Goal: Task Accomplishment & Management: Manage account settings

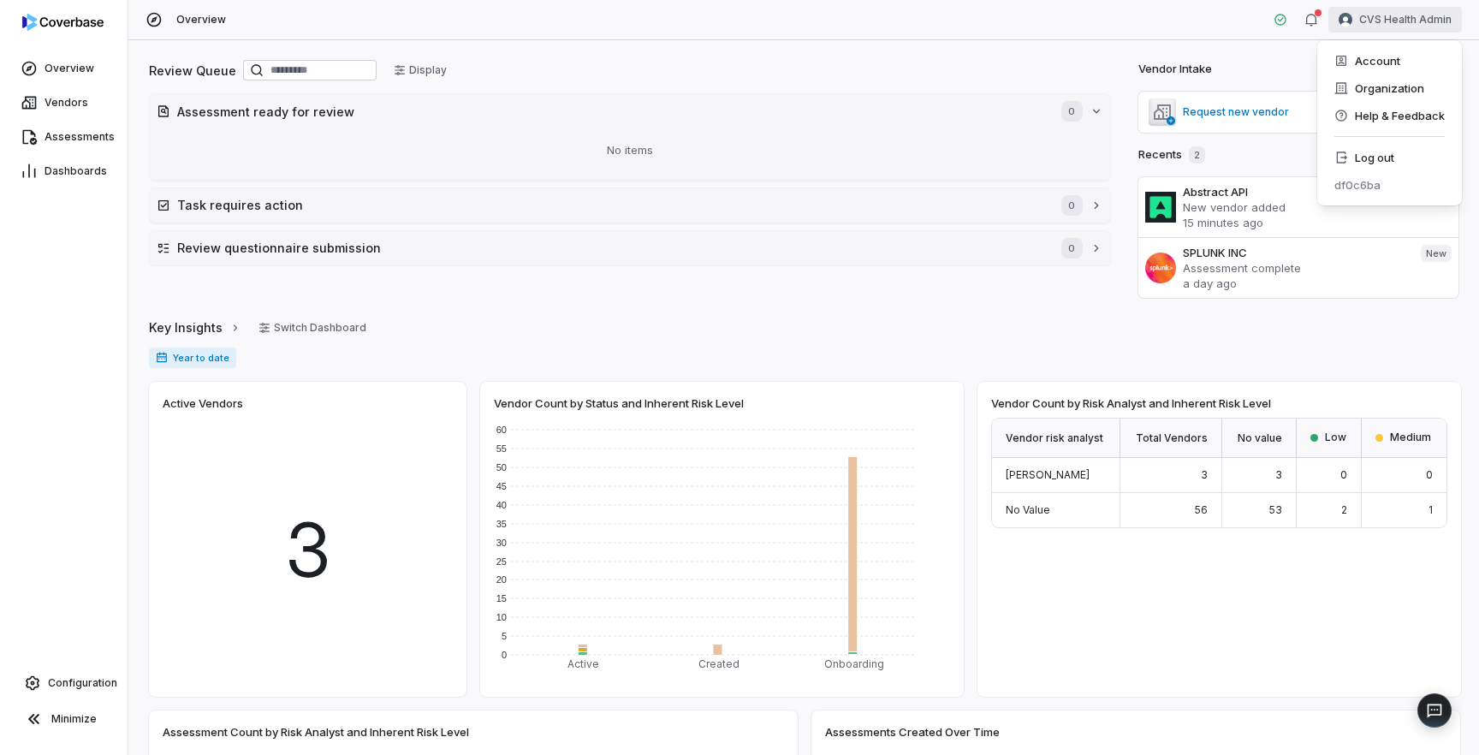
click at [1381, 20] on html "Overview Vendors Assessments Dashboards Configuration Minimize Overview CVS Hea…" at bounding box center [739, 377] width 1479 height 755
click at [1369, 158] on div "Log out" at bounding box center [1389, 157] width 131 height 27
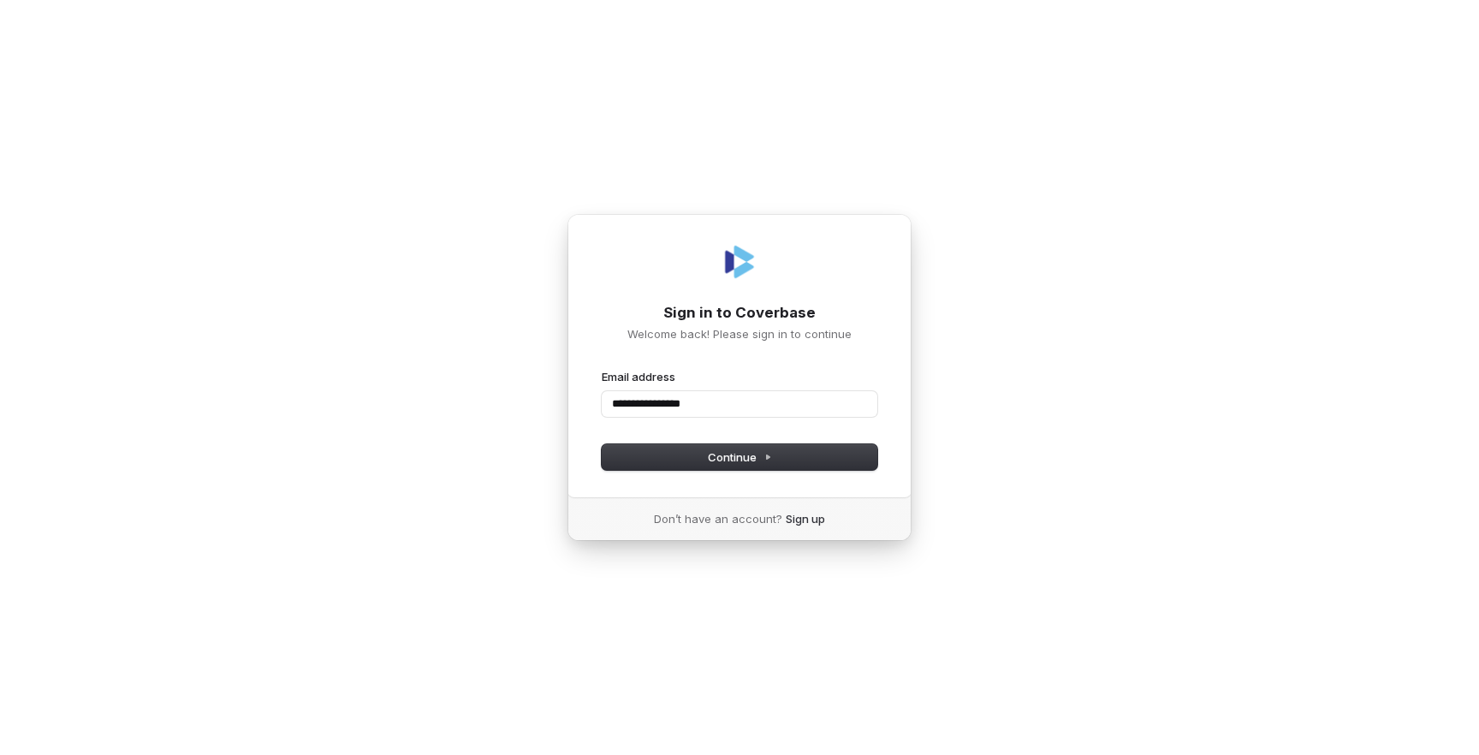
type input "**********"
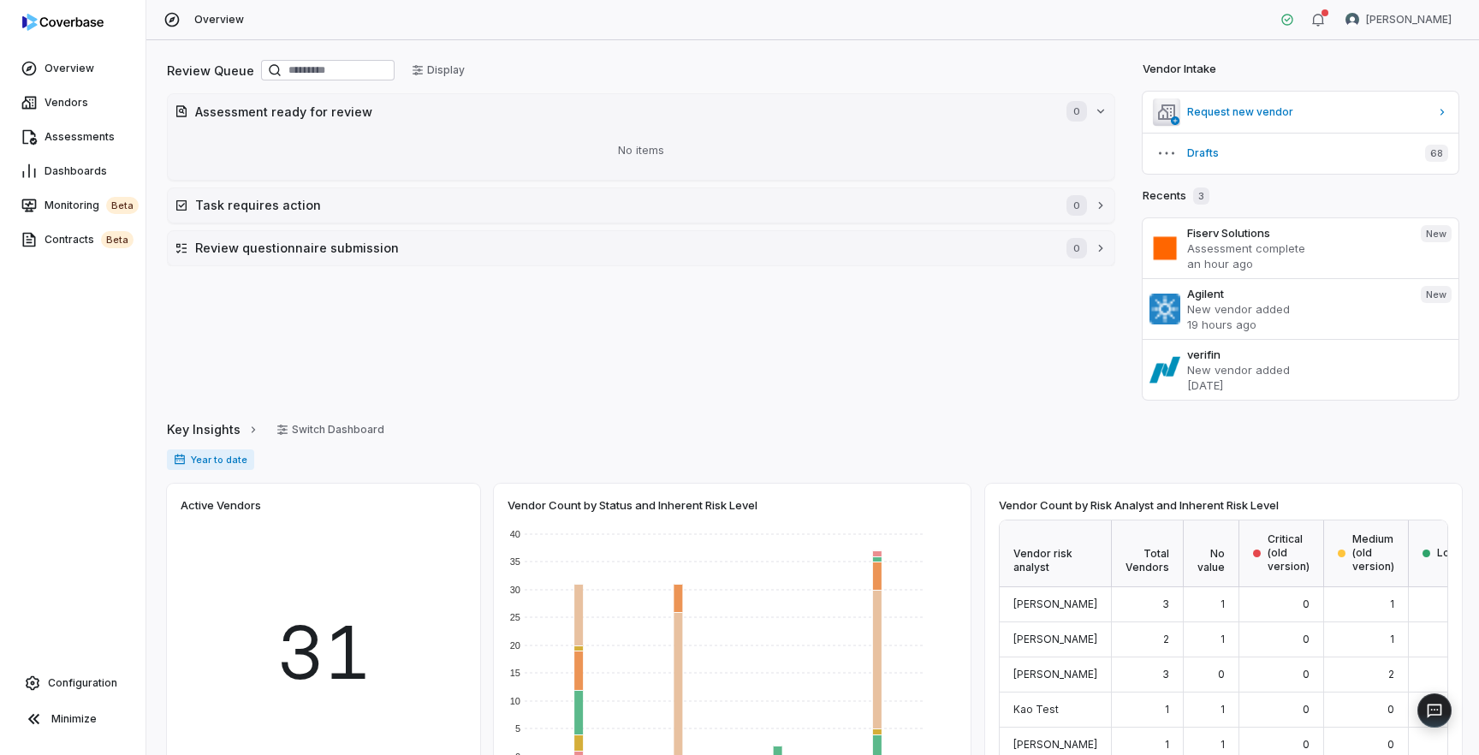
click at [535, 362] on div "Review Queue Display Assessment ready for review 0 No items Task requires actio…" at bounding box center [641, 228] width 948 height 342
click at [68, 202] on span "Monitoring beta" at bounding box center [92, 205] width 94 height 17
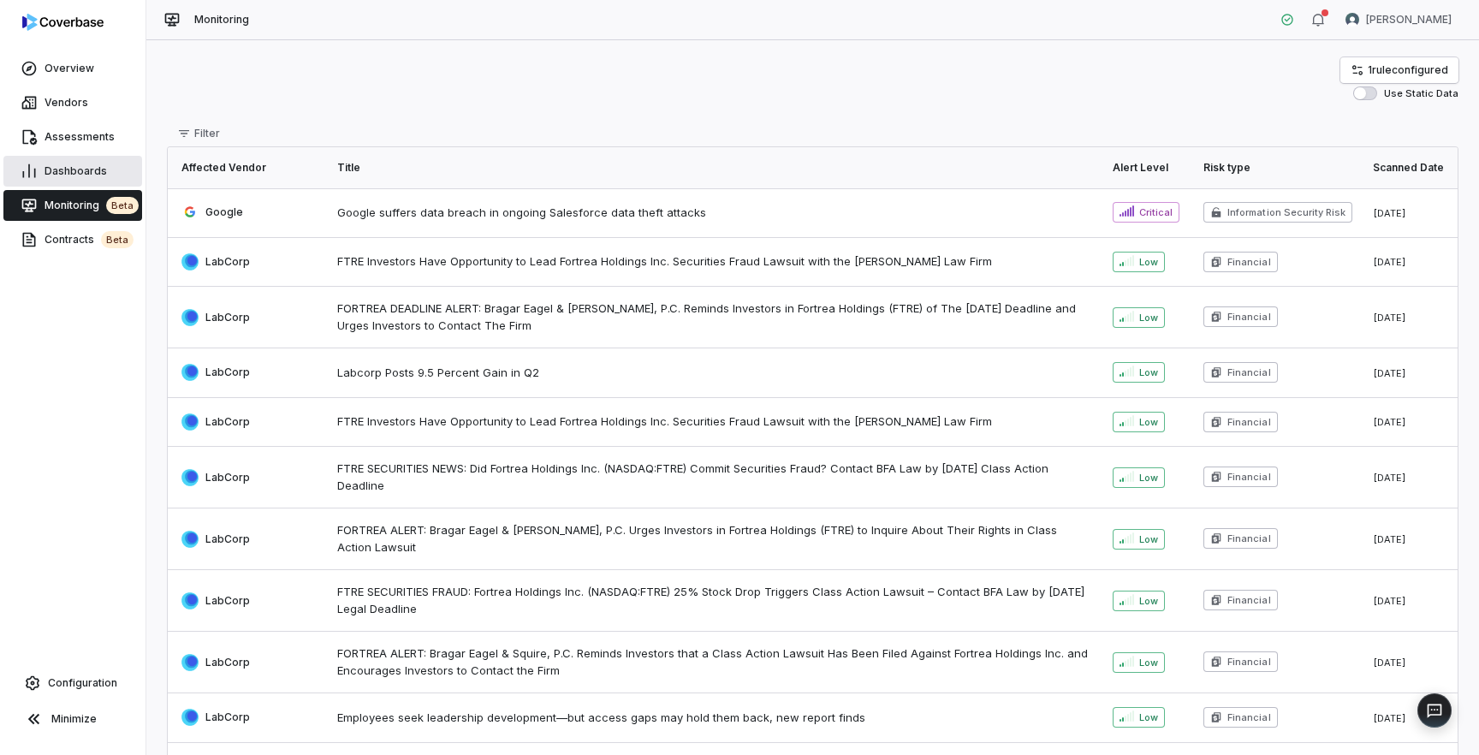
click at [78, 178] on link "Dashboards" at bounding box center [72, 171] width 139 height 31
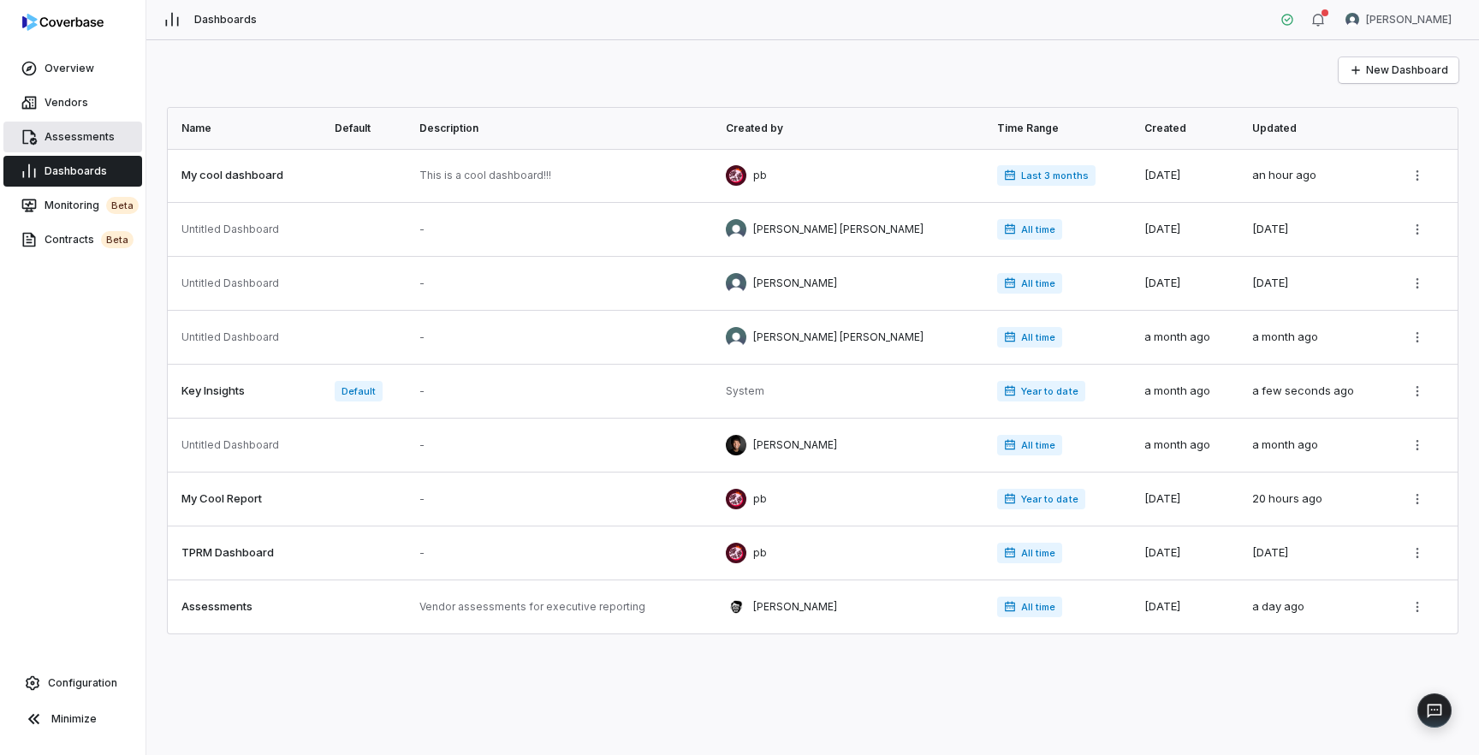
click at [78, 142] on span "Assessments" at bounding box center [80, 137] width 70 height 14
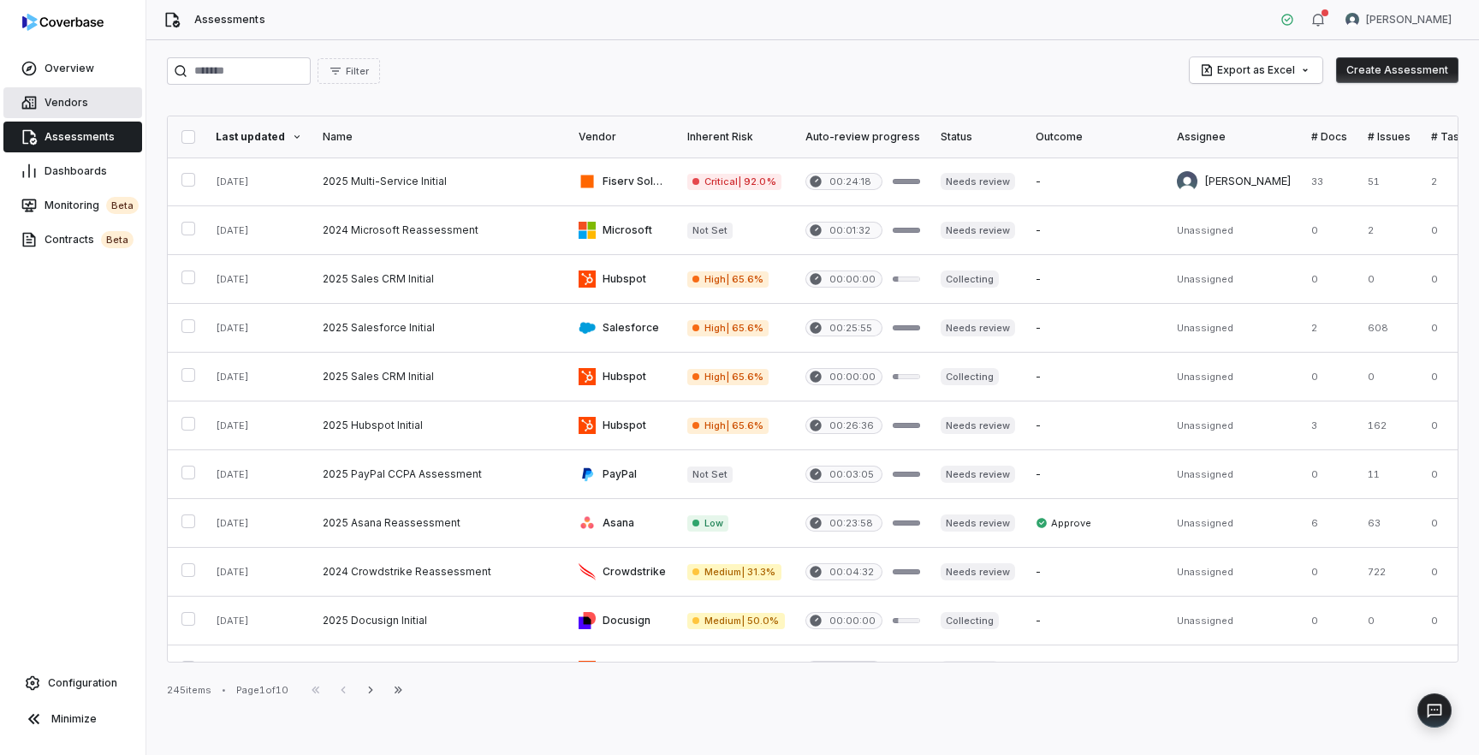
click at [57, 108] on span "Vendors" at bounding box center [67, 103] width 44 height 14
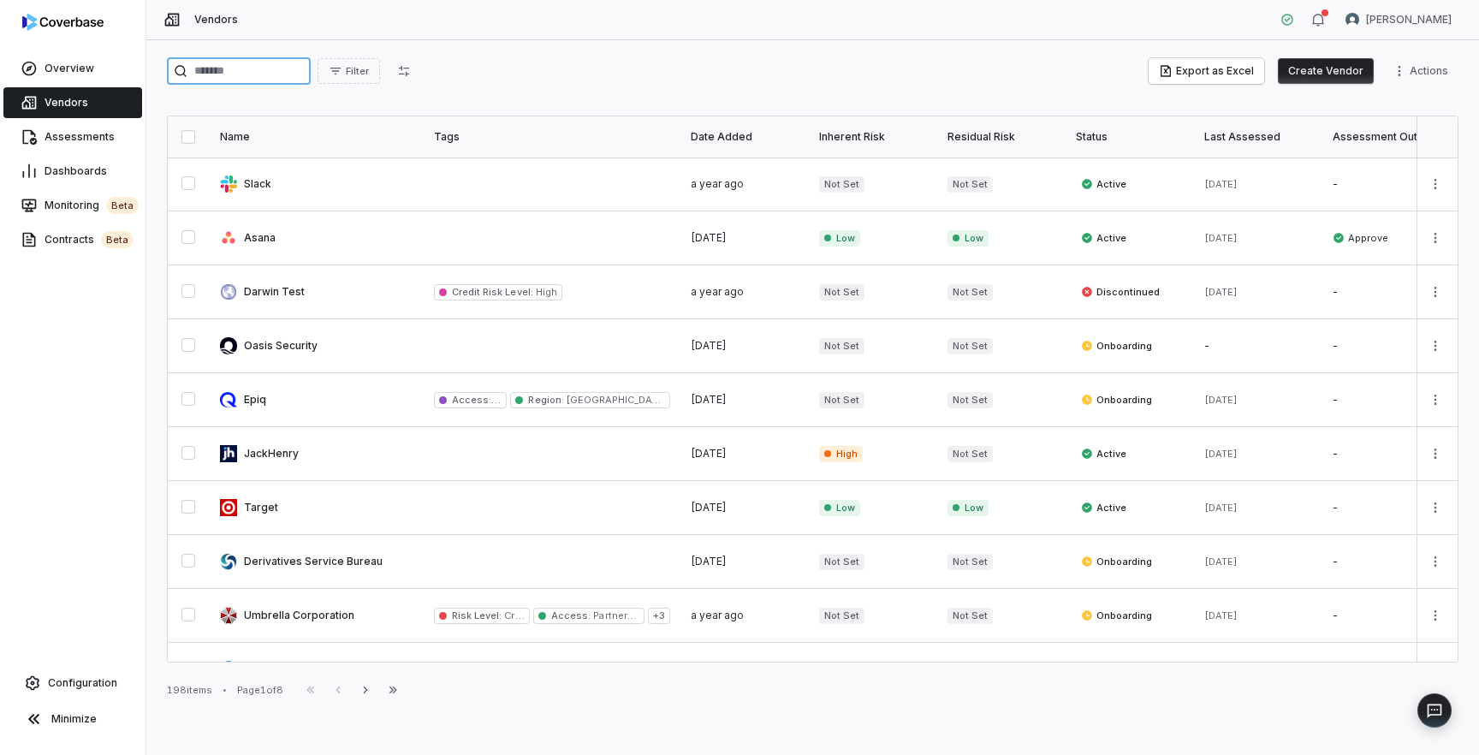
click at [253, 74] on input "search" at bounding box center [239, 70] width 144 height 27
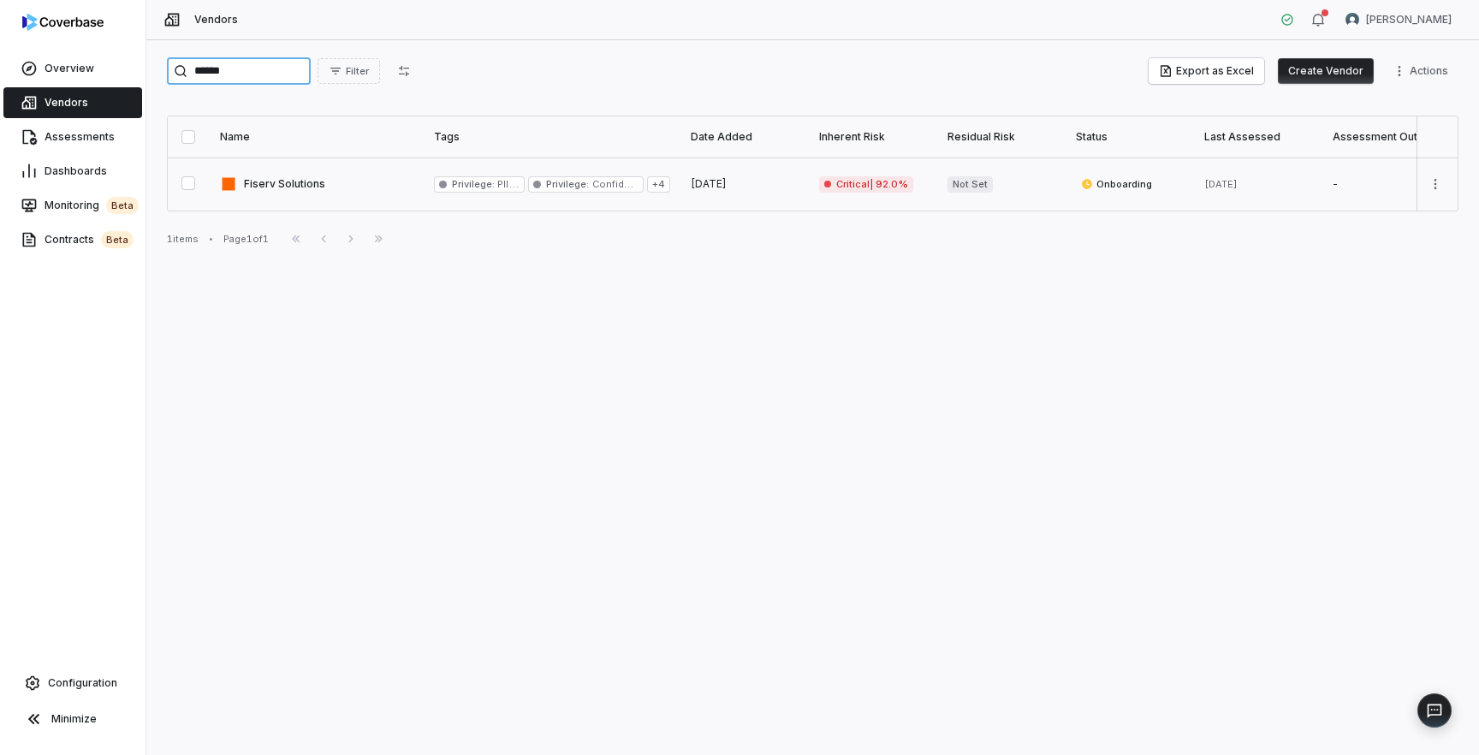
type input "******"
click at [266, 189] on link at bounding box center [317, 183] width 214 height 53
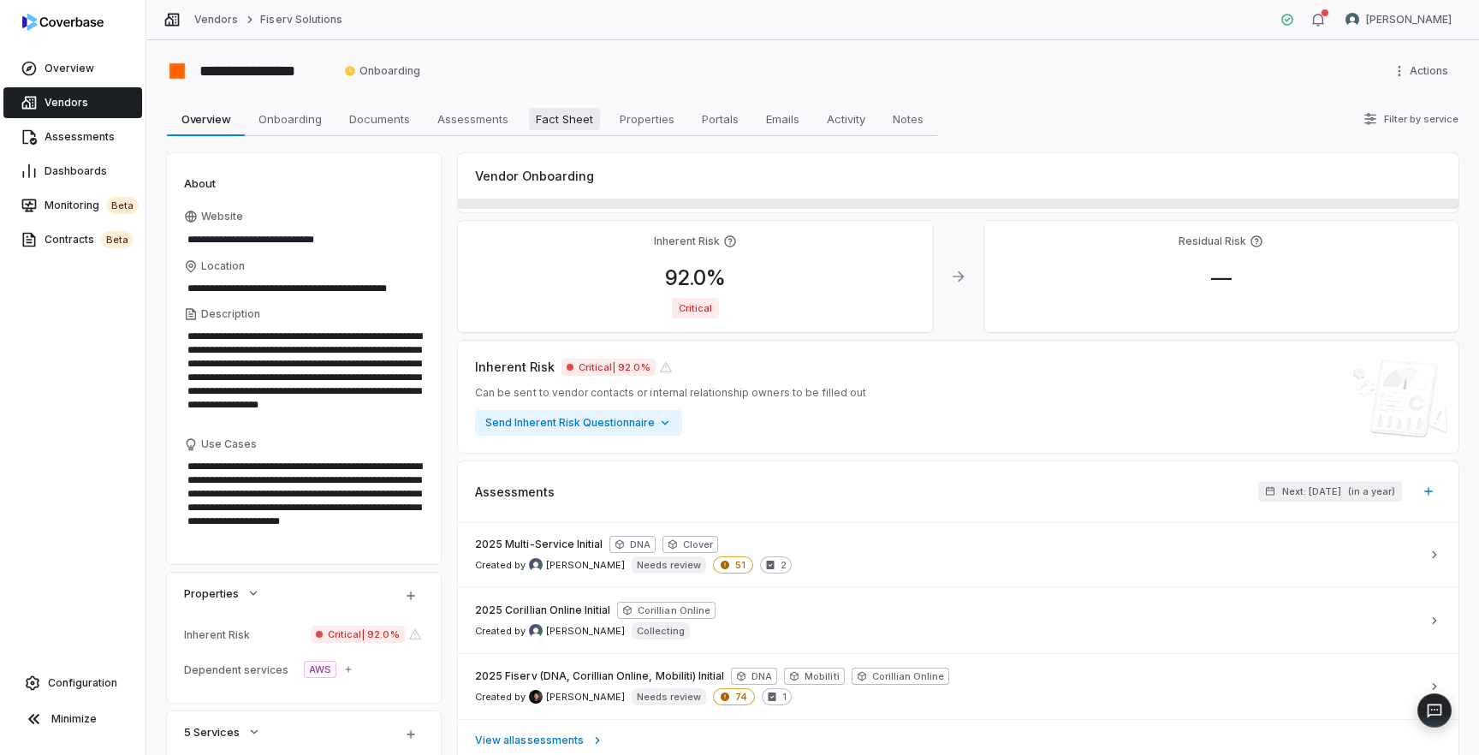
click at [556, 123] on span "Fact Sheet" at bounding box center [564, 119] width 71 height 22
type textarea "*"
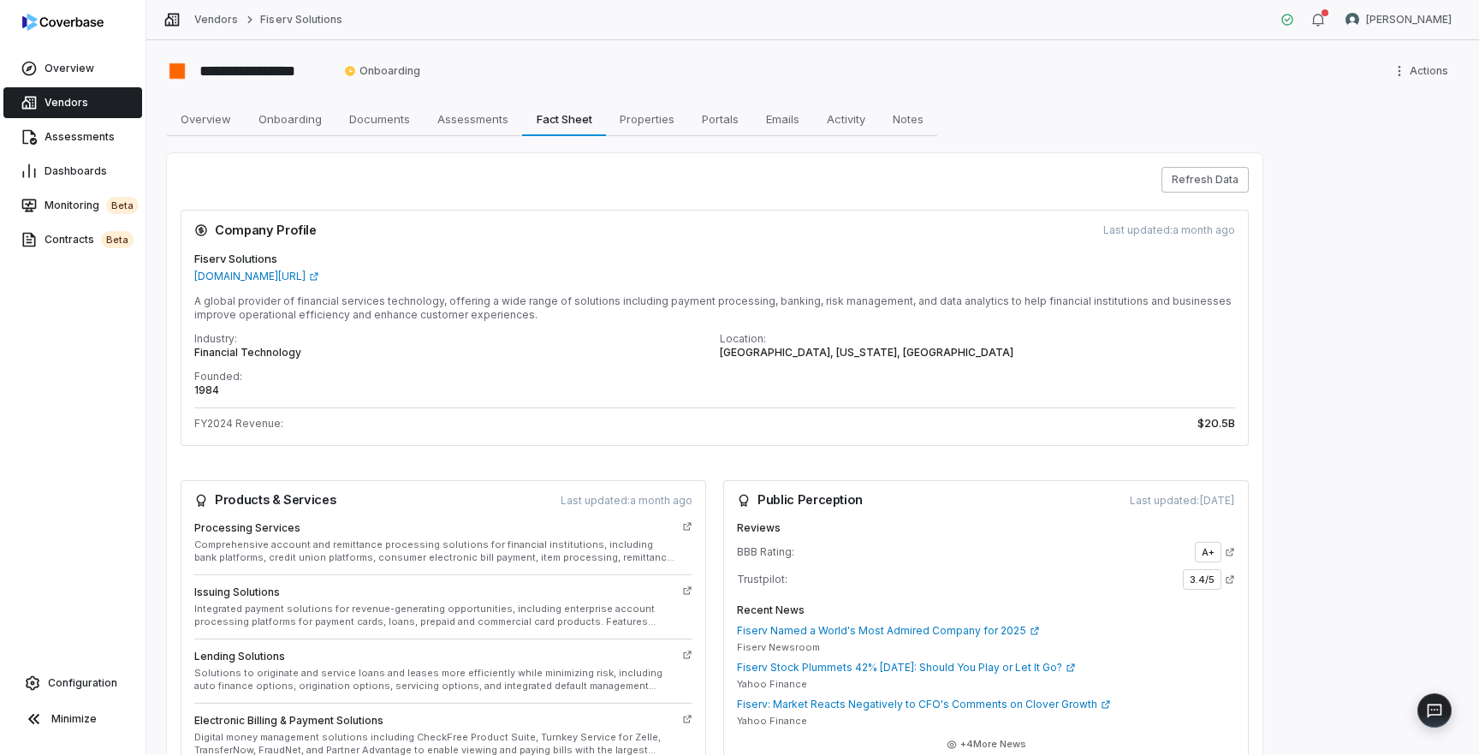
click at [1204, 183] on button "Refresh Data" at bounding box center [1204, 180] width 87 height 26
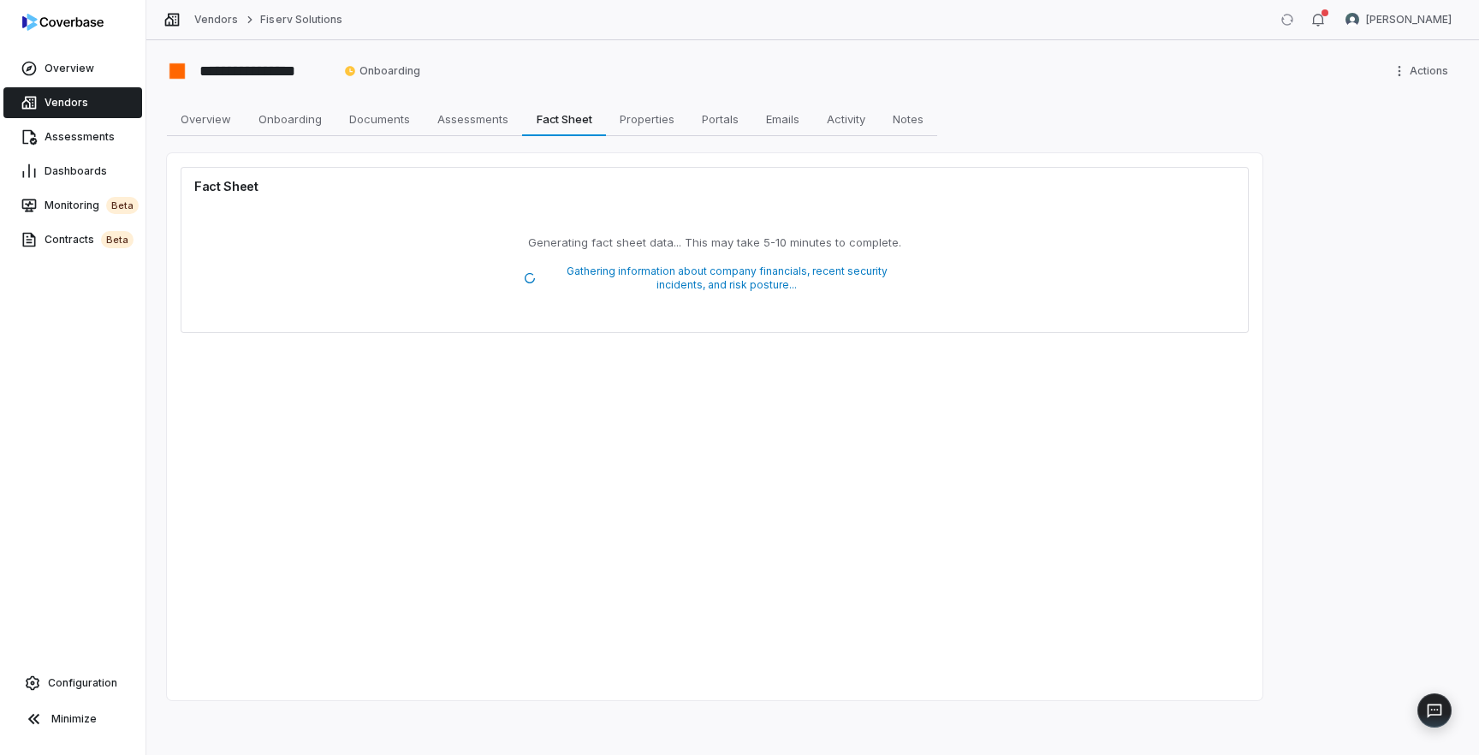
click at [1327, 377] on div "**********" at bounding box center [812, 397] width 1333 height 715
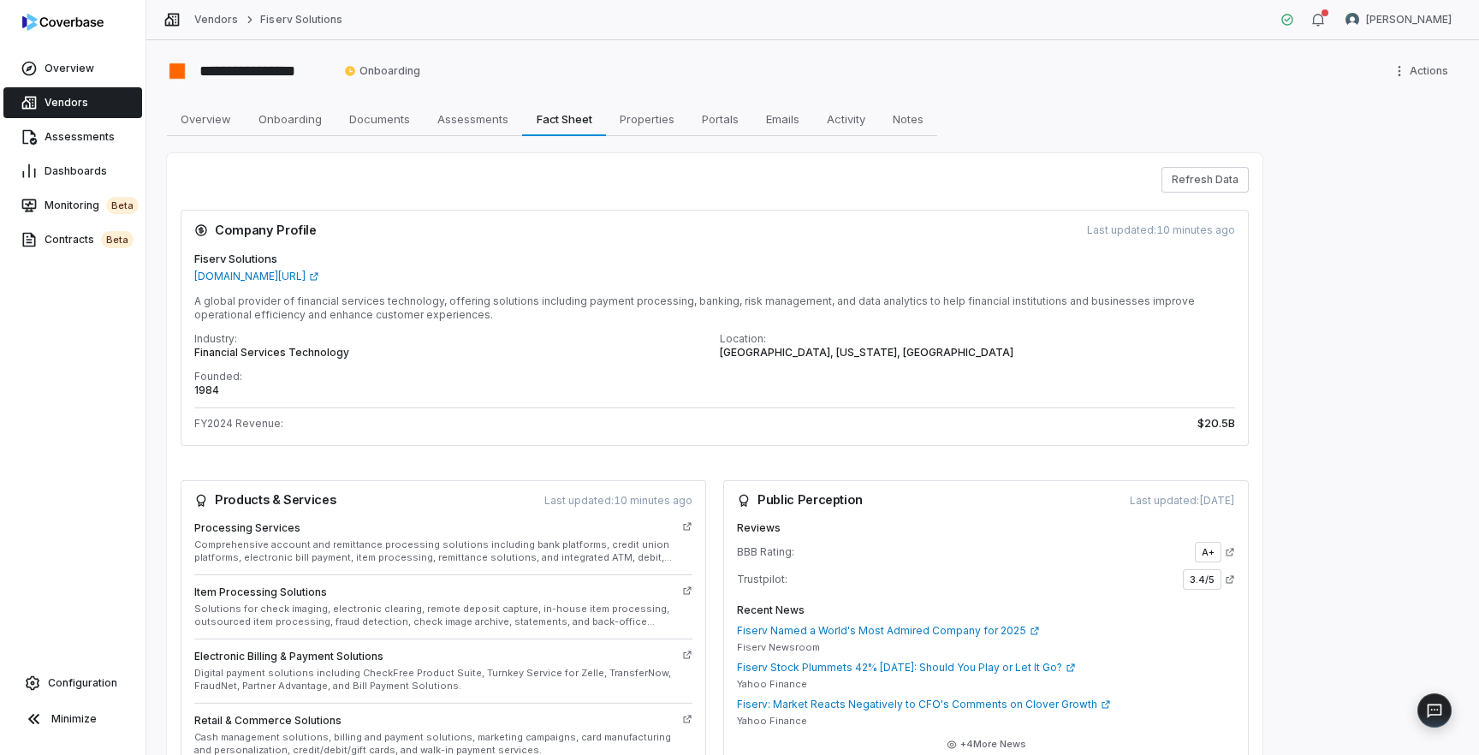
click at [56, 98] on span "Vendors" at bounding box center [67, 103] width 44 height 14
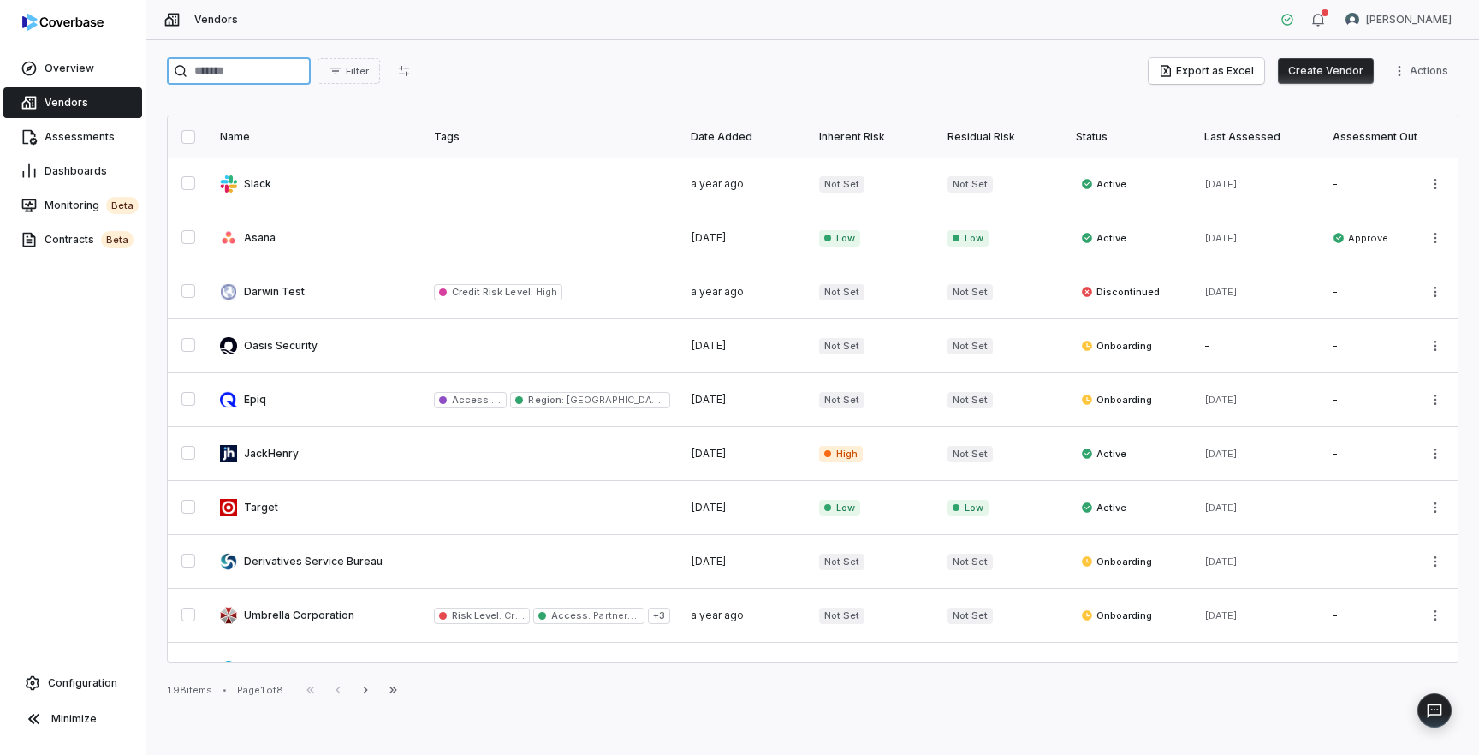
click at [269, 73] on input "search" at bounding box center [239, 70] width 144 height 27
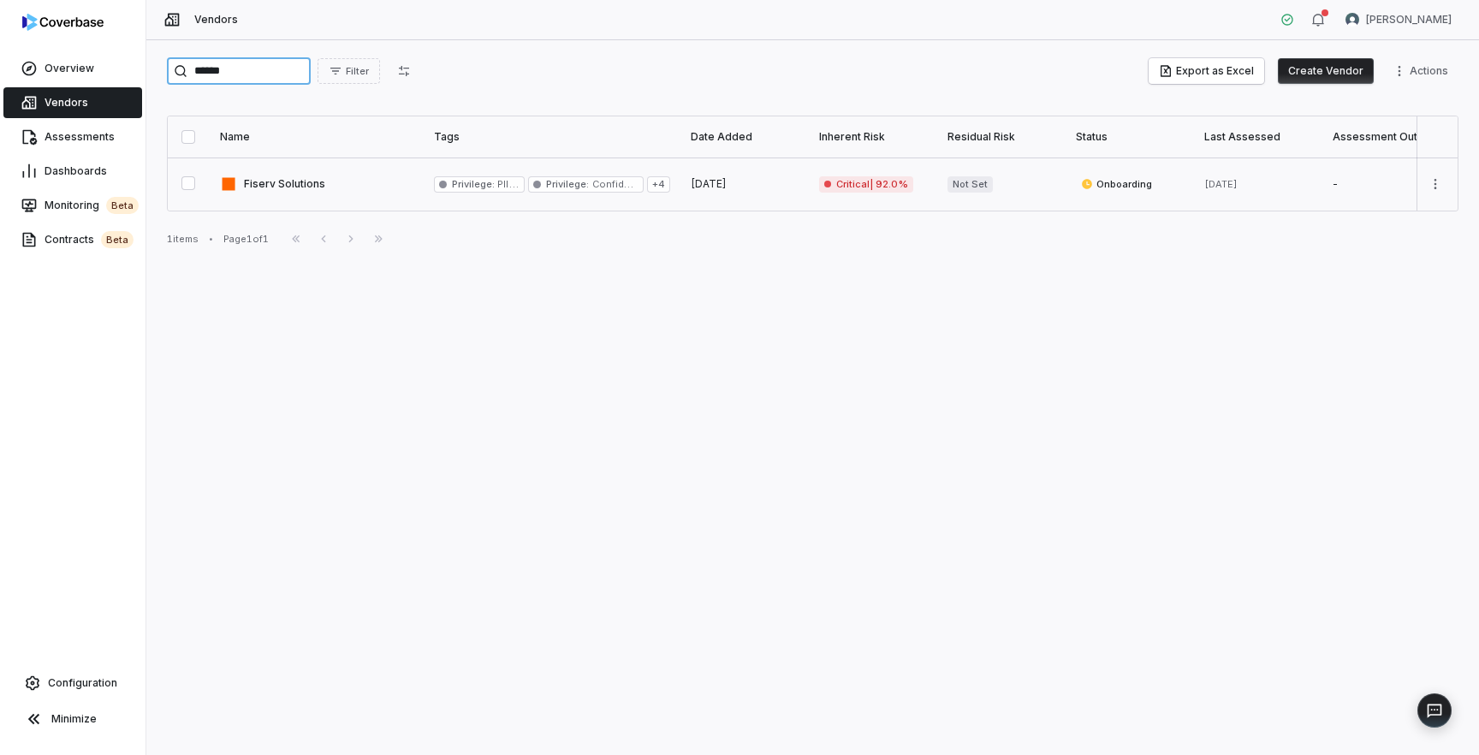
type input "******"
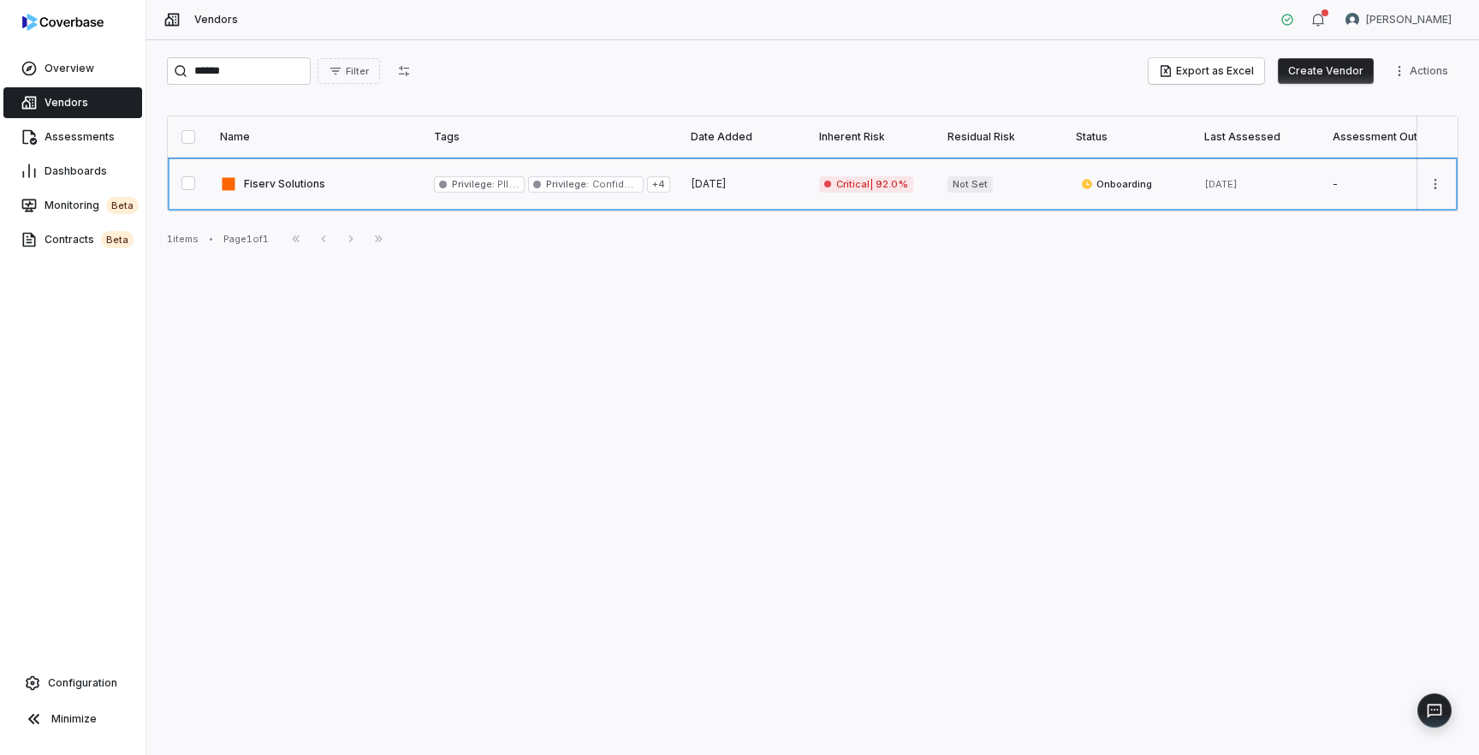
click at [290, 188] on link at bounding box center [317, 183] width 214 height 53
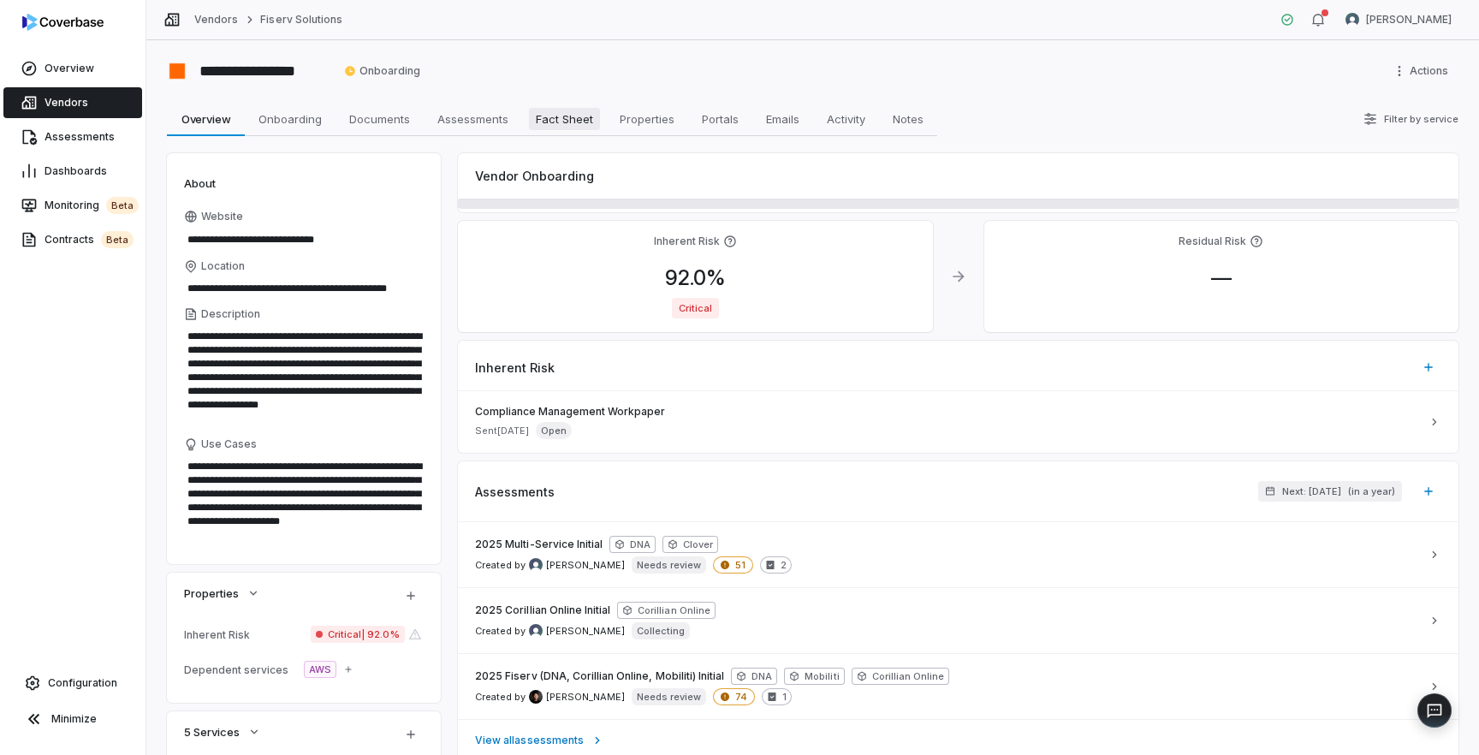
click at [568, 134] on link "Fact Sheet Fact Sheet" at bounding box center [564, 119] width 84 height 34
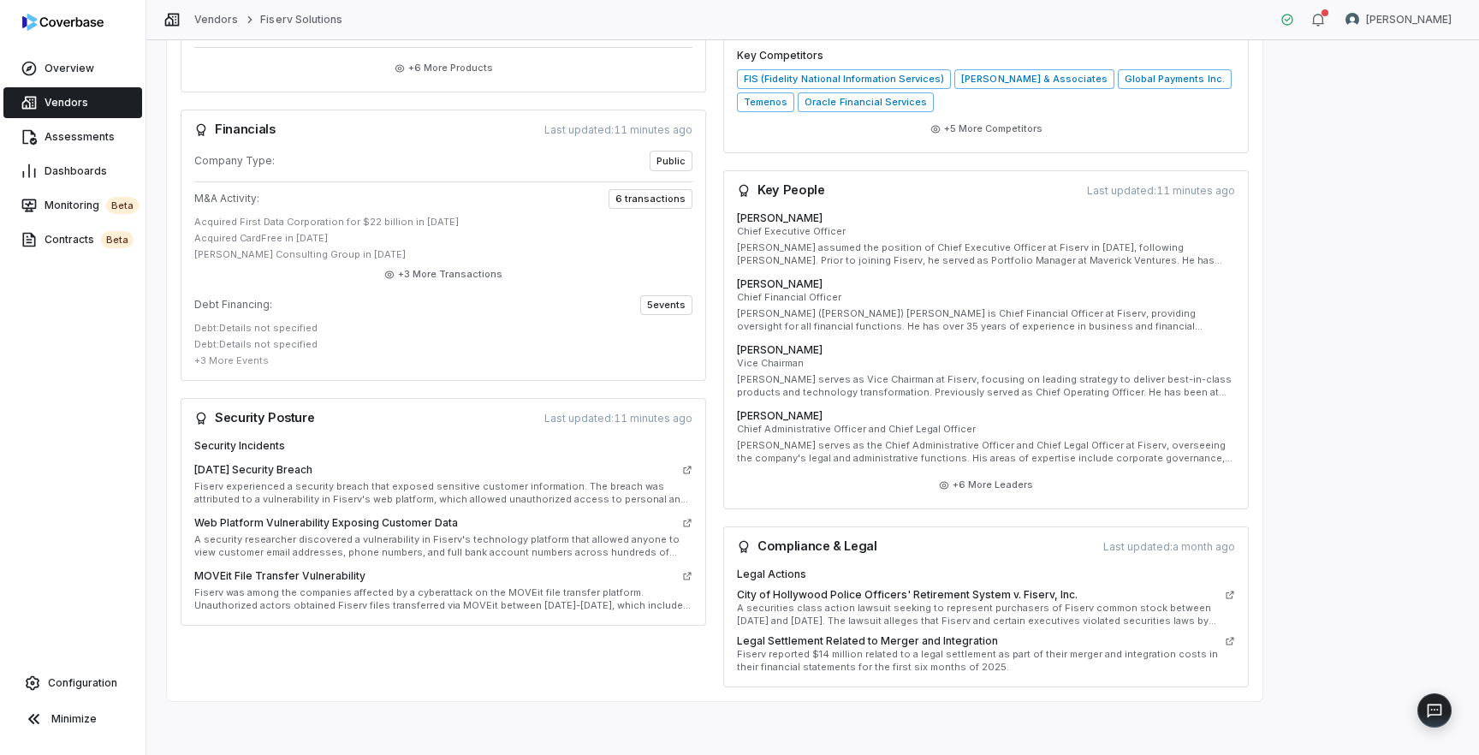
scroll to position [720, 0]
click at [1228, 595] on icon at bounding box center [1231, 595] width 8 height 8
click at [1227, 644] on icon at bounding box center [1231, 641] width 8 height 8
click at [71, 679] on span "Configuration" at bounding box center [82, 683] width 69 height 14
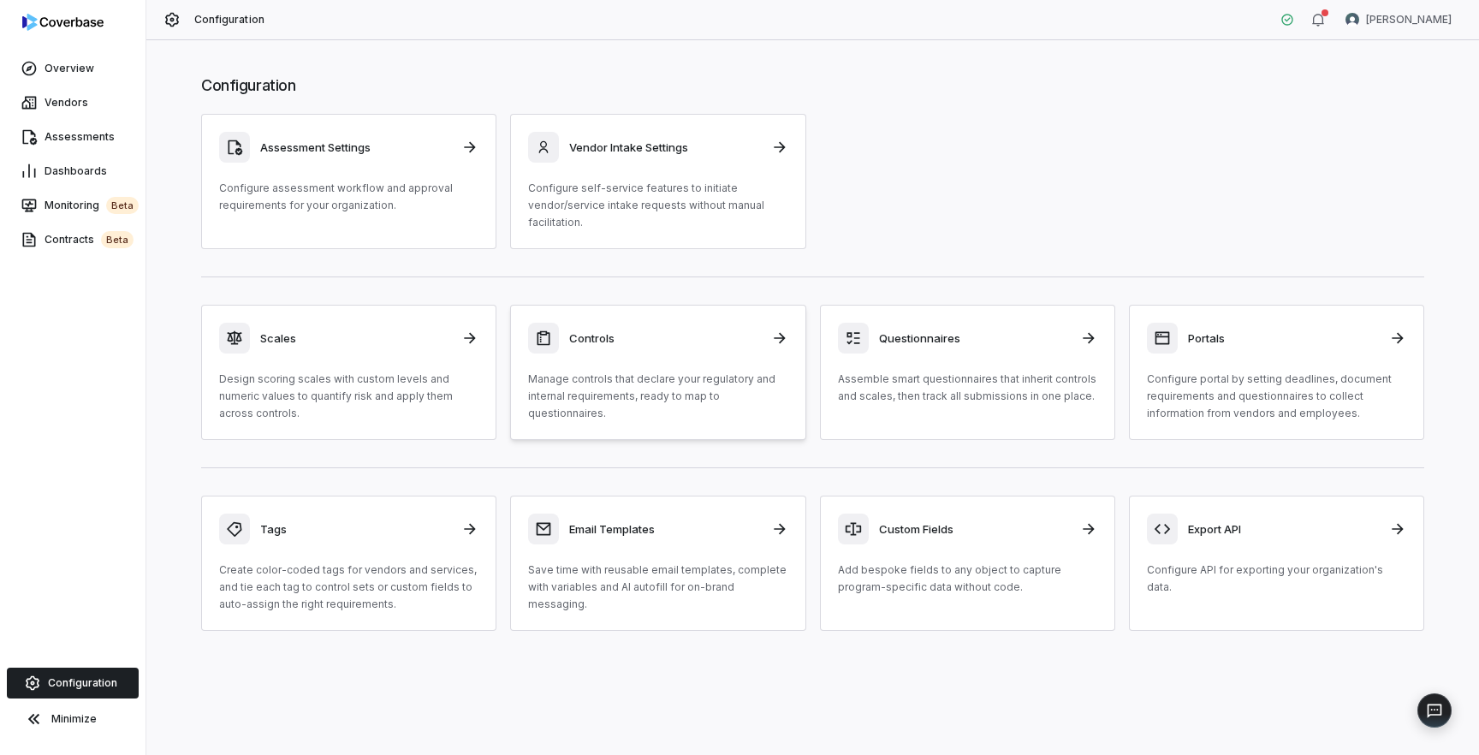
click at [703, 383] on p "Manage controls that declare your regulatory and internal requirements, ready t…" at bounding box center [657, 396] width 259 height 51
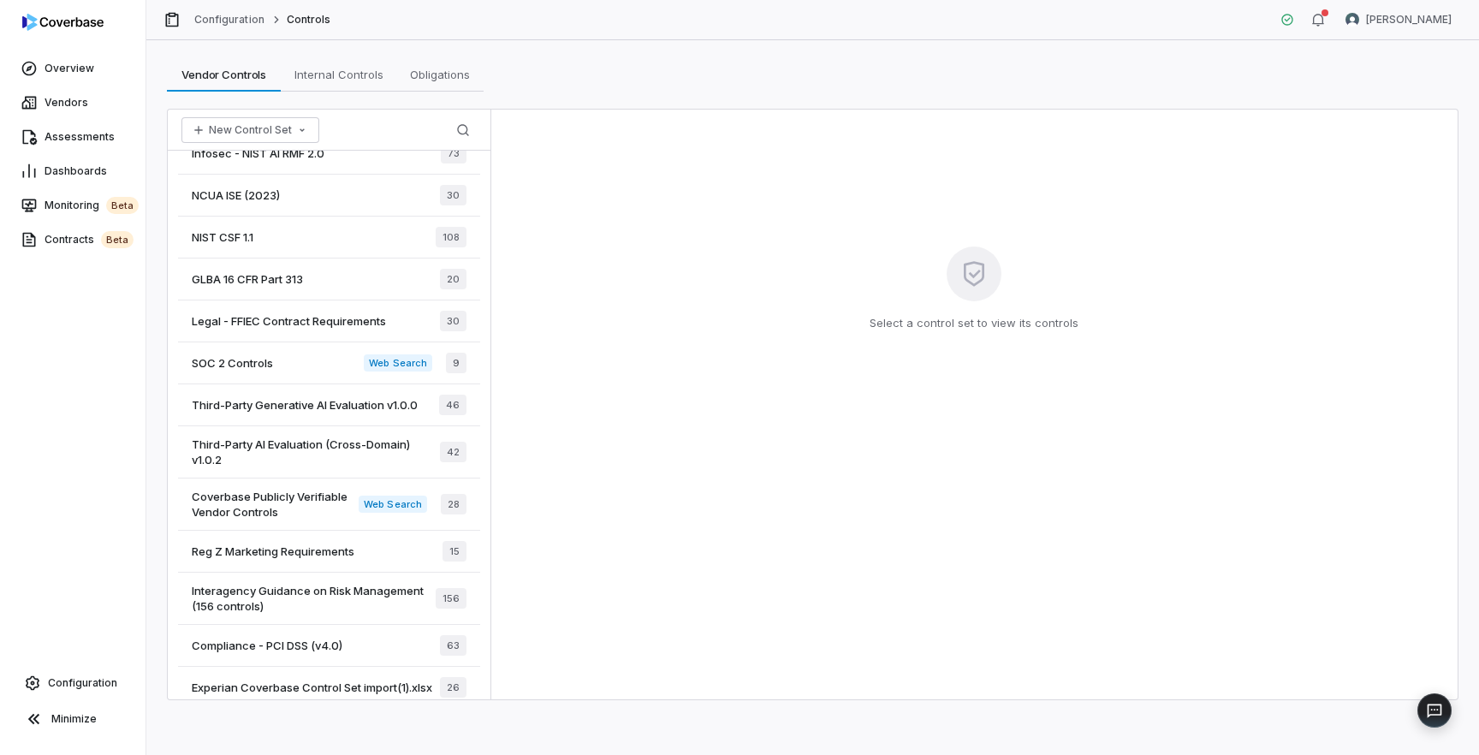
scroll to position [647, 0]
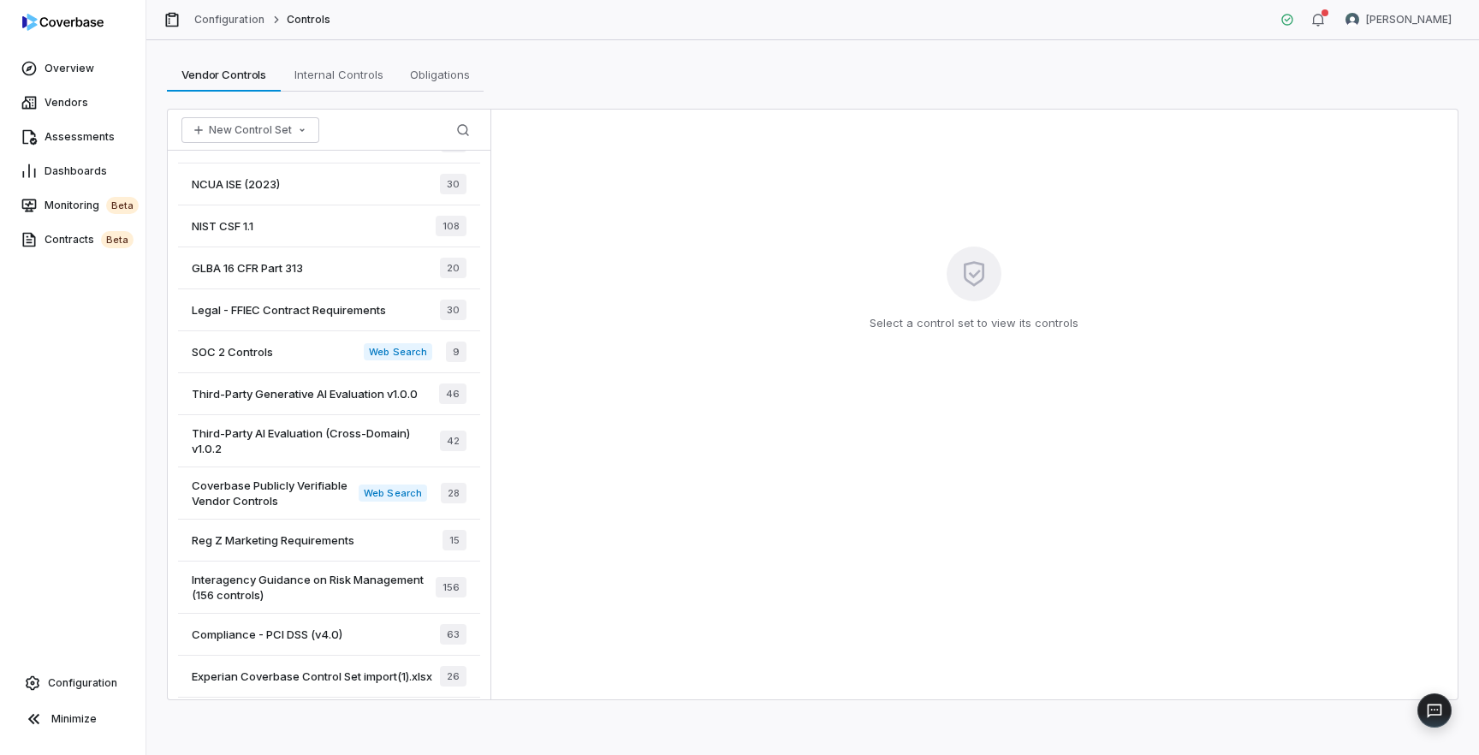
click at [314, 544] on span "Reg Z Marketing Requirements" at bounding box center [273, 539] width 163 height 15
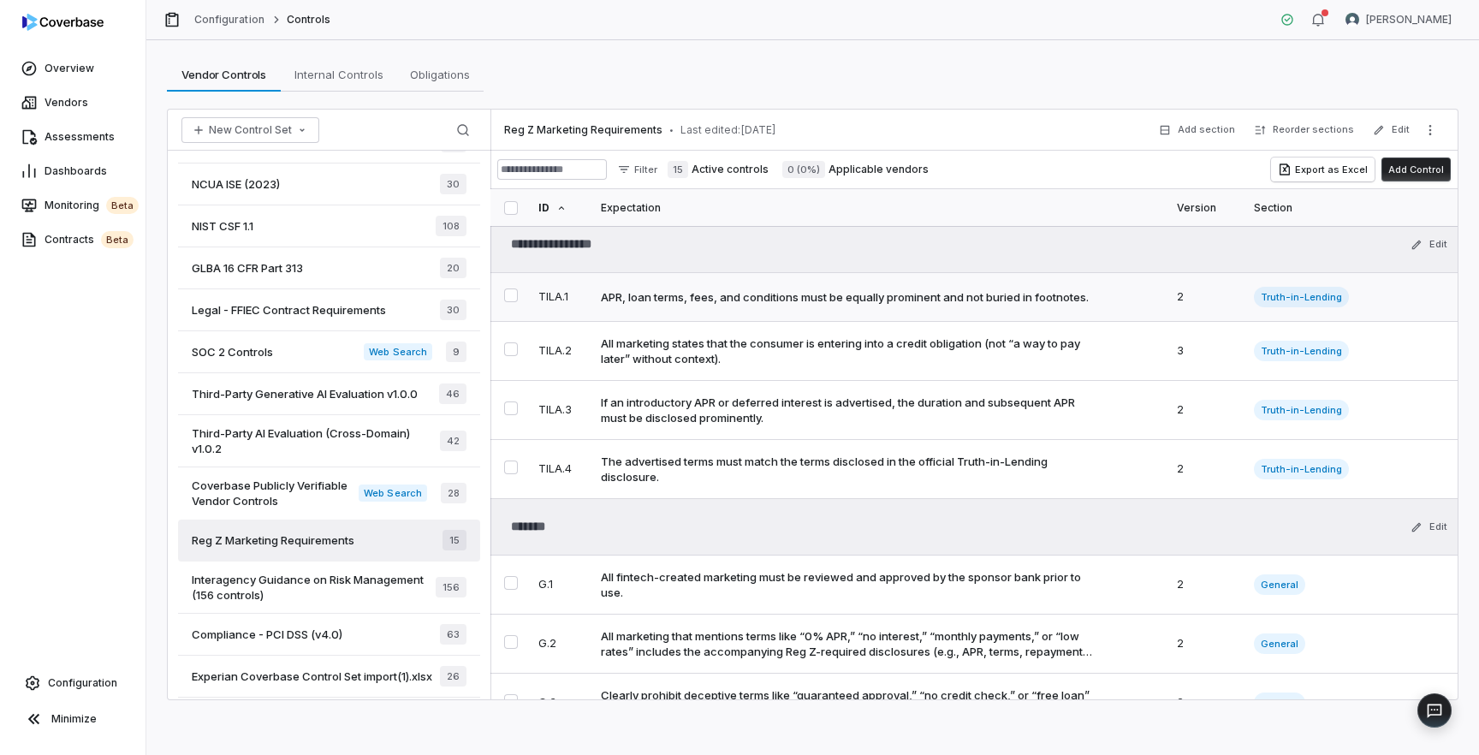
scroll to position [255, 0]
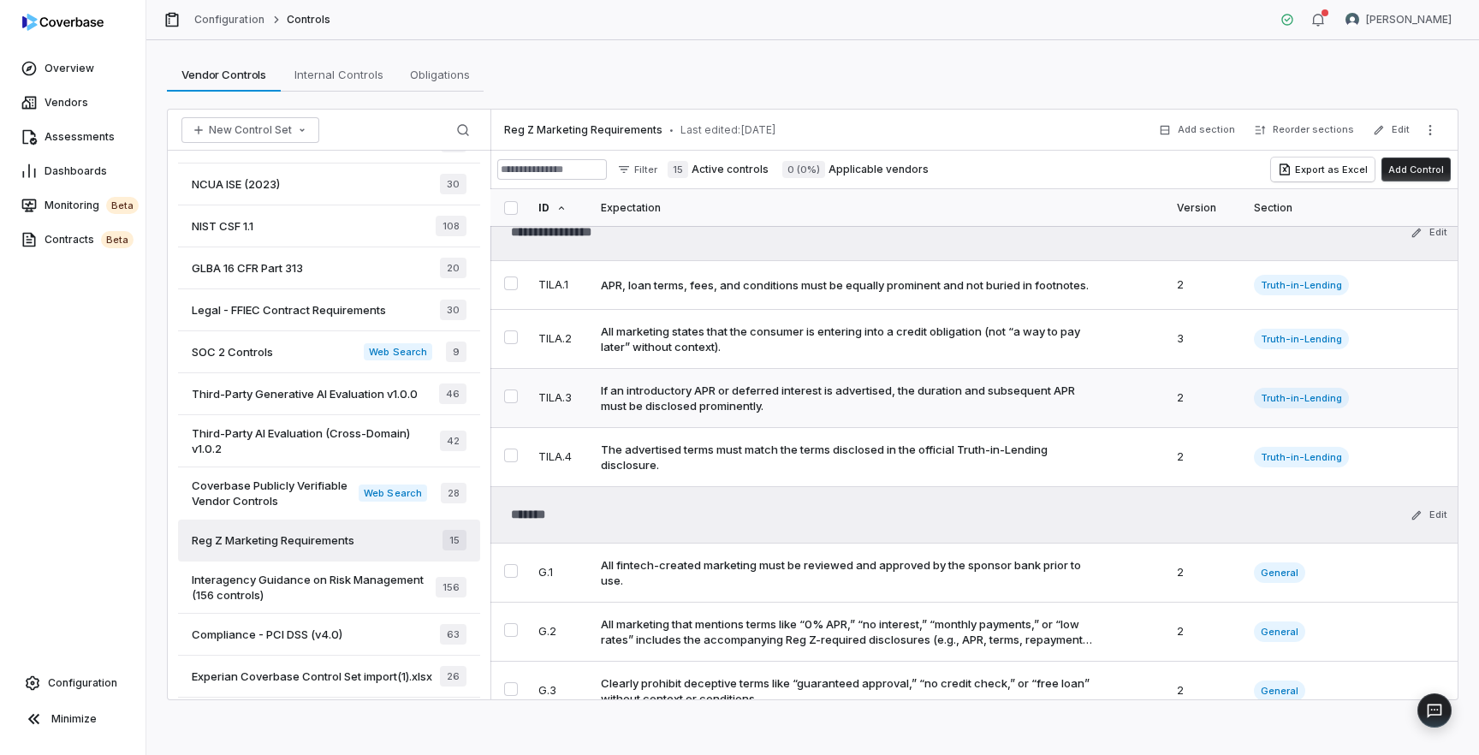
click at [752, 412] on div "If an introductory APR or deferred interest is advertised, the duration and sub…" at bounding box center [851, 398] width 501 height 31
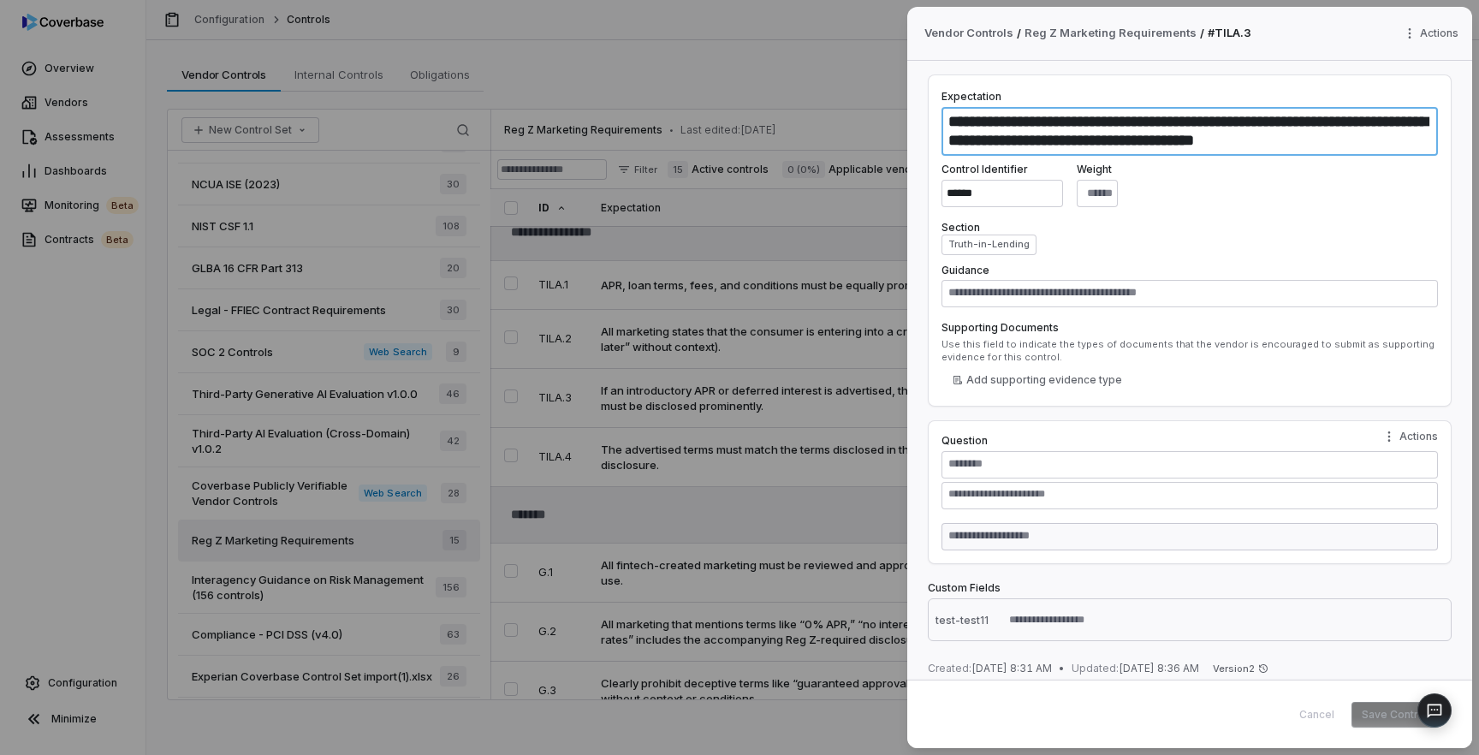
click at [1050, 132] on textarea "**********" at bounding box center [1190, 131] width 496 height 49
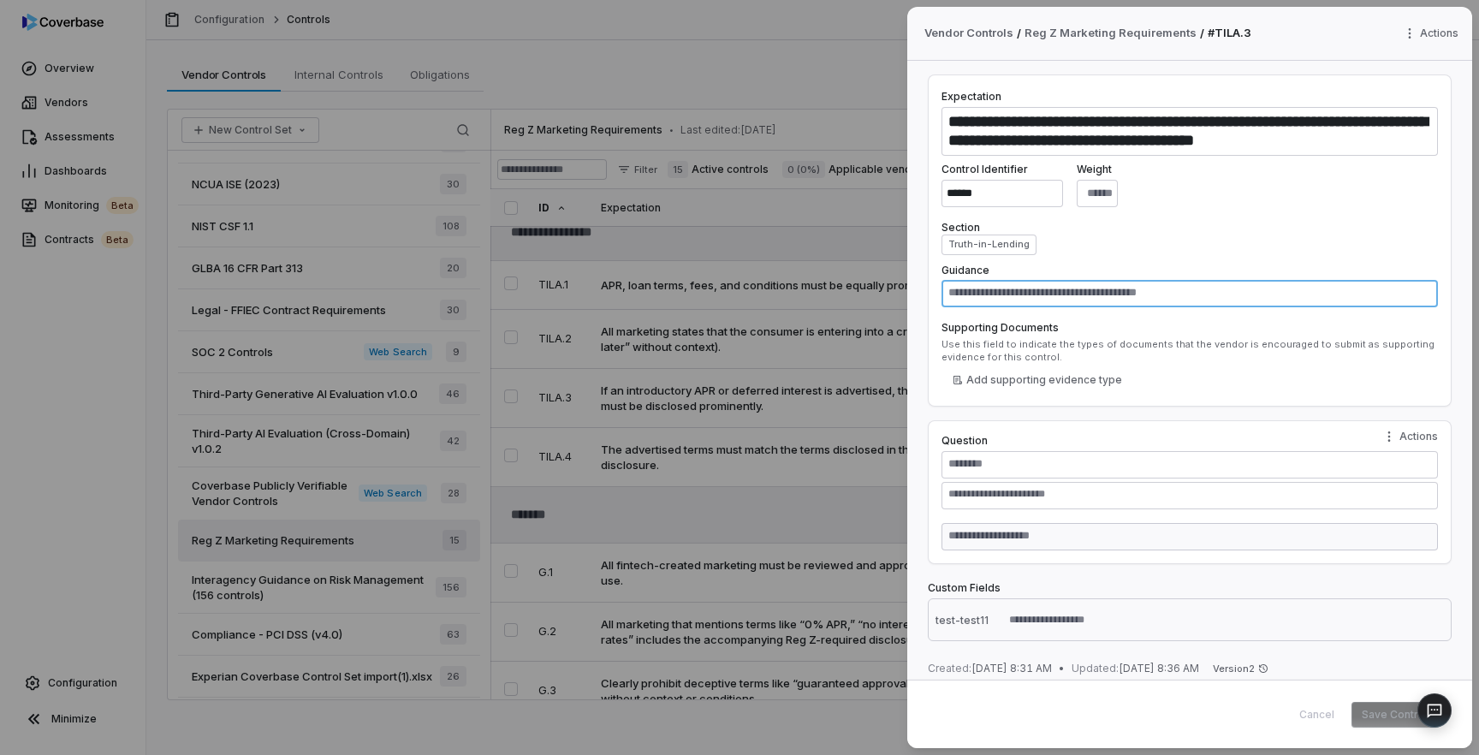
click at [1098, 294] on textarea at bounding box center [1190, 293] width 496 height 27
type textarea "*"
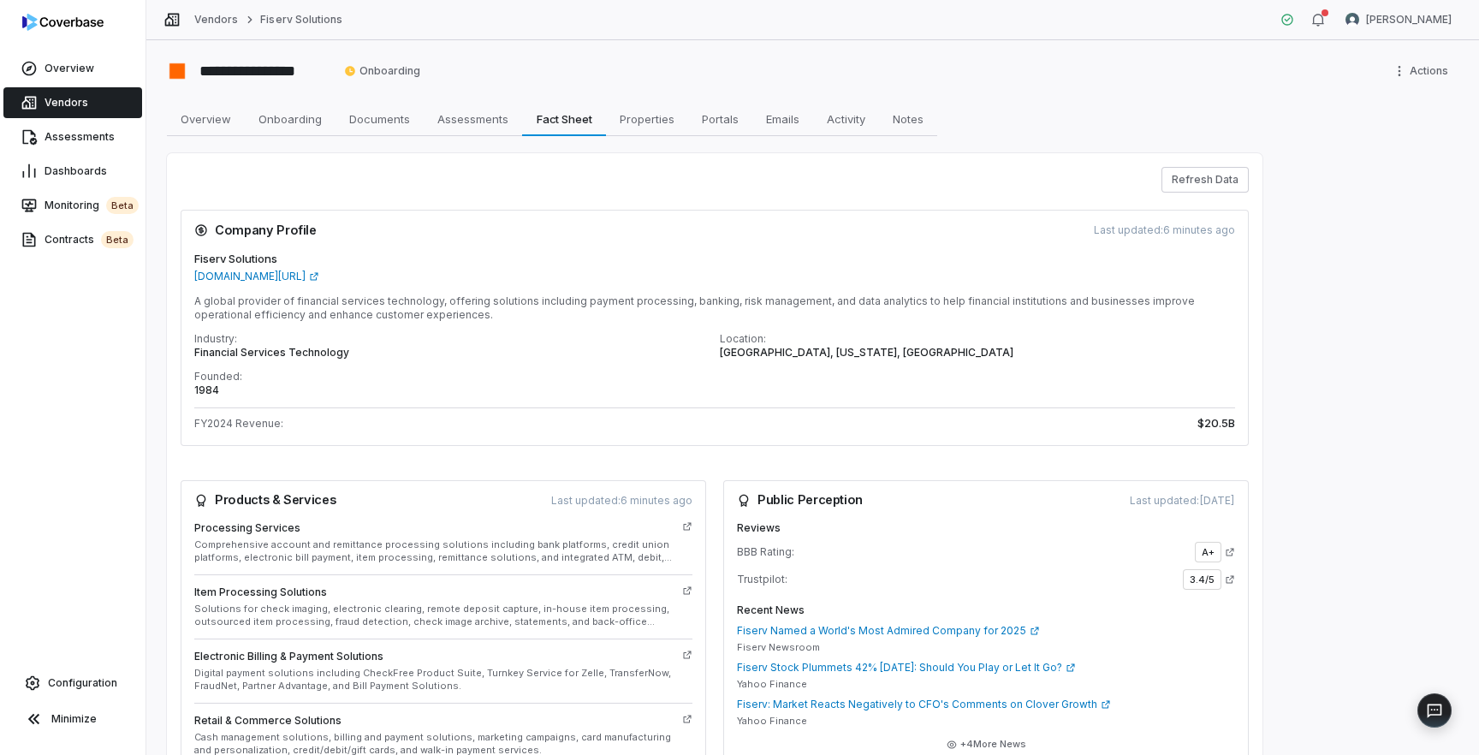
click at [70, 104] on span "Vendors" at bounding box center [67, 103] width 44 height 14
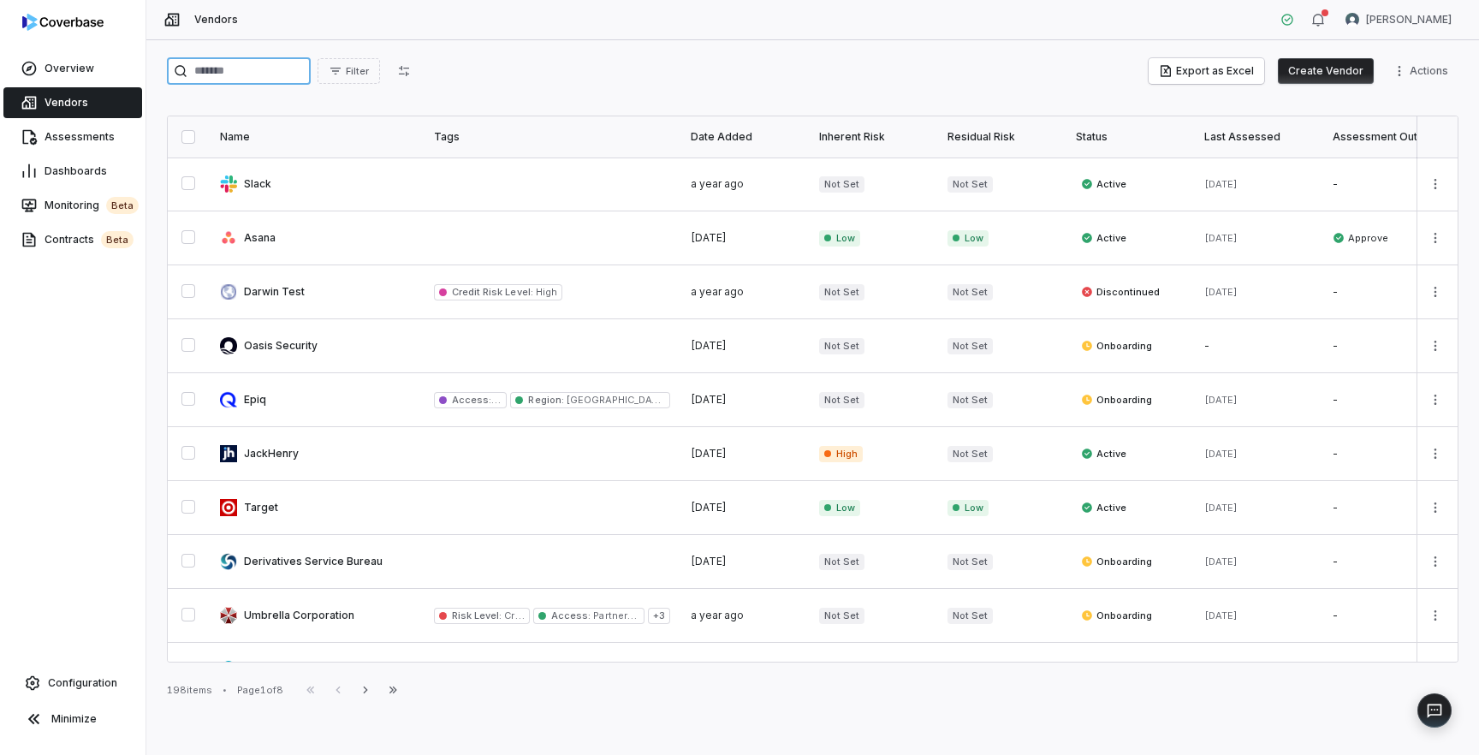
click at [273, 74] on input "search" at bounding box center [239, 70] width 144 height 27
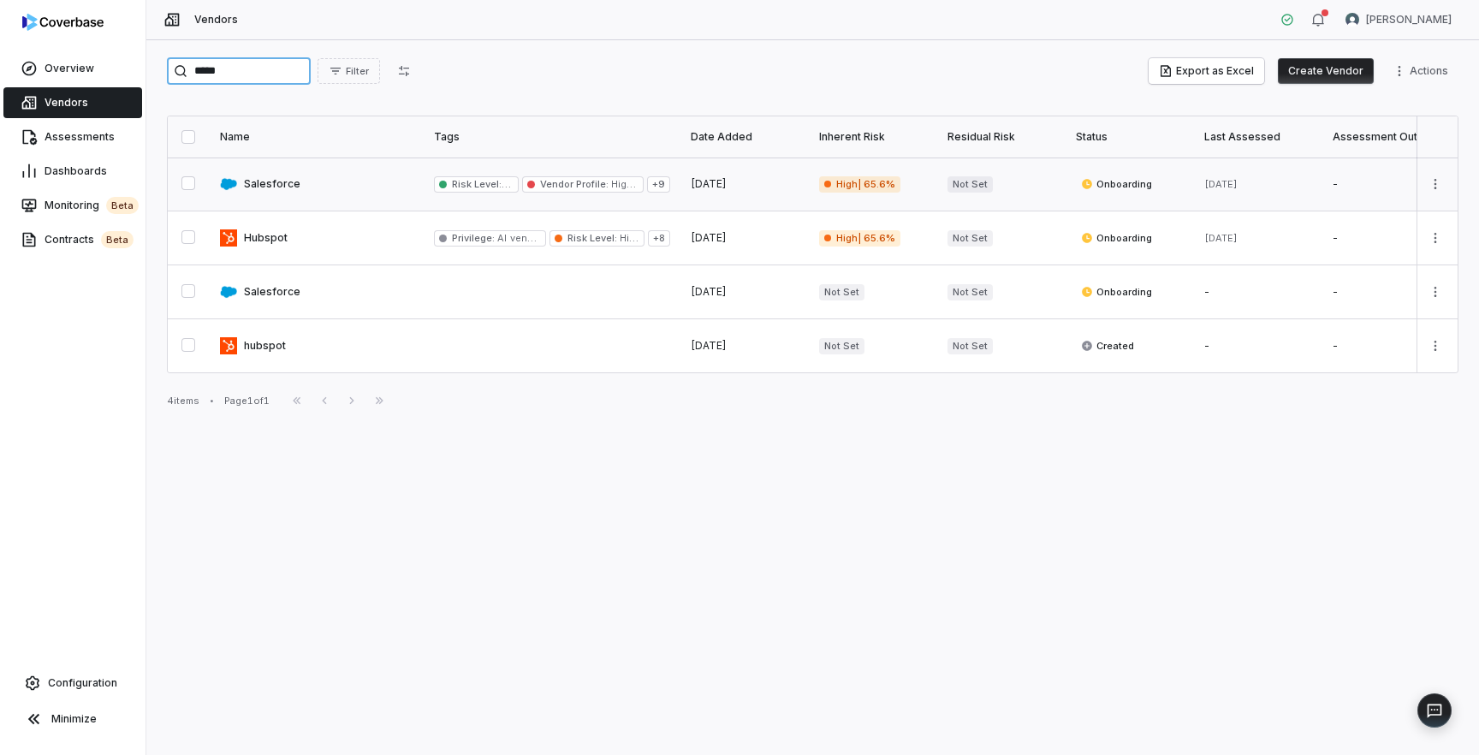
type input "*****"
click at [263, 187] on link at bounding box center [317, 183] width 214 height 53
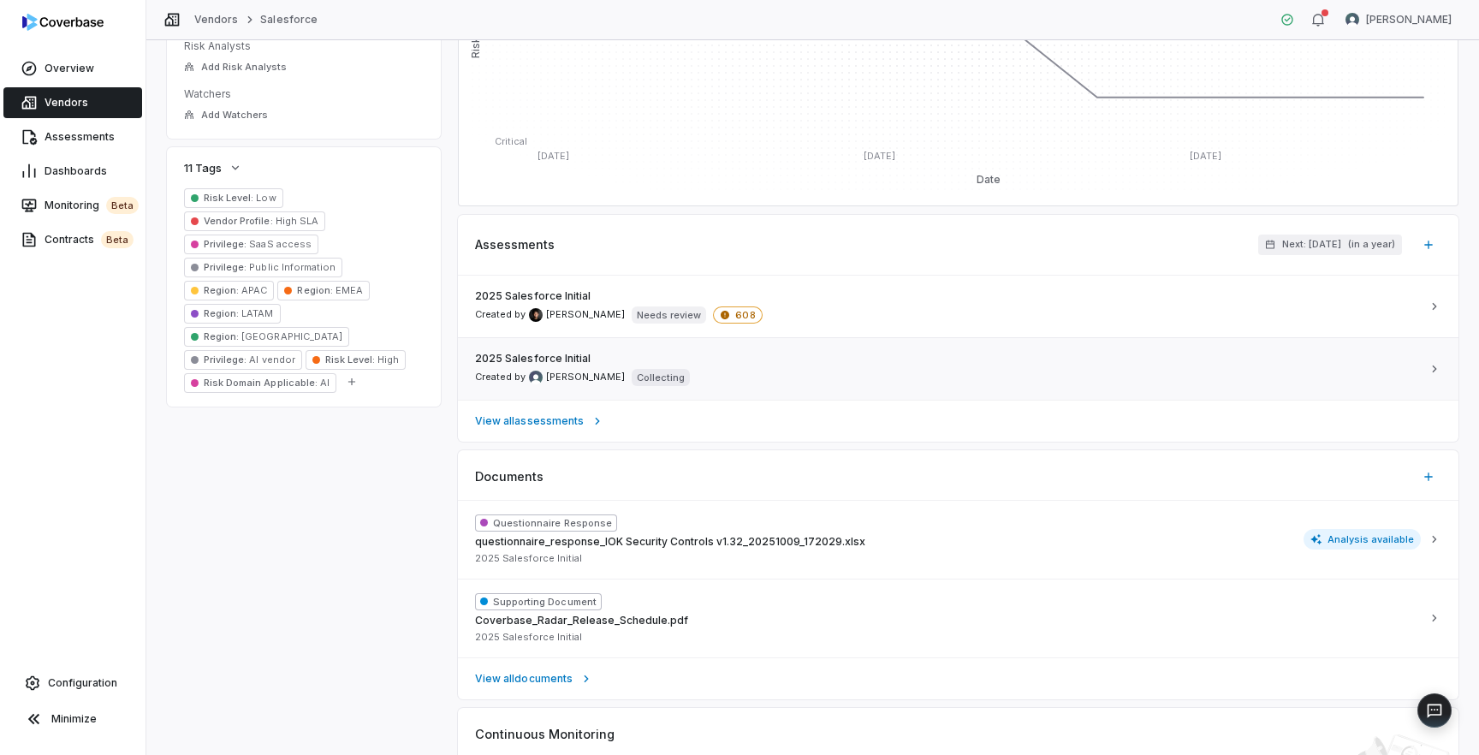
scroll to position [1001, 0]
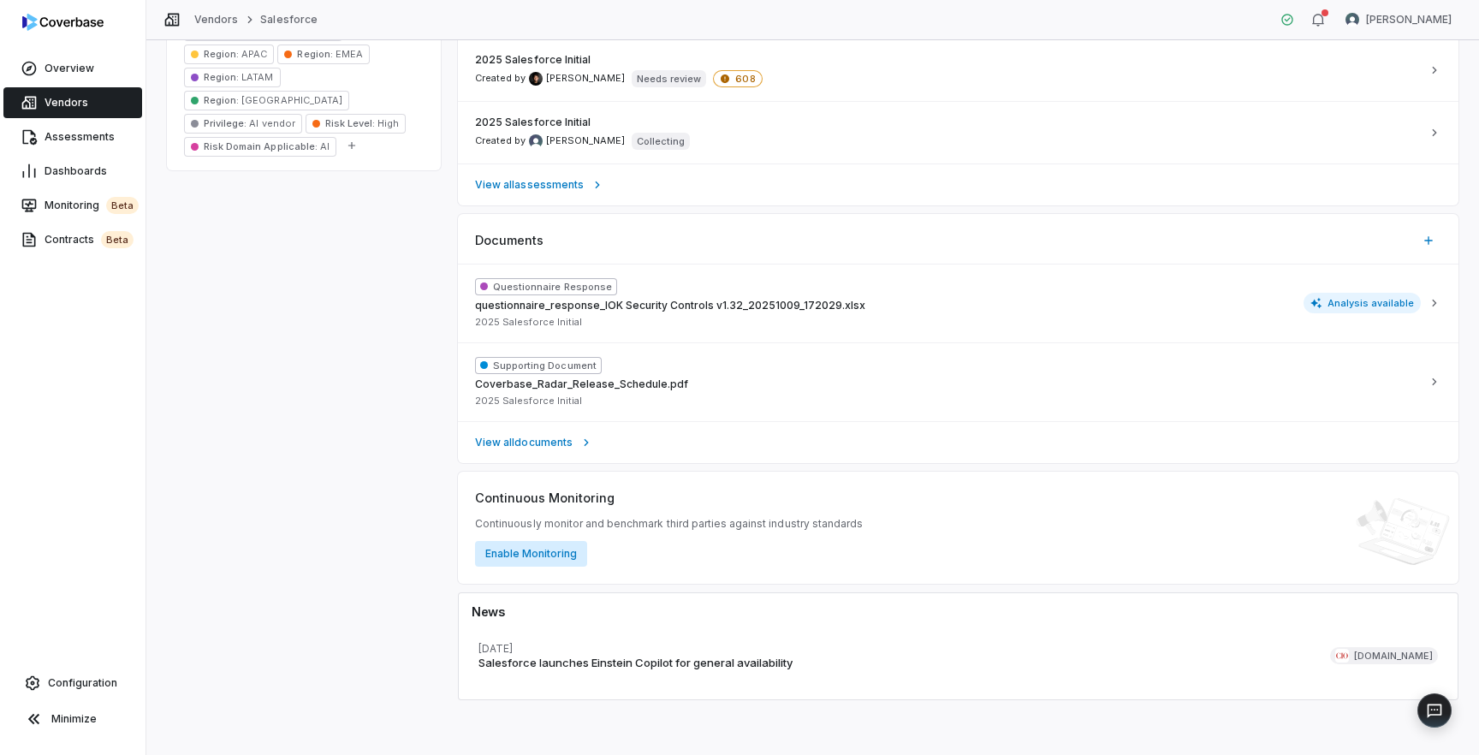
click at [531, 551] on button "Enable Monitoring" at bounding box center [531, 554] width 112 height 26
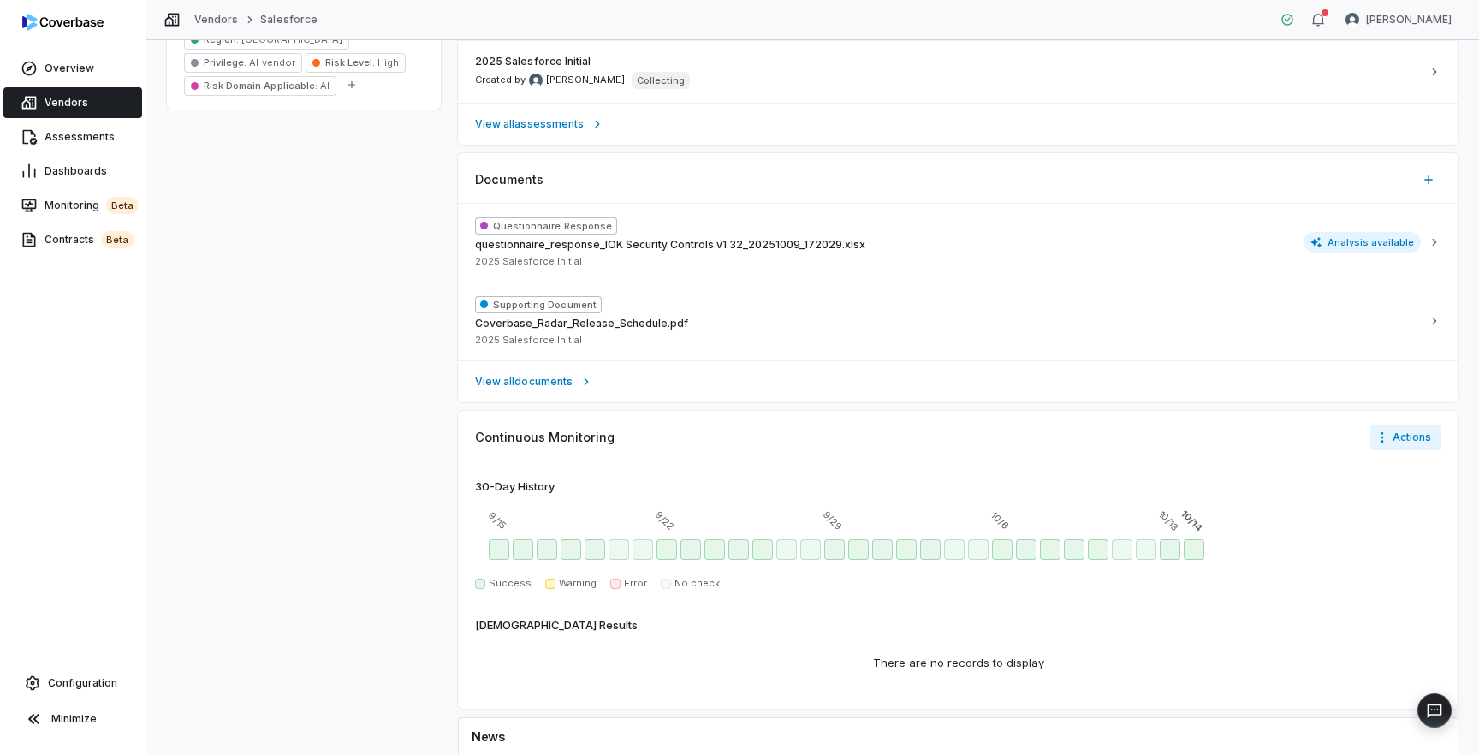
scroll to position [1188, 0]
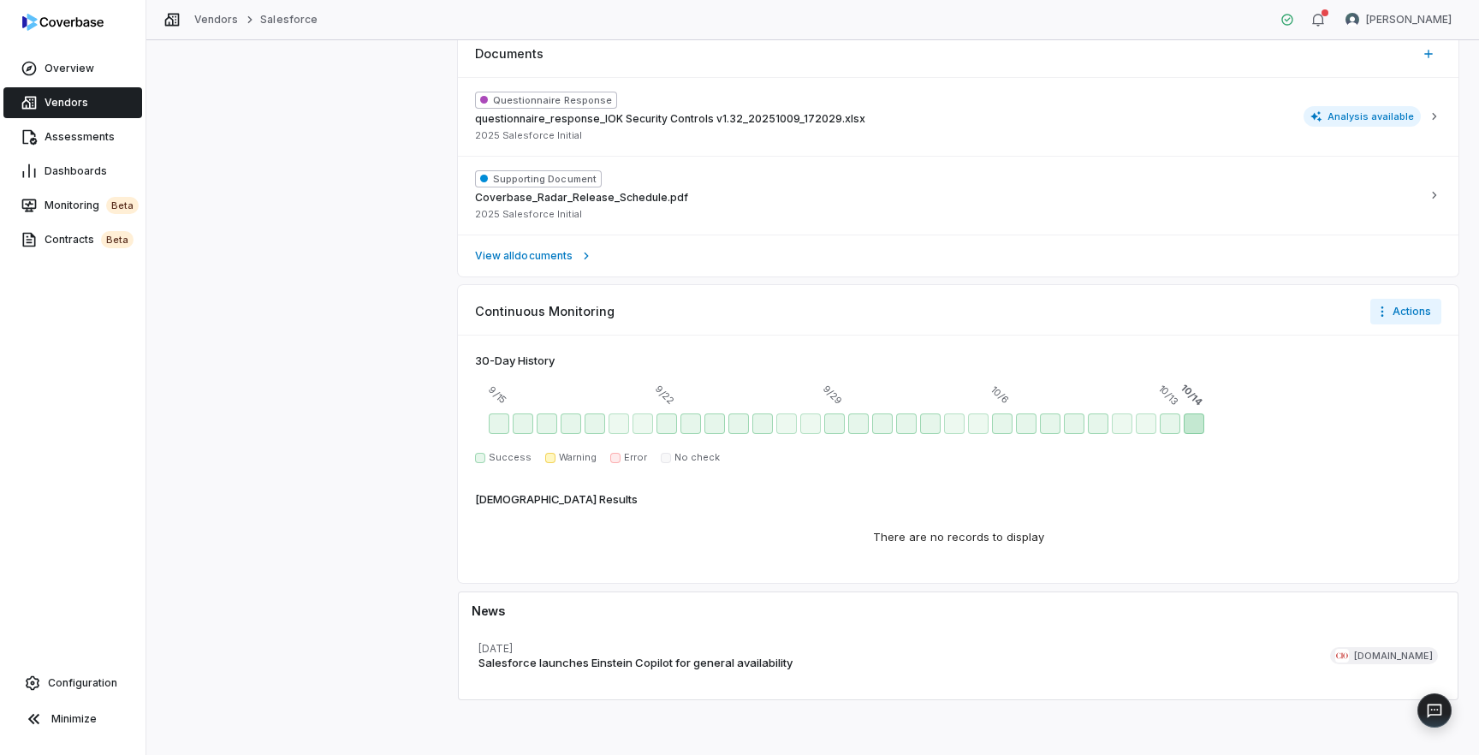
click at [1190, 426] on div "Today - Success" at bounding box center [1194, 423] width 21 height 21
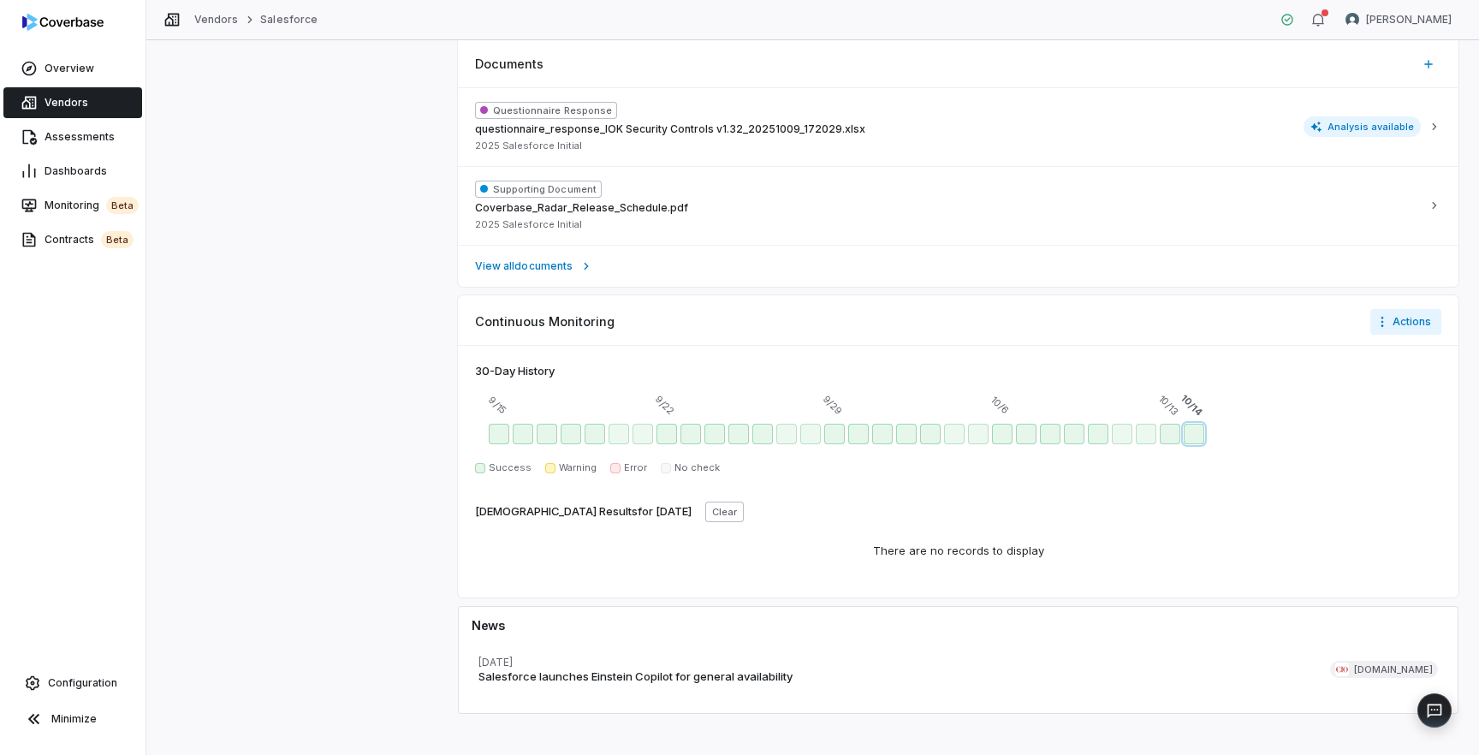
click at [1032, 555] on div "There are no records to display" at bounding box center [958, 551] width 212 height 58
click at [68, 140] on span "Assessments" at bounding box center [80, 137] width 70 height 14
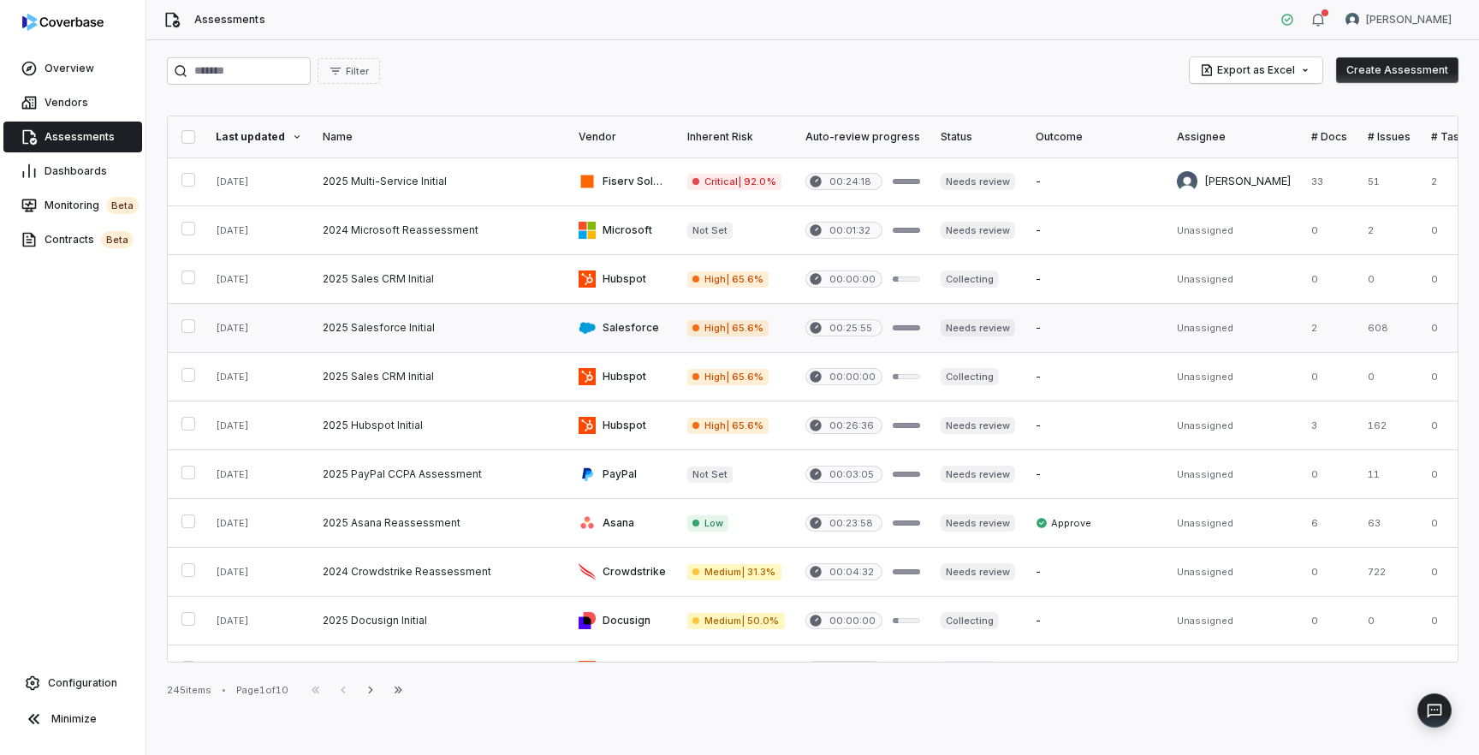
click at [404, 331] on link at bounding box center [440, 328] width 256 height 48
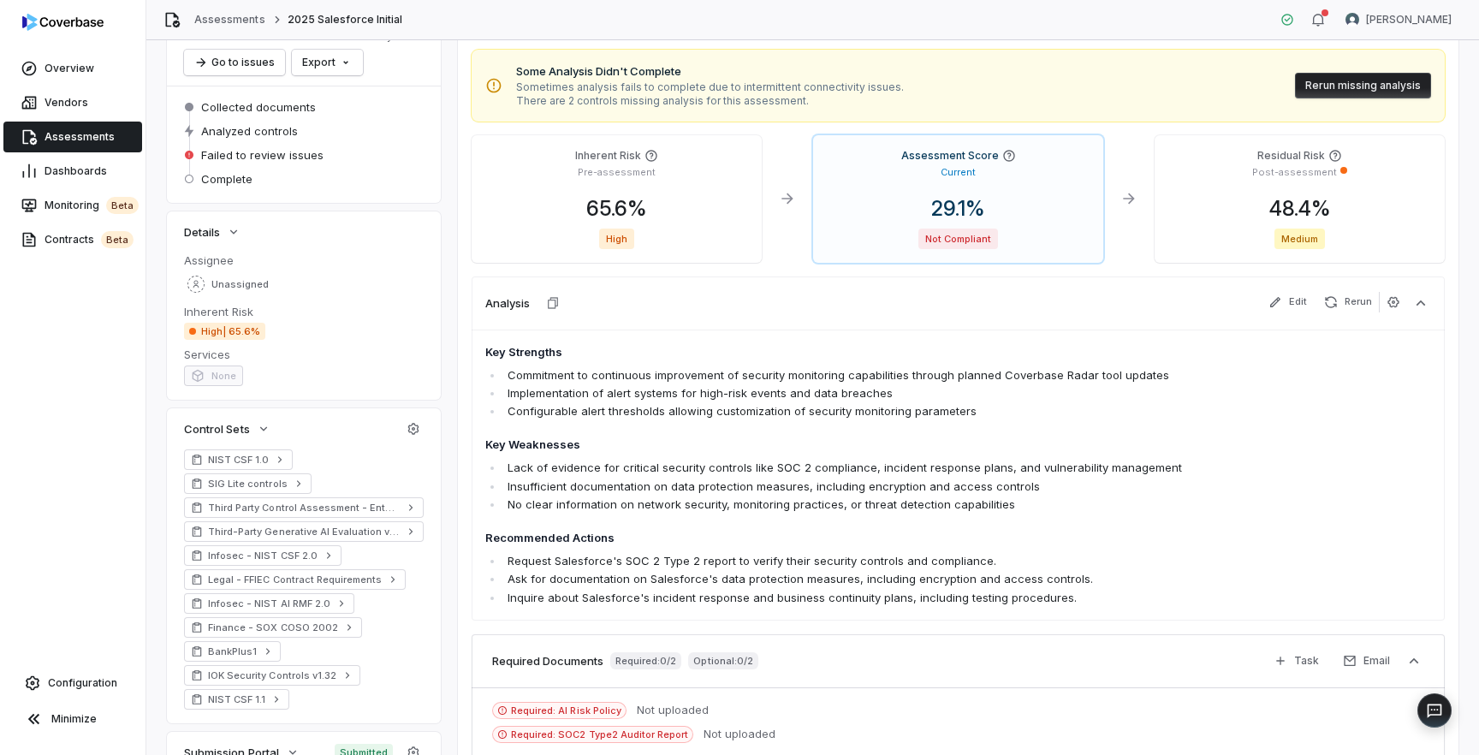
scroll to position [20, 0]
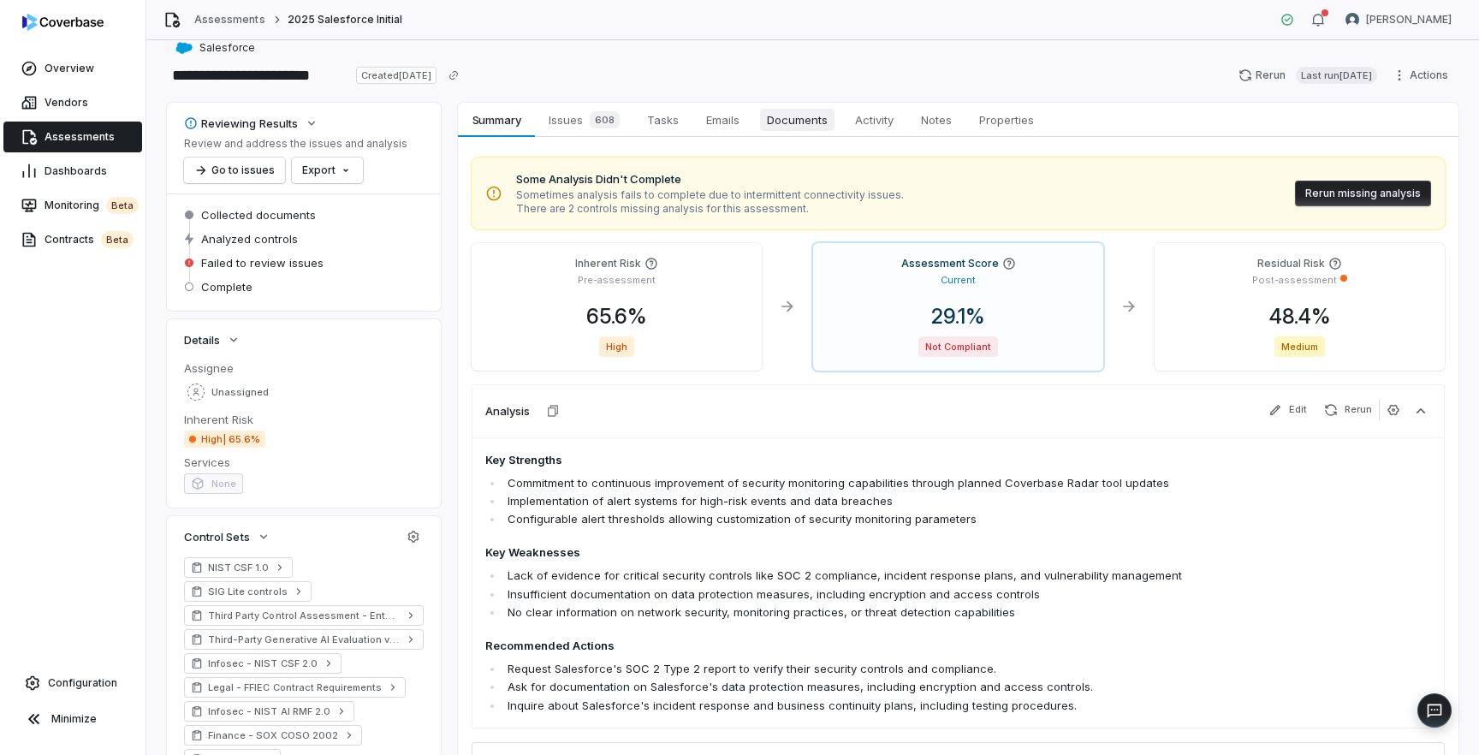
click at [797, 123] on span "Documents" at bounding box center [797, 120] width 74 height 22
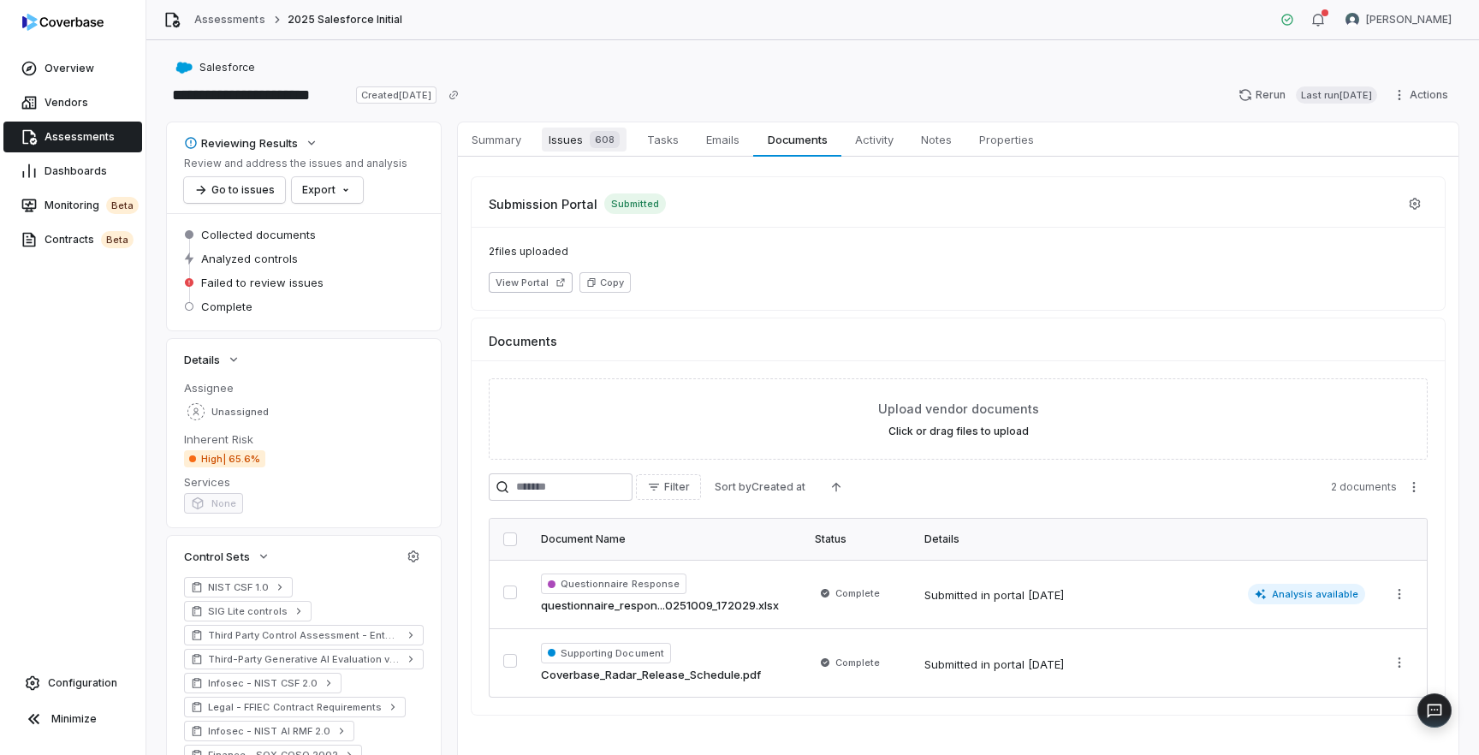
click at [568, 140] on span "Issues 608" at bounding box center [584, 140] width 85 height 24
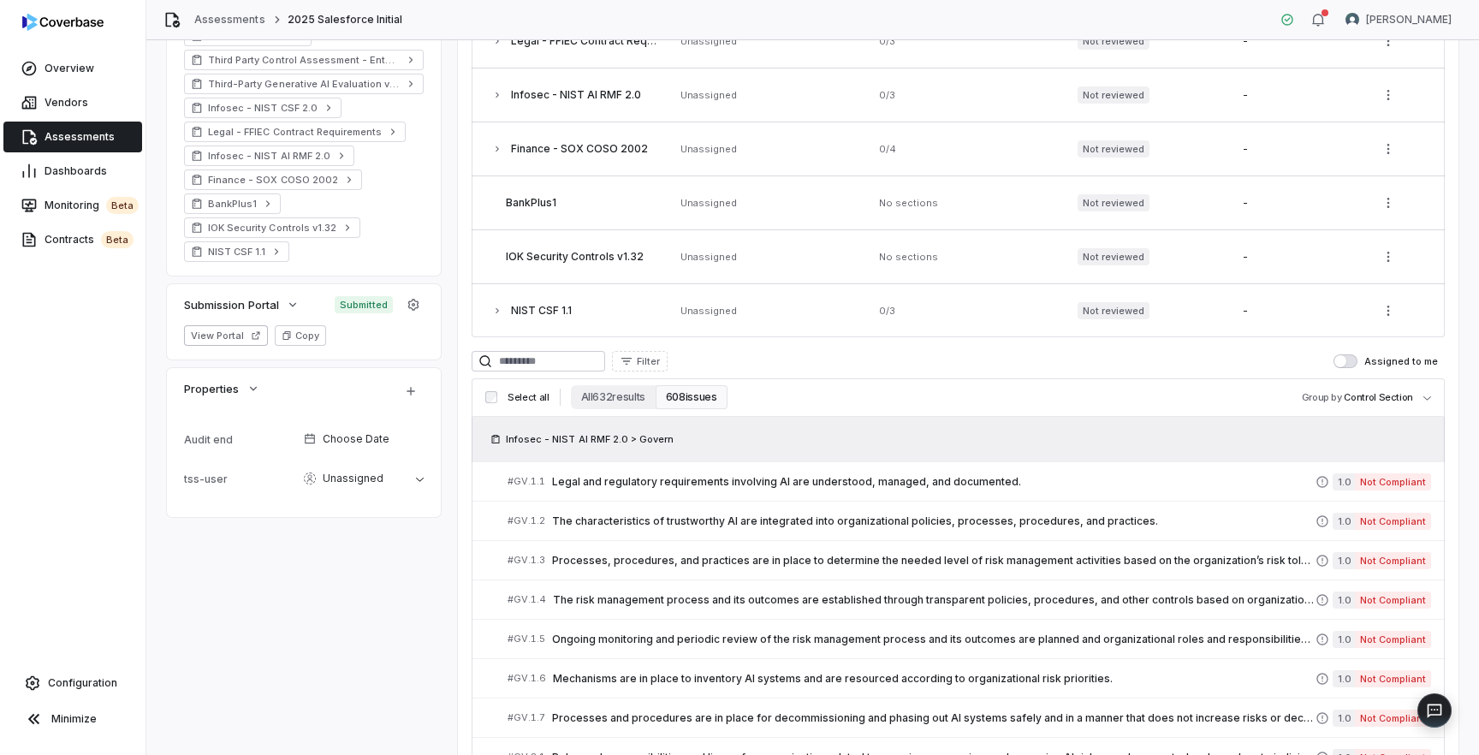
scroll to position [656, 0]
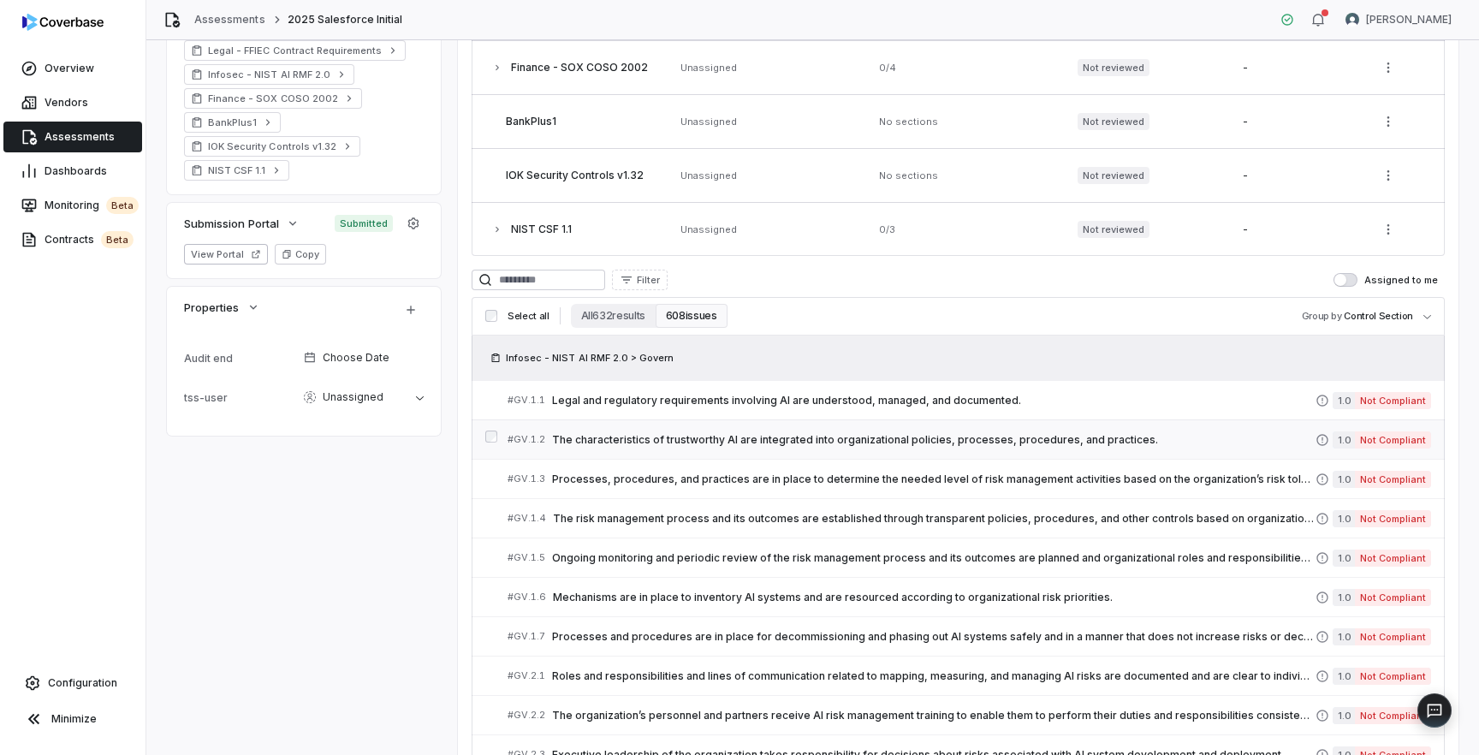
click at [647, 439] on span "The characteristics of trustworthy AI are integrated into organizational polici…" at bounding box center [933, 440] width 763 height 14
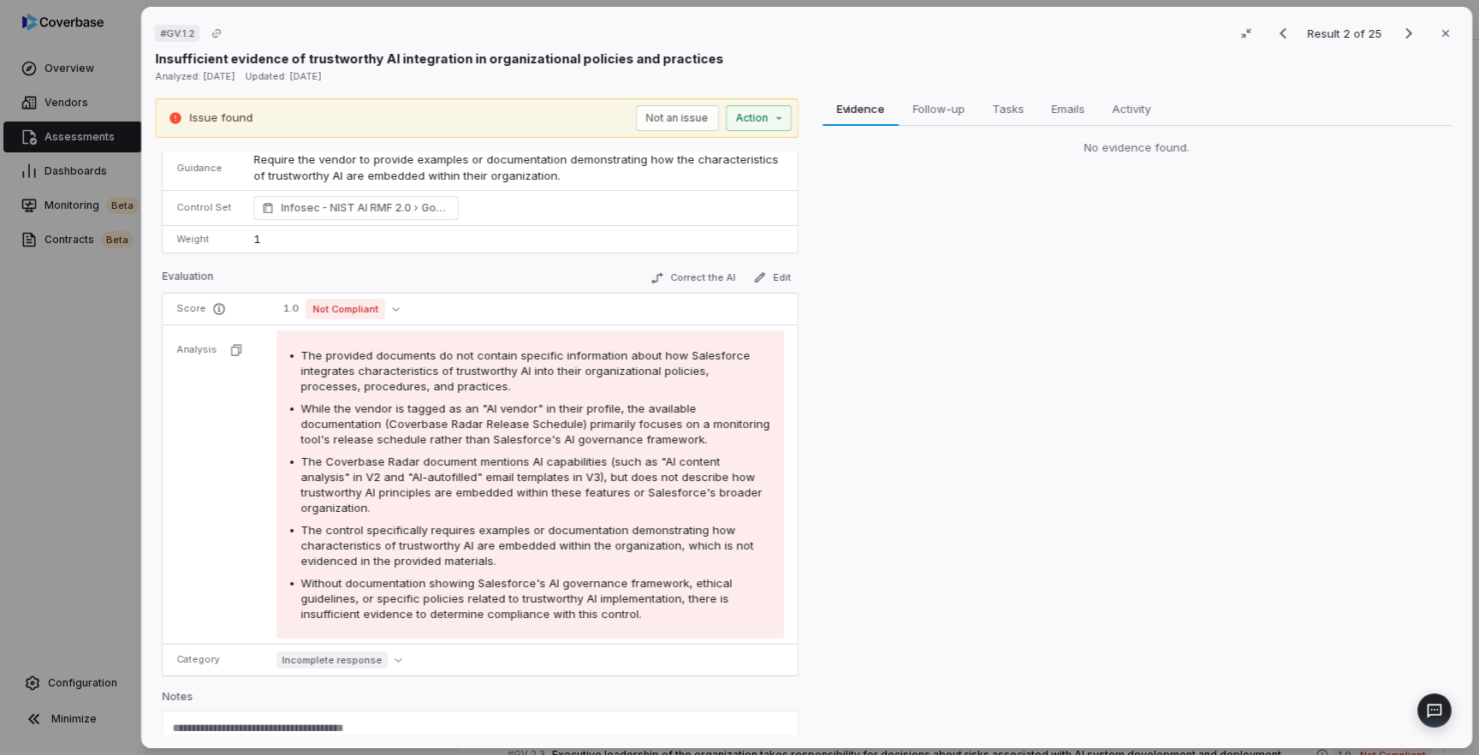
scroll to position [151, 0]
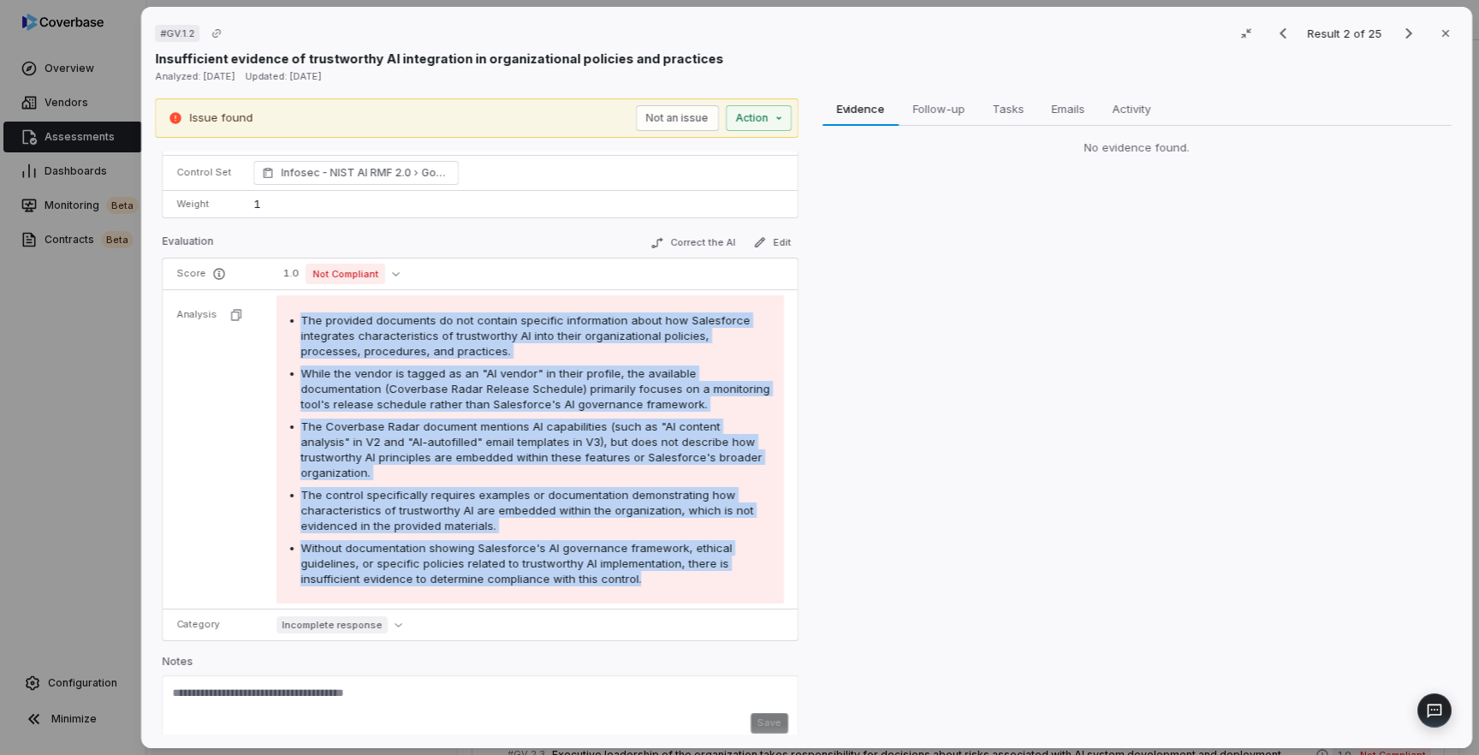
drag, startPoint x: 299, startPoint y: 318, endPoint x: 654, endPoint y: 568, distance: 434.8
click at [654, 568] on div "The provided documents do not contain specific information about how Salesforce…" at bounding box center [530, 449] width 480 height 274
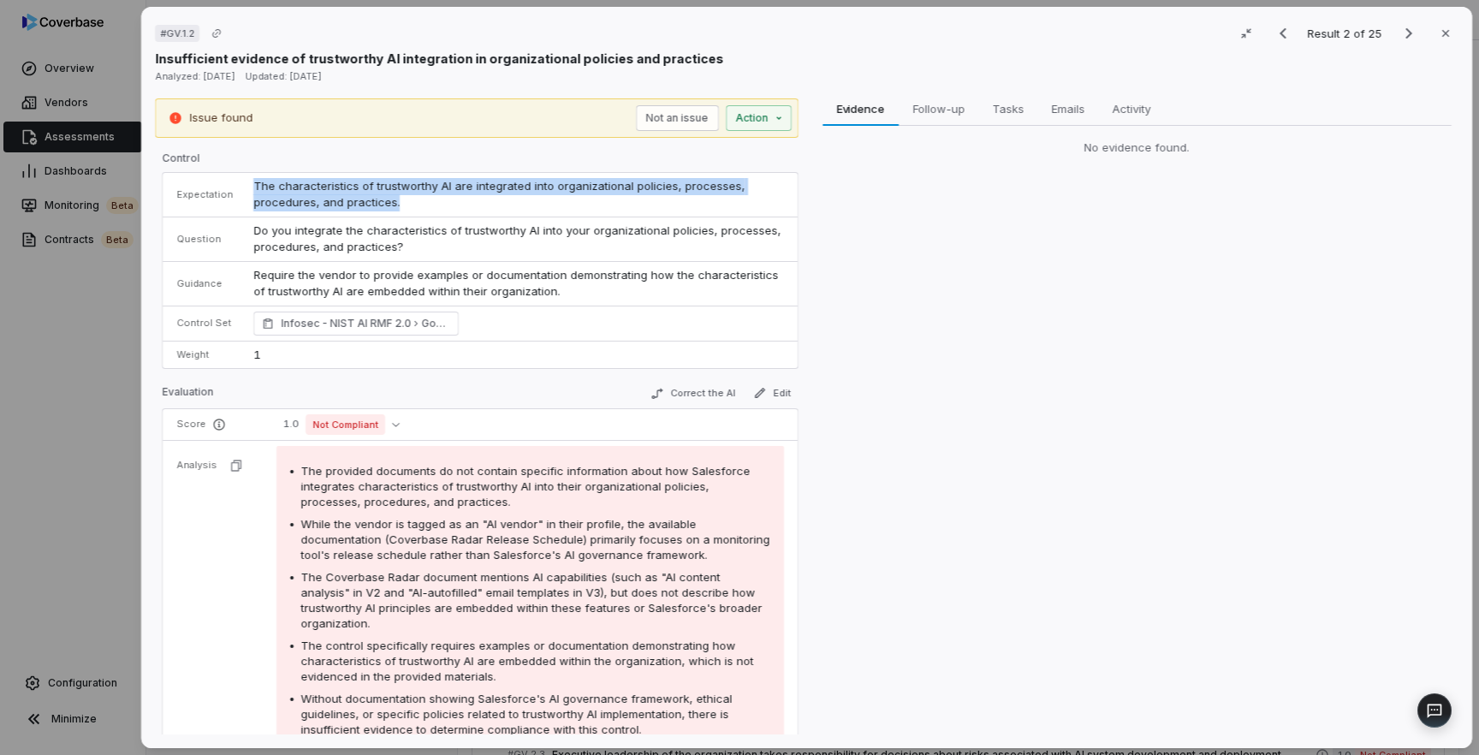
drag, startPoint x: 401, startPoint y: 207, endPoint x: 230, endPoint y: 194, distance: 171.7
click at [230, 194] on tr "Expectation The characteristics of trustworthy AI are integrated into organizat…" at bounding box center [480, 195] width 635 height 45
click at [327, 197] on span "The characteristics of trustworthy AI are integrated into organizational polici…" at bounding box center [500, 194] width 495 height 31
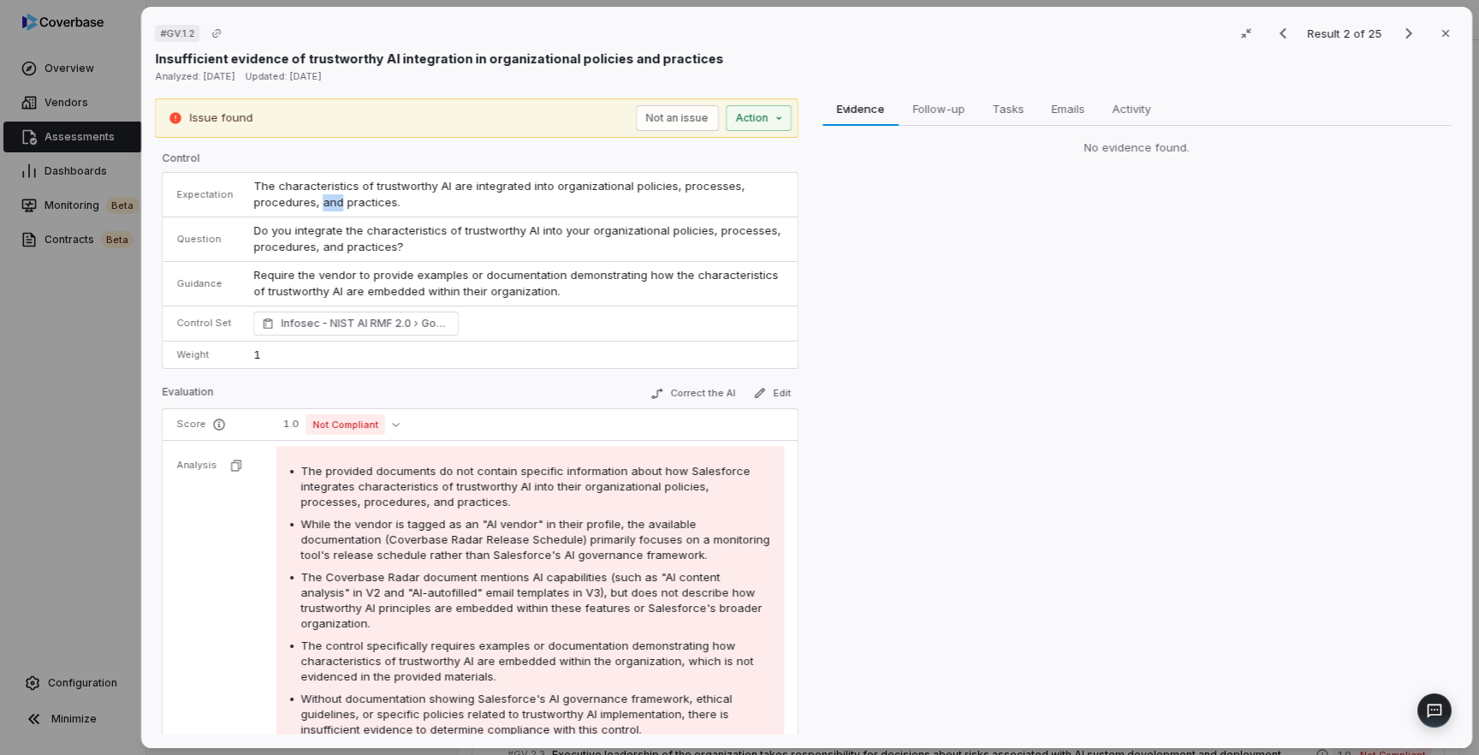
click at [327, 197] on span "The characteristics of trustworthy AI are integrated into organizational polici…" at bounding box center [500, 194] width 495 height 31
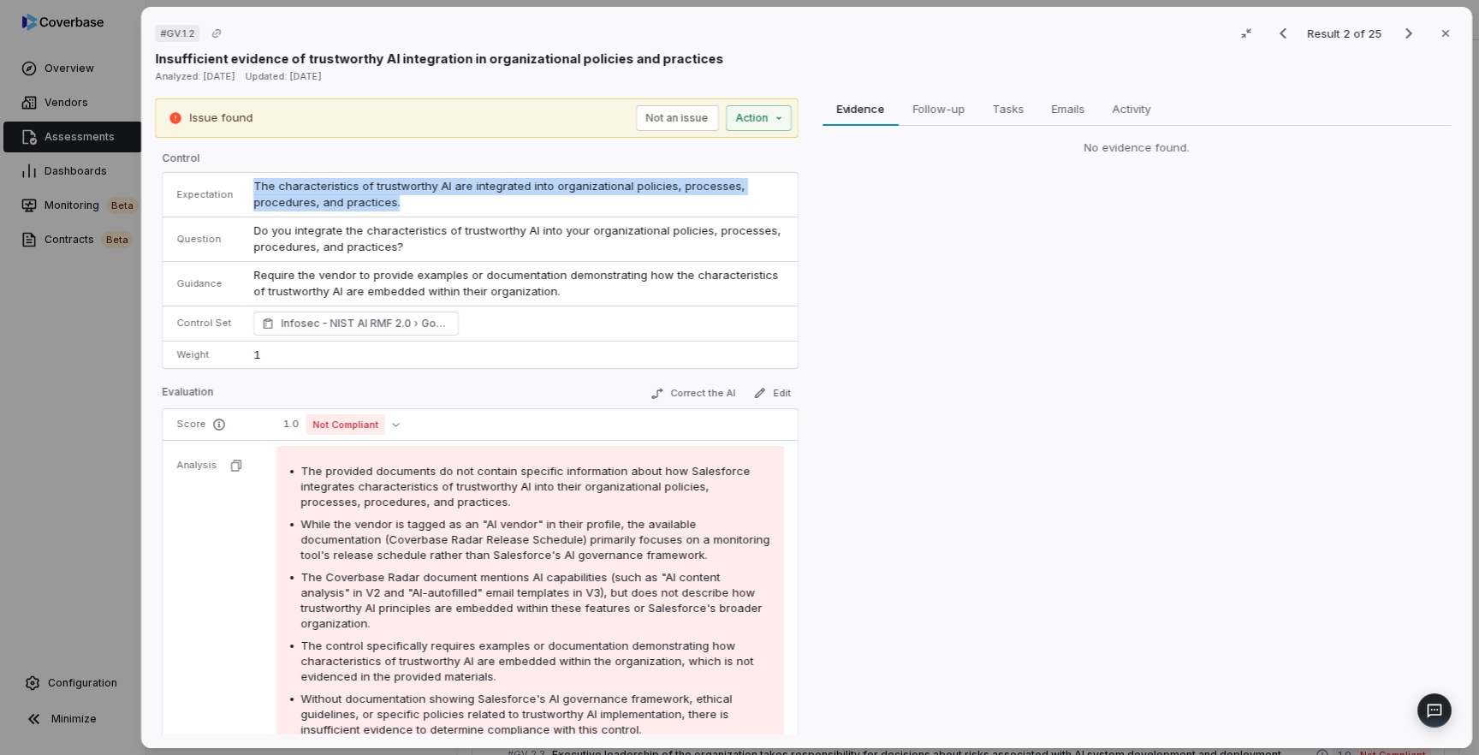
click at [327, 197] on span "The characteristics of trustworthy AI are integrated into organizational polici…" at bounding box center [500, 194] width 495 height 31
click at [435, 186] on span "The characteristics of trustworthy AI are integrated into organizational polici…" at bounding box center [500, 194] width 495 height 31
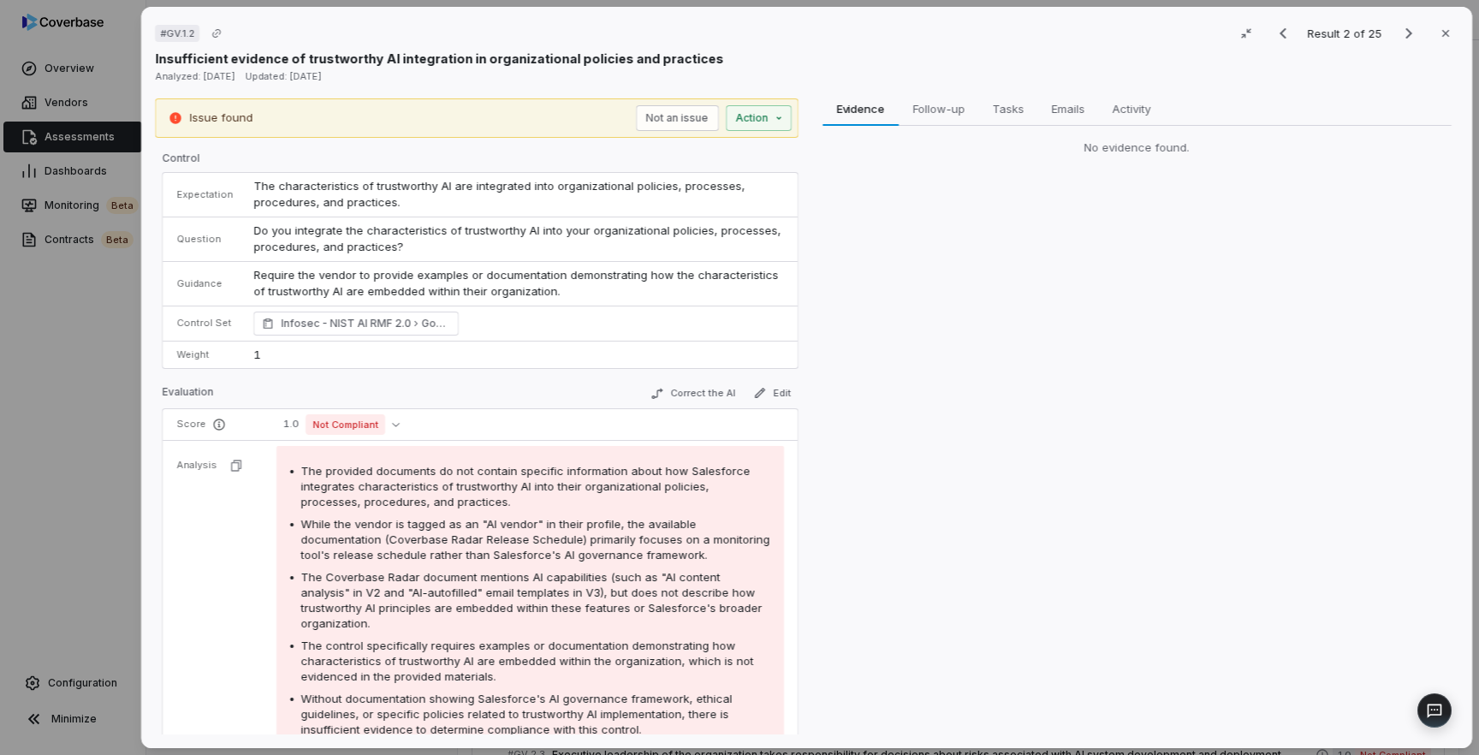
click at [435, 186] on span "The characteristics of trustworthy AI are integrated into organizational polici…" at bounding box center [500, 194] width 495 height 31
drag, startPoint x: 429, startPoint y: 188, endPoint x: 441, endPoint y: 187, distance: 12.1
click at [441, 187] on span "The characteristics of trustworthy AI are integrated into organizational polici…" at bounding box center [500, 194] width 495 height 31
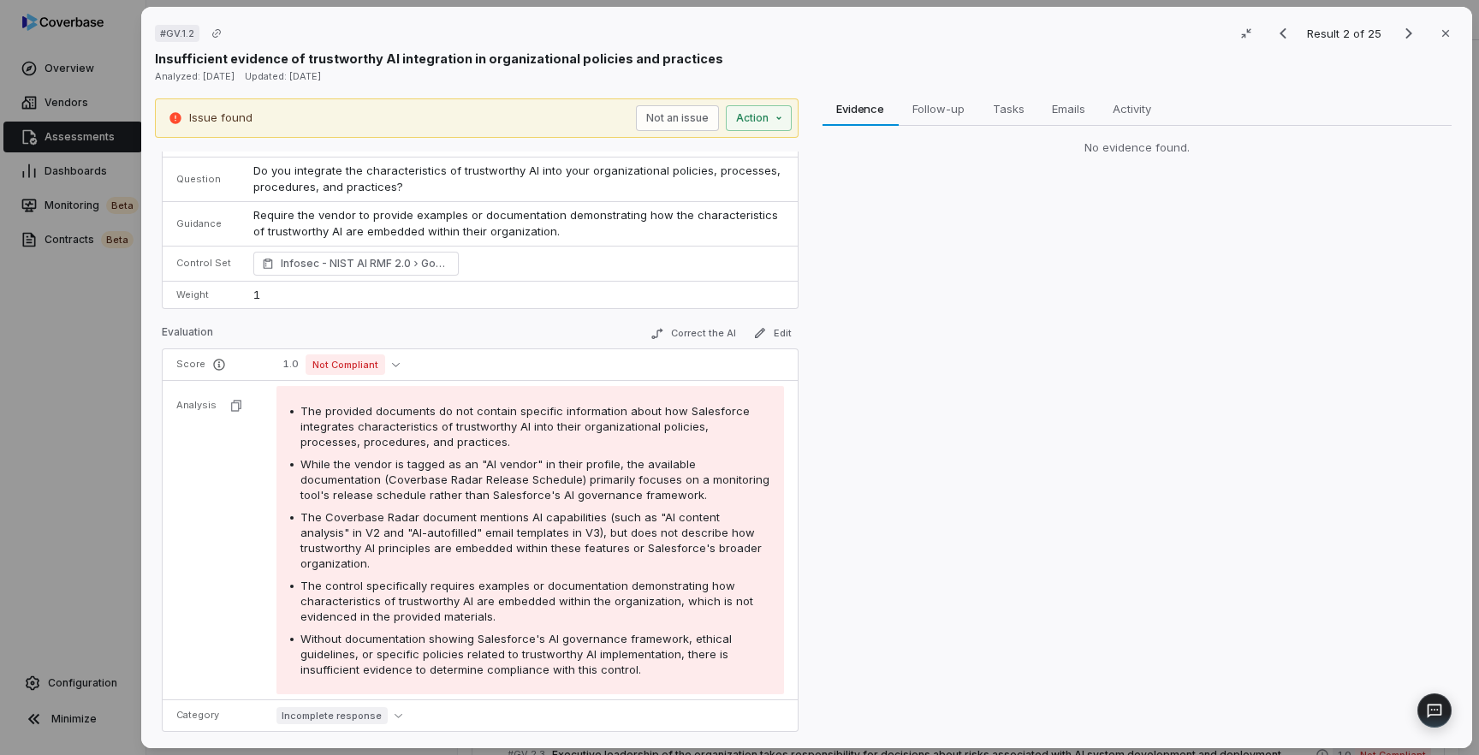
scroll to position [65, 0]
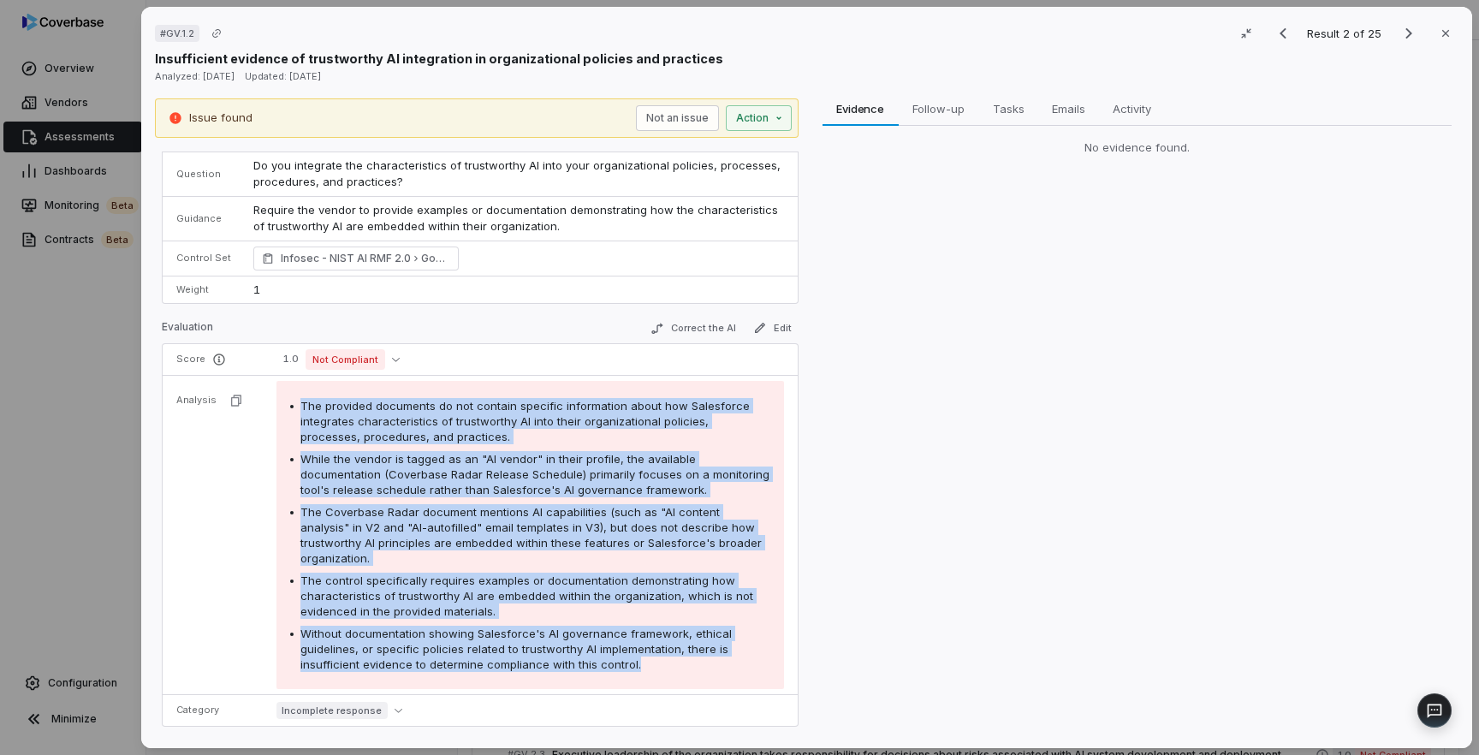
drag, startPoint x: 296, startPoint y: 402, endPoint x: 664, endPoint y: 648, distance: 442.5
click at [664, 648] on div "The provided documents do not contain specific information about how Salesforce…" at bounding box center [530, 535] width 480 height 274
click at [702, 327] on button "Correct the AI" at bounding box center [692, 328] width 99 height 21
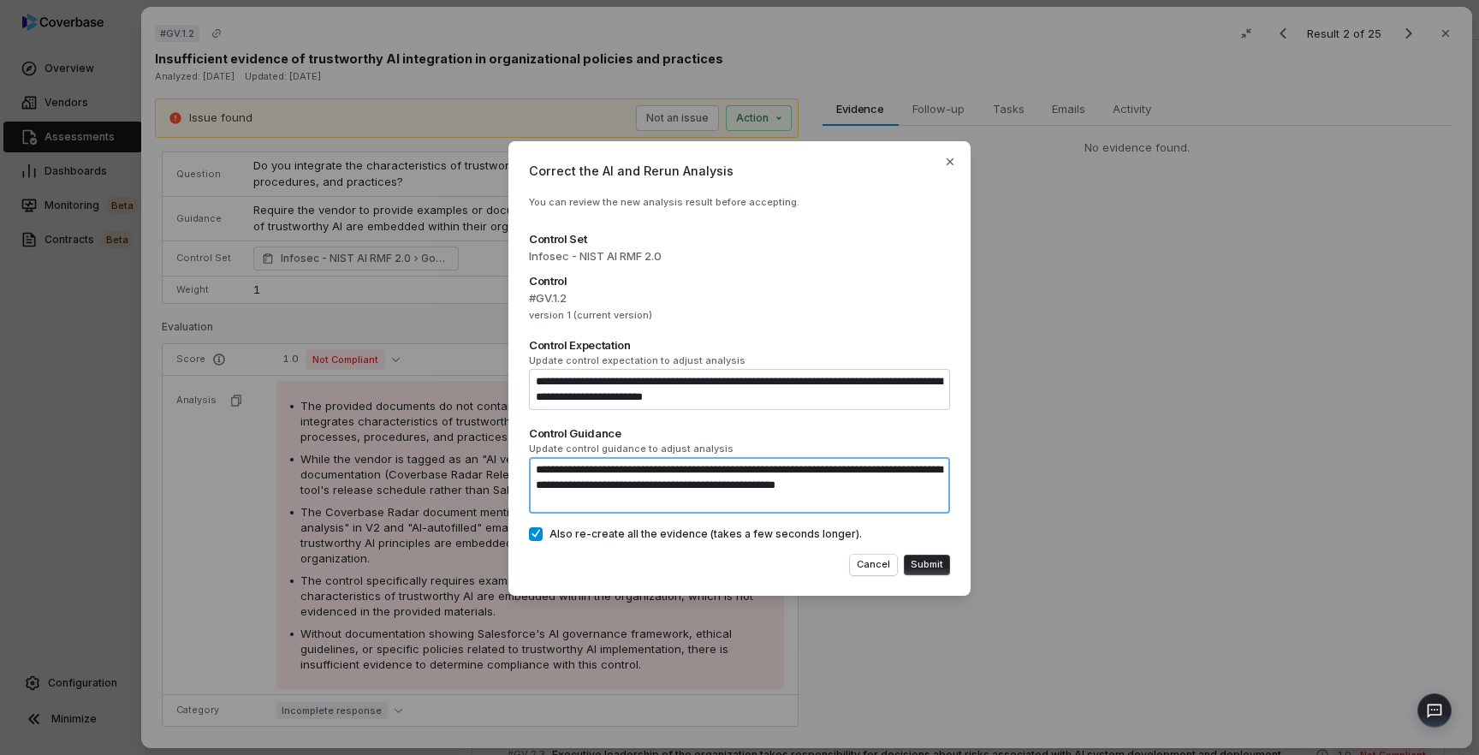
click at [619, 493] on textarea "**********" at bounding box center [739, 485] width 421 height 56
type textarea "*"
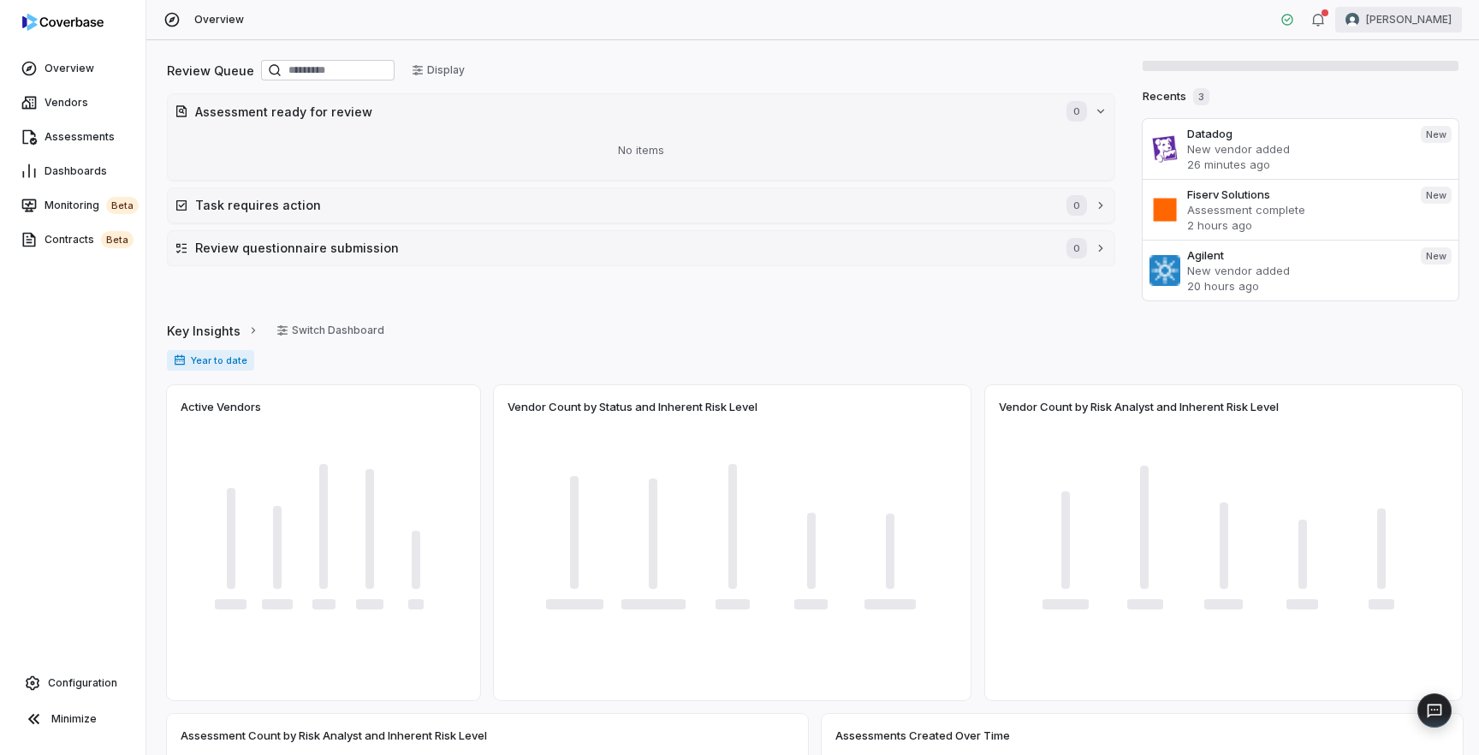
click at [1399, 19] on html "Overview Vendors Assessments Dashboards Monitoring beta Contracts beta Configur…" at bounding box center [739, 377] width 1479 height 755
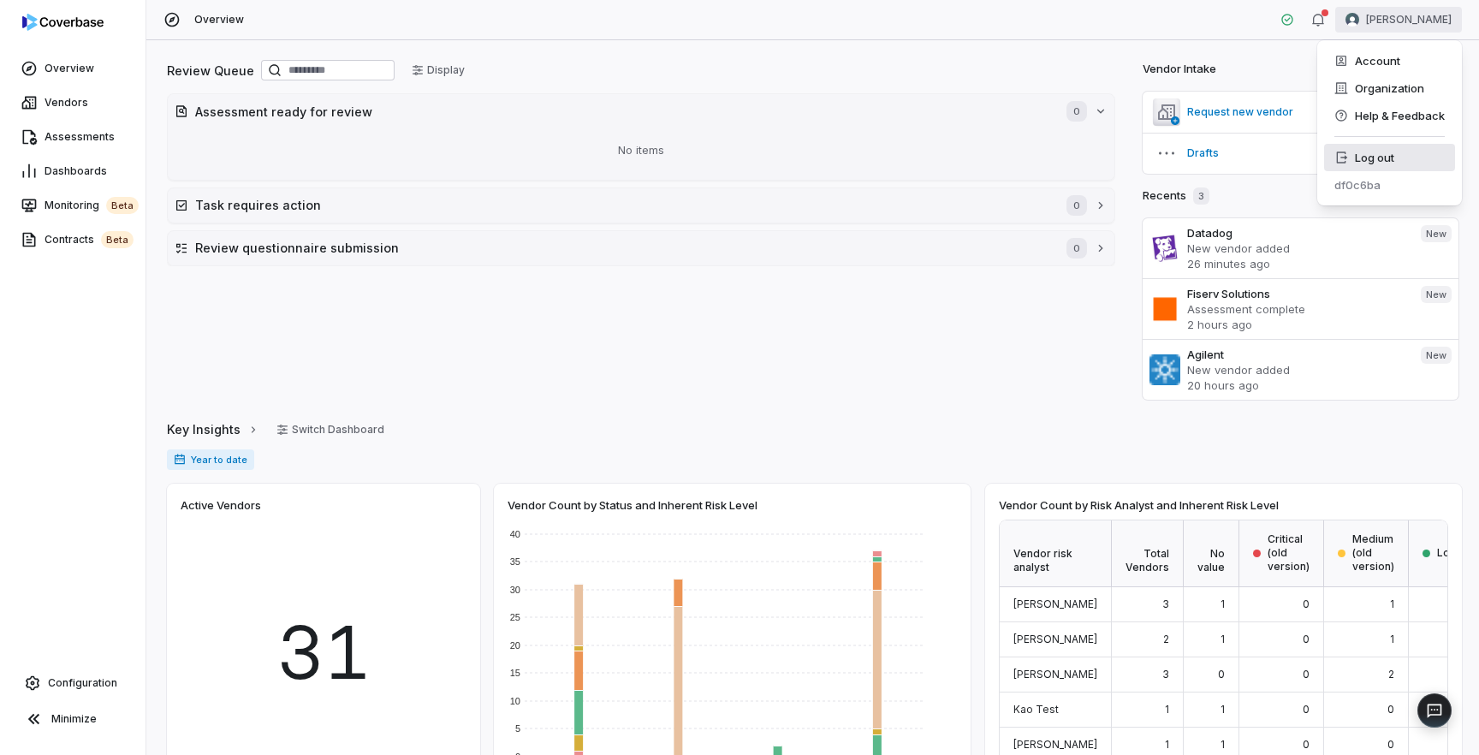
click at [1410, 165] on div "Log out" at bounding box center [1389, 157] width 131 height 27
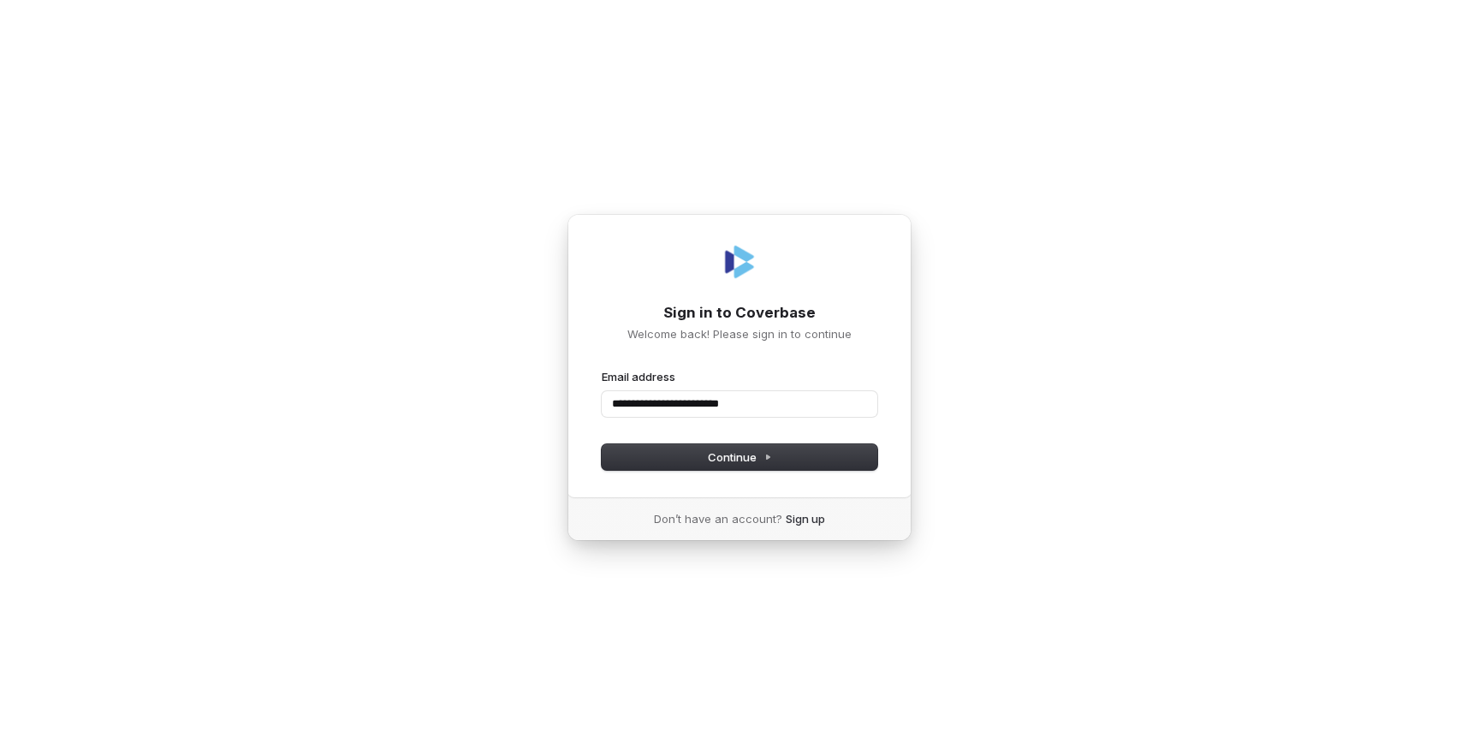
type input "**********"
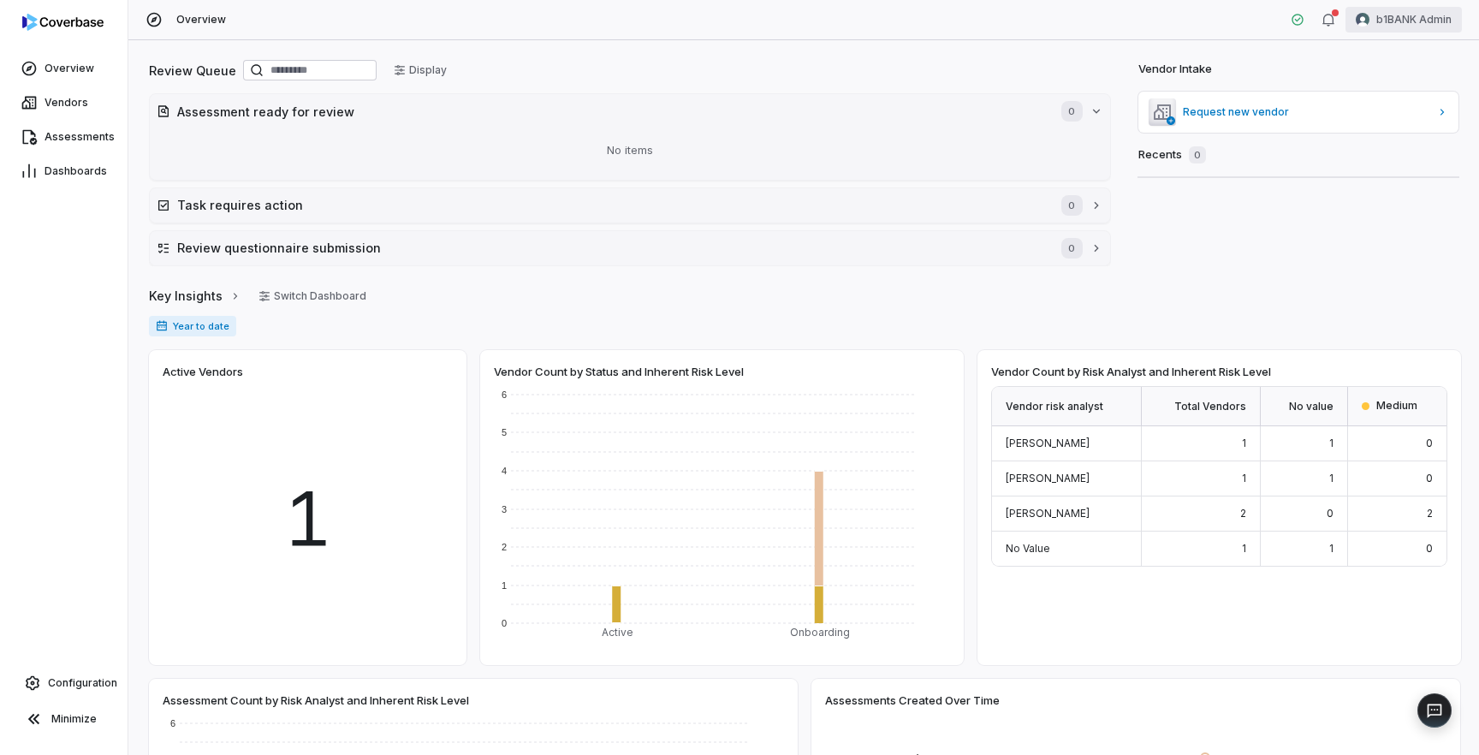
click at [1388, 24] on html "Overview Vendors Assessments Dashboards Configuration Minimize Overview b1BANK …" at bounding box center [739, 377] width 1479 height 755
click at [1389, 87] on div "Organization" at bounding box center [1389, 87] width 131 height 27
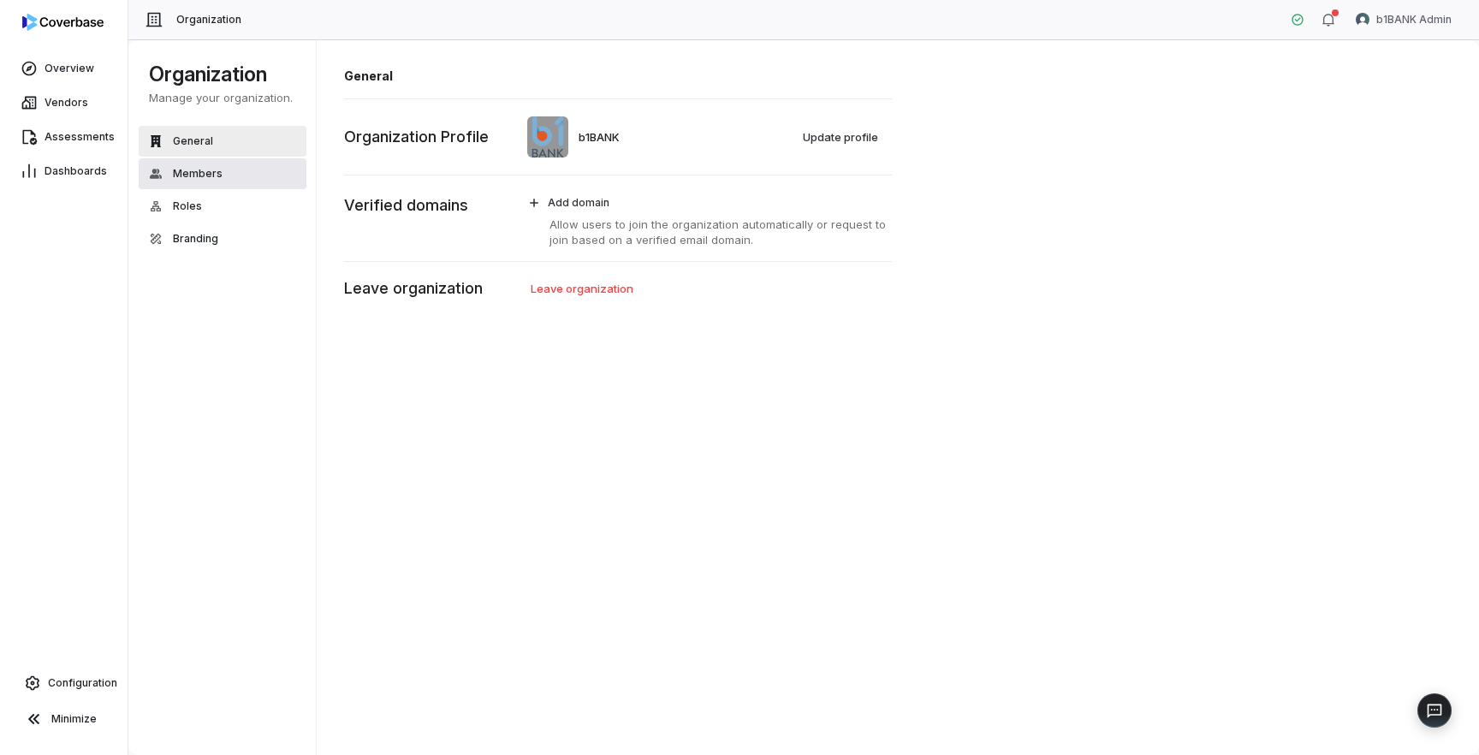
click at [229, 177] on button "Members" at bounding box center [223, 173] width 168 height 31
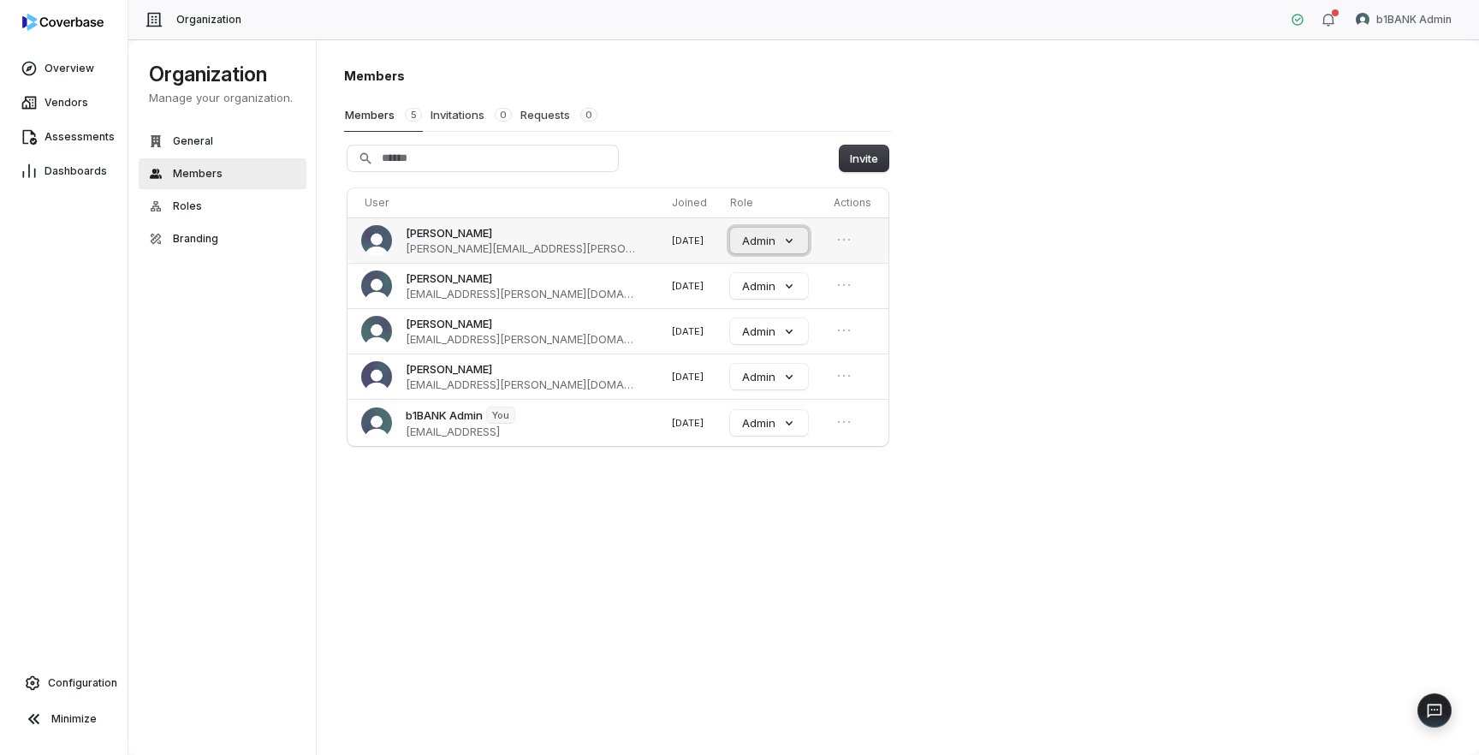
click at [772, 235] on button "Admin" at bounding box center [769, 241] width 78 height 26
click at [762, 373] on div "Member" at bounding box center [766, 378] width 120 height 29
click at [758, 294] on button "Admin" at bounding box center [762, 286] width 78 height 26
click at [761, 426] on div "Member" at bounding box center [758, 423] width 120 height 29
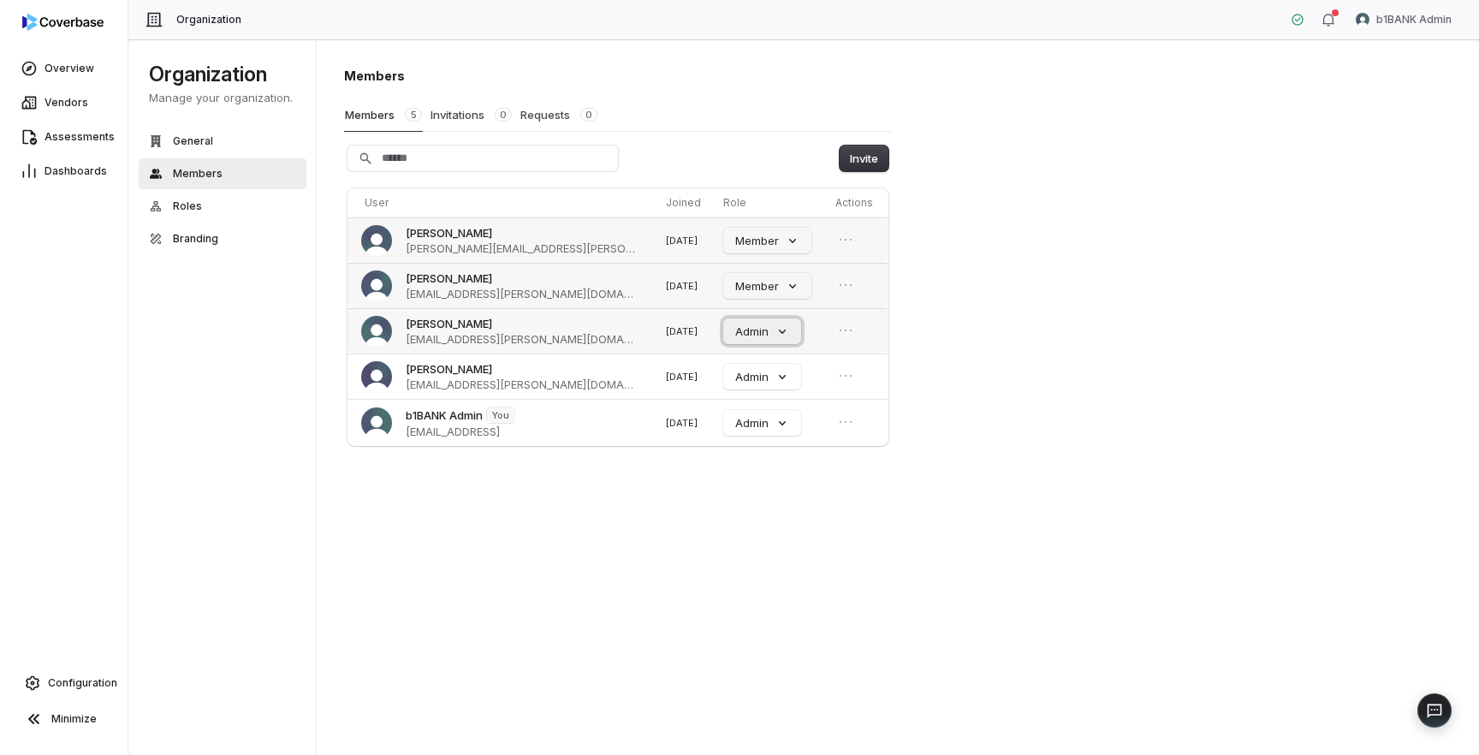
click at [753, 338] on button "Admin" at bounding box center [762, 331] width 78 height 26
click at [759, 464] on div "Member" at bounding box center [758, 468] width 120 height 29
click at [773, 536] on div "Members Members 5 Invitations 0 Requests 0 Invite User Joined Role Actions [PER…" at bounding box center [898, 397] width 1163 height 716
click at [857, 162] on button "Invite" at bounding box center [864, 159] width 49 height 26
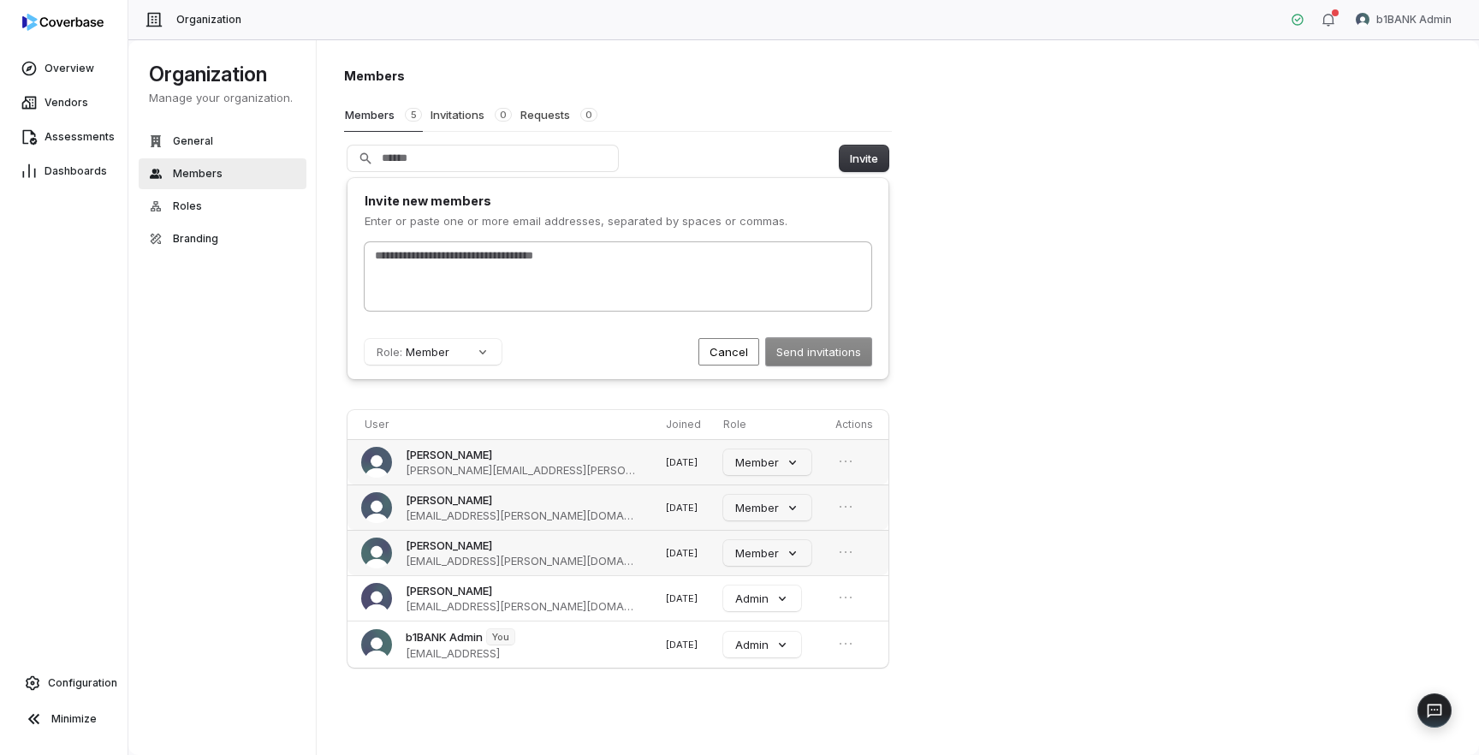
click at [717, 271] on div at bounding box center [618, 276] width 507 height 68
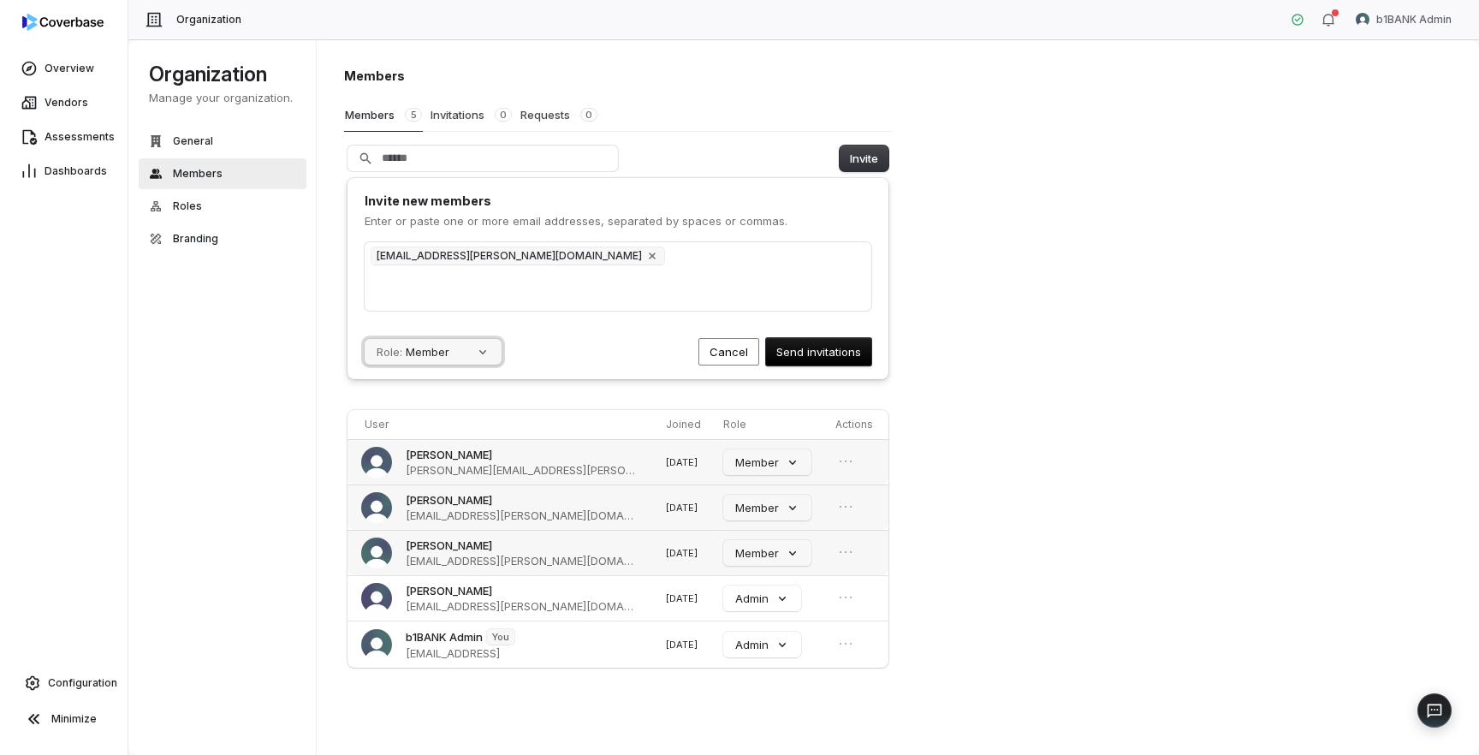
click at [464, 348] on button "Role: Member" at bounding box center [433, 352] width 137 height 26
click at [448, 459] on div "Admin" at bounding box center [445, 460] width 161 height 29
click at [710, 269] on div "[EMAIL_ADDRESS][PERSON_NAME][DOMAIN_NAME]" at bounding box center [618, 276] width 507 height 68
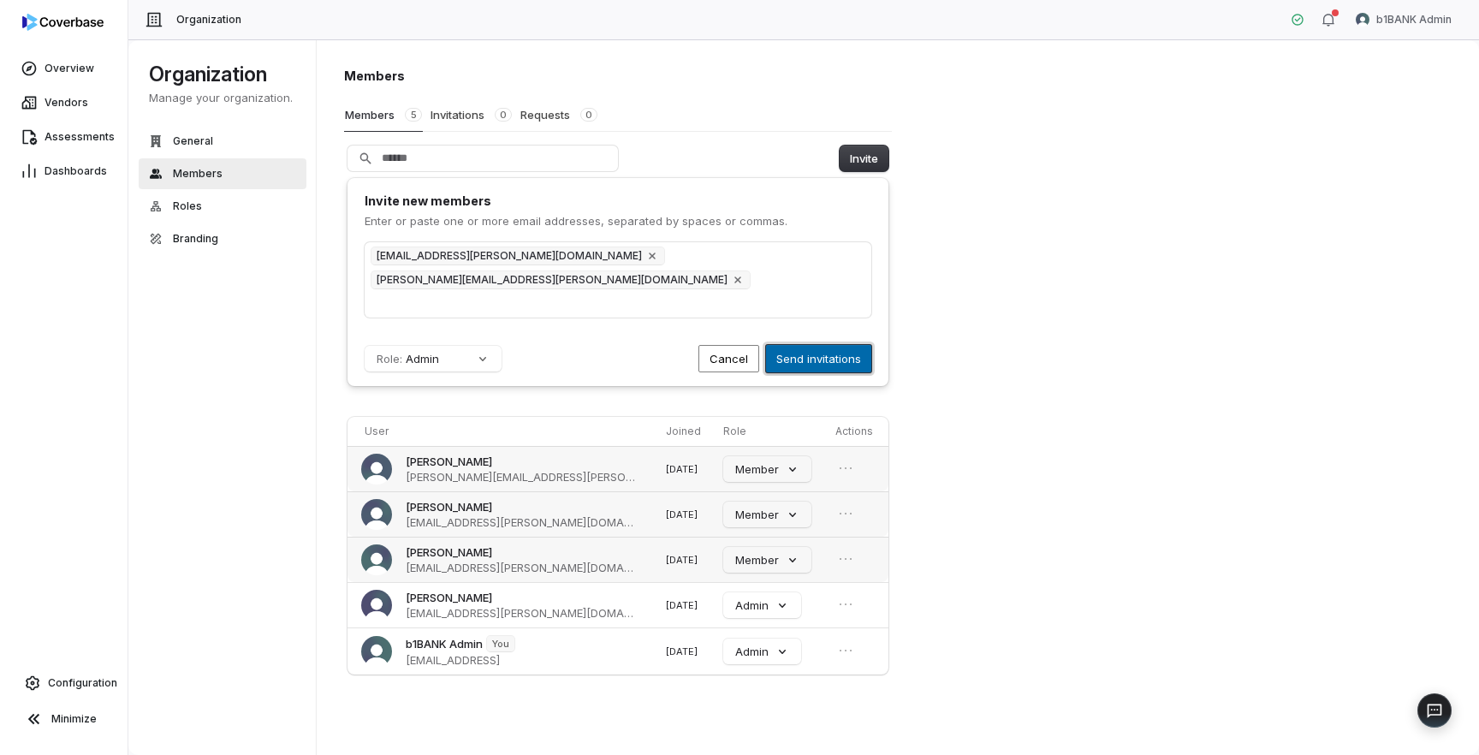
click at [823, 354] on button "Send invitations" at bounding box center [818, 358] width 105 height 27
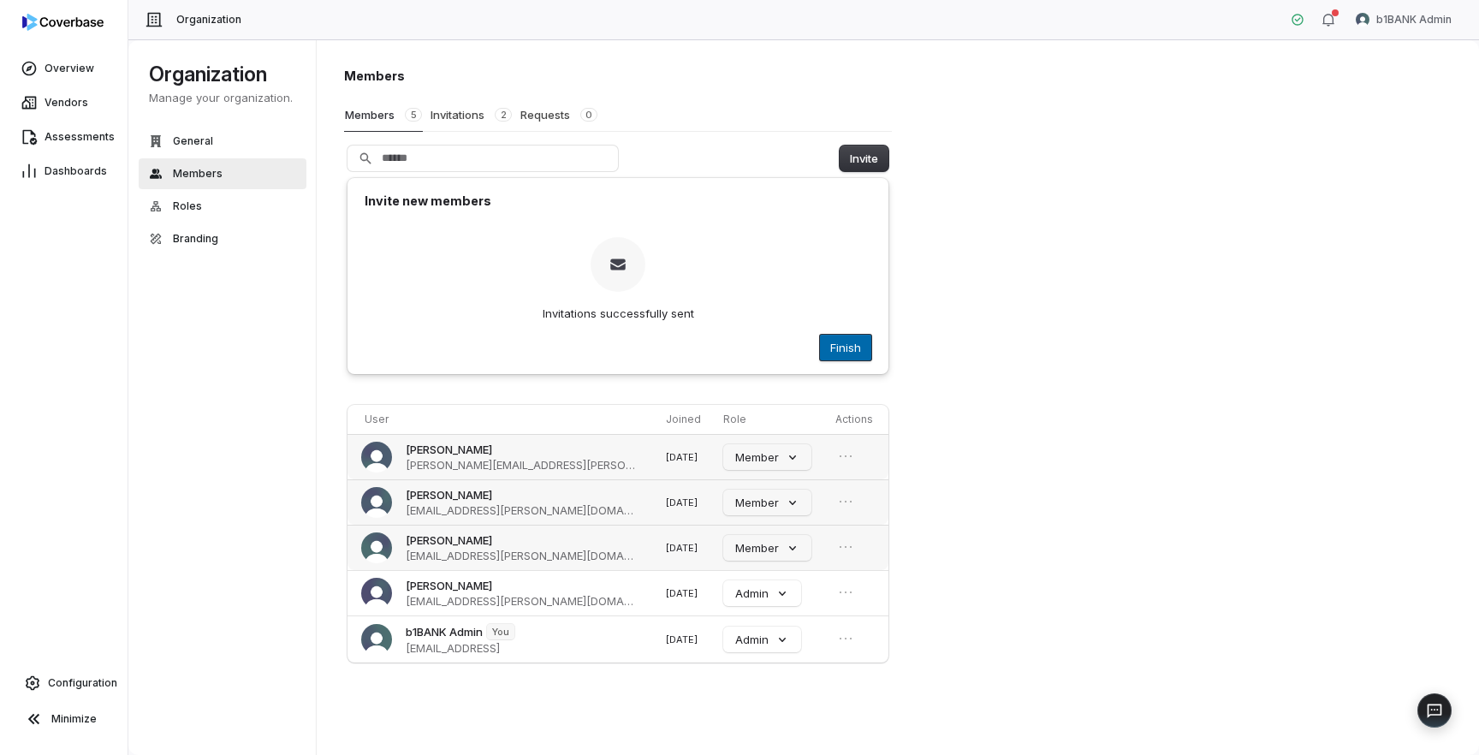
click at [843, 352] on button "Finish" at bounding box center [845, 348] width 51 height 26
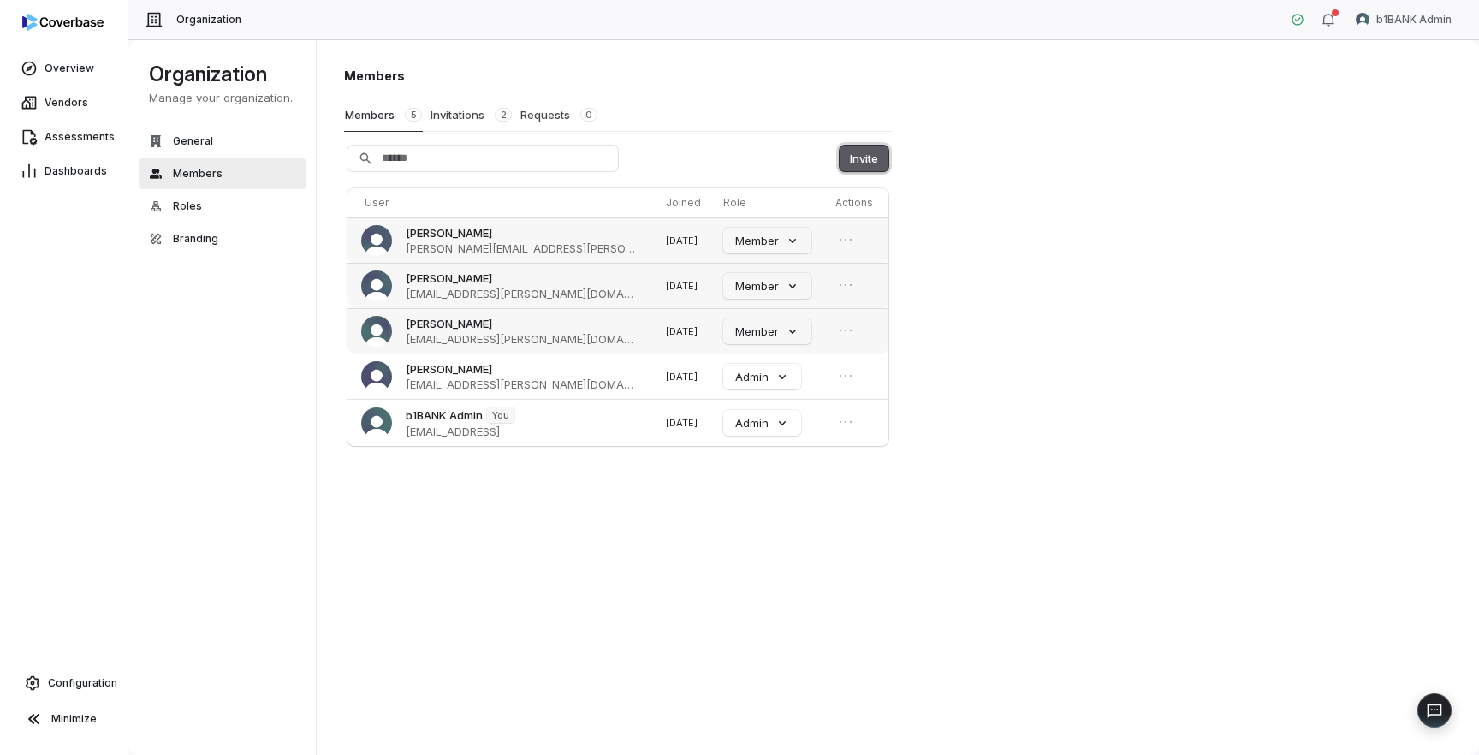
click at [858, 165] on button "Invite" at bounding box center [864, 159] width 49 height 26
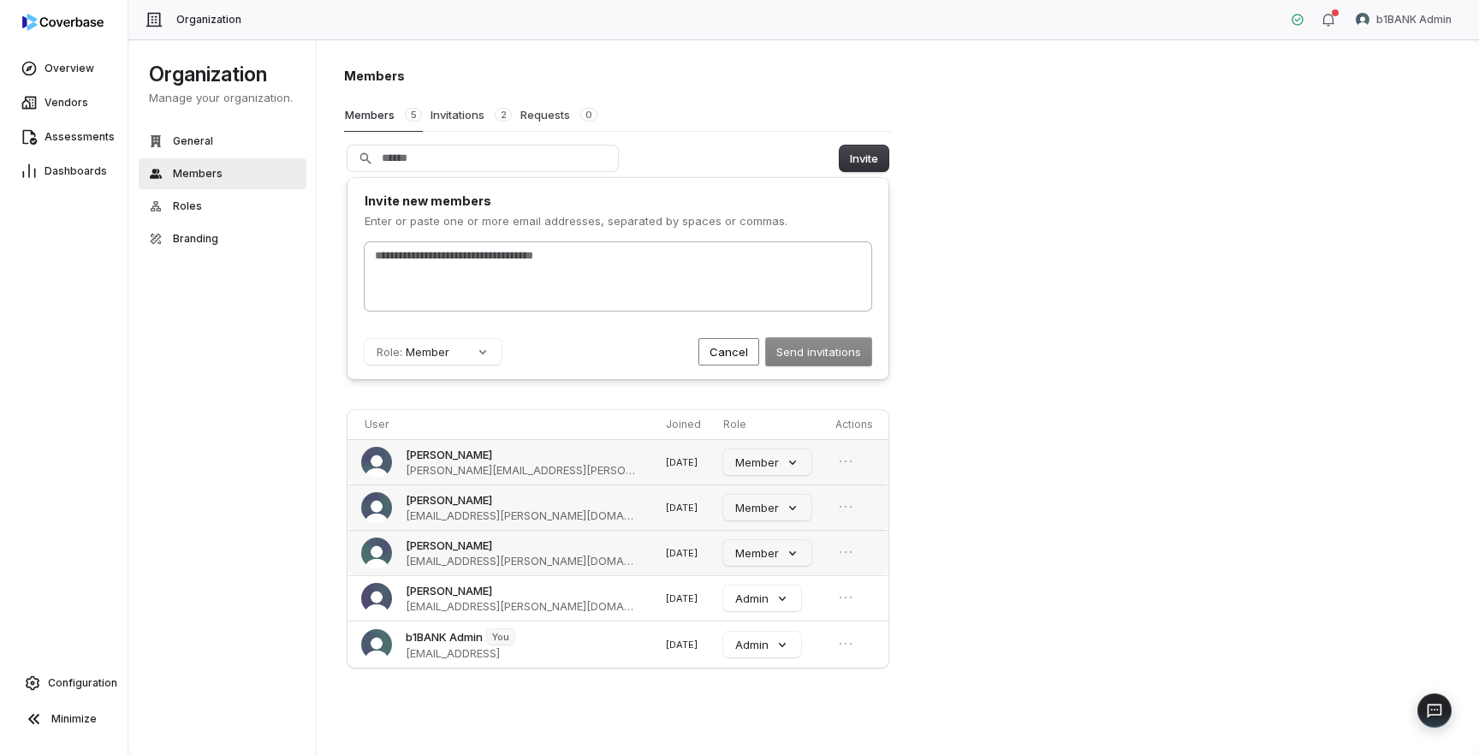
click at [734, 299] on div at bounding box center [618, 276] width 507 height 68
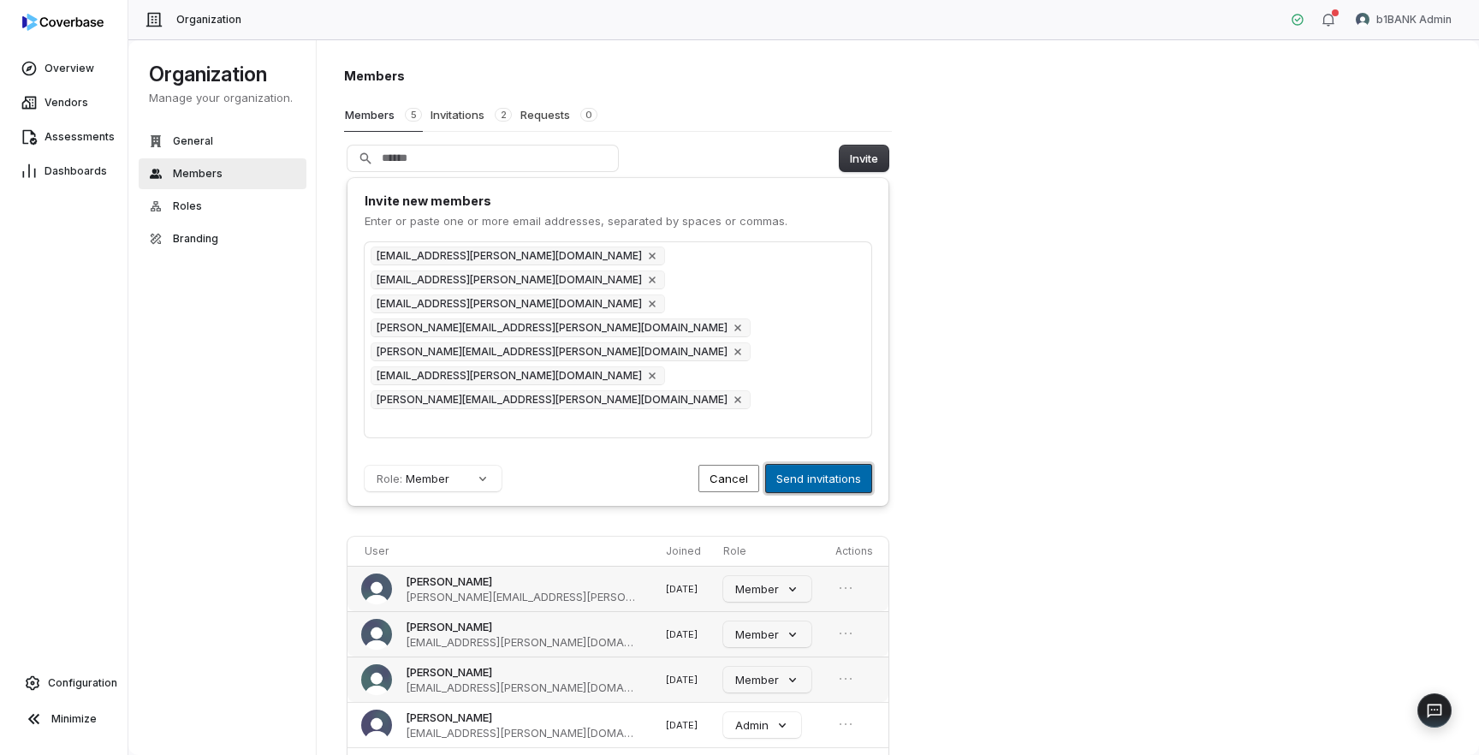
click at [810, 465] on button "Send invitations" at bounding box center [818, 478] width 105 height 27
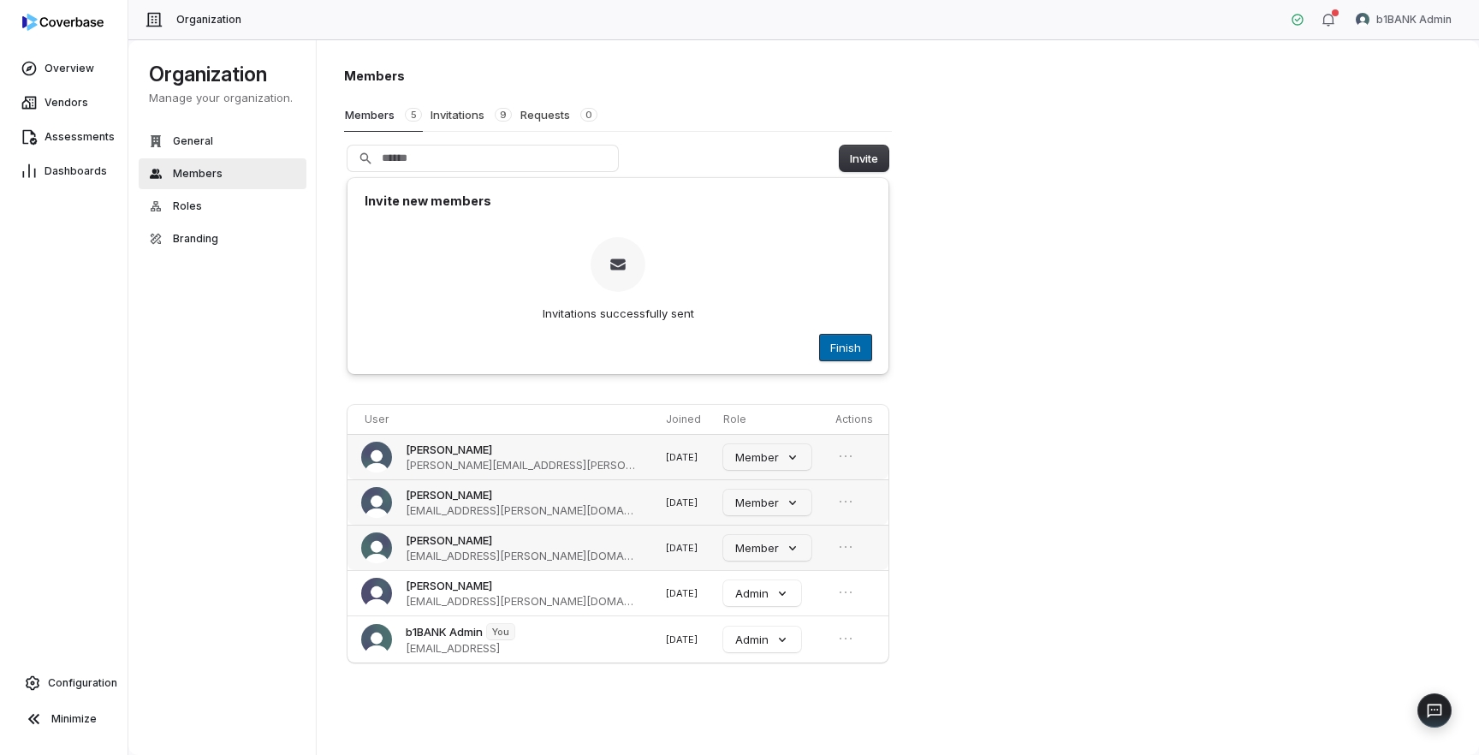
click at [842, 347] on button "Finish" at bounding box center [845, 348] width 51 height 26
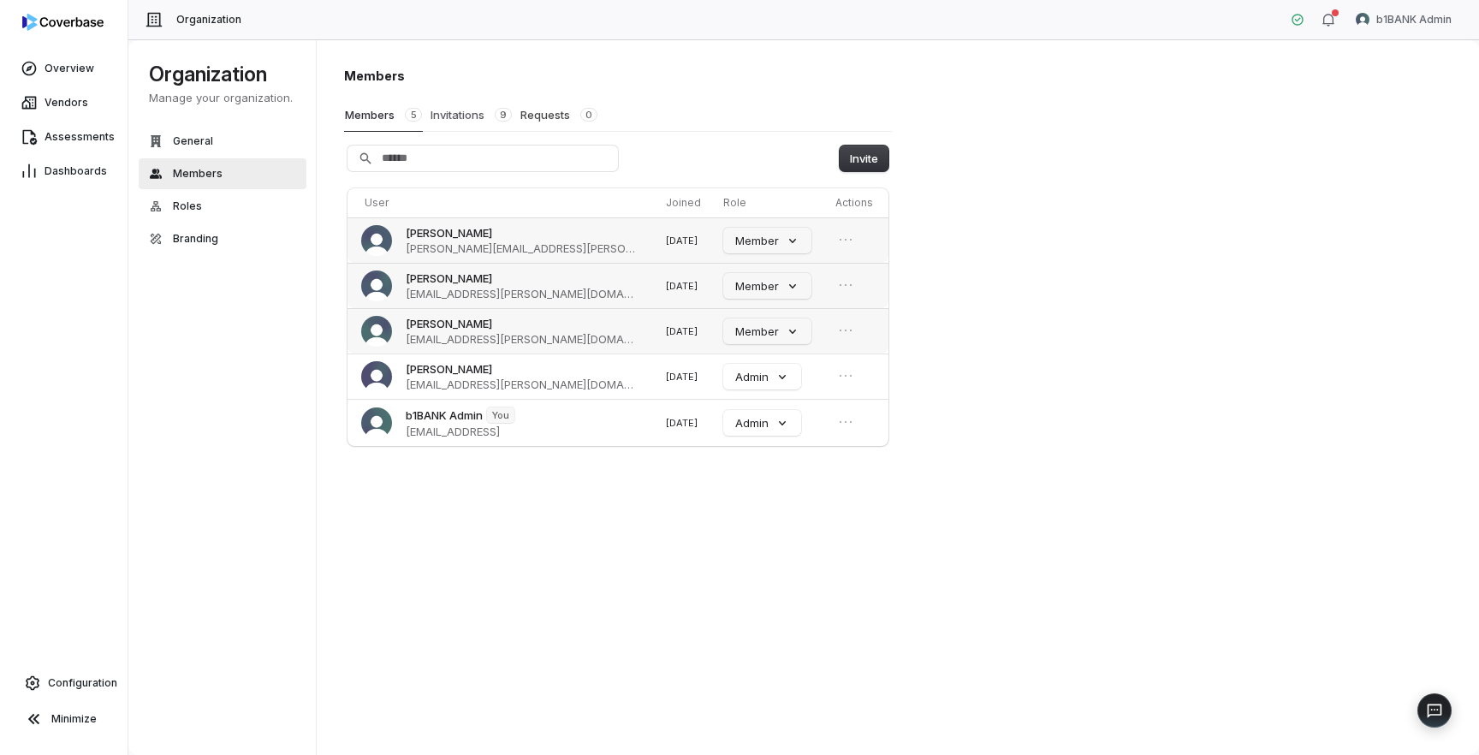
click at [453, 111] on button "Invitations 9" at bounding box center [471, 114] width 83 height 33
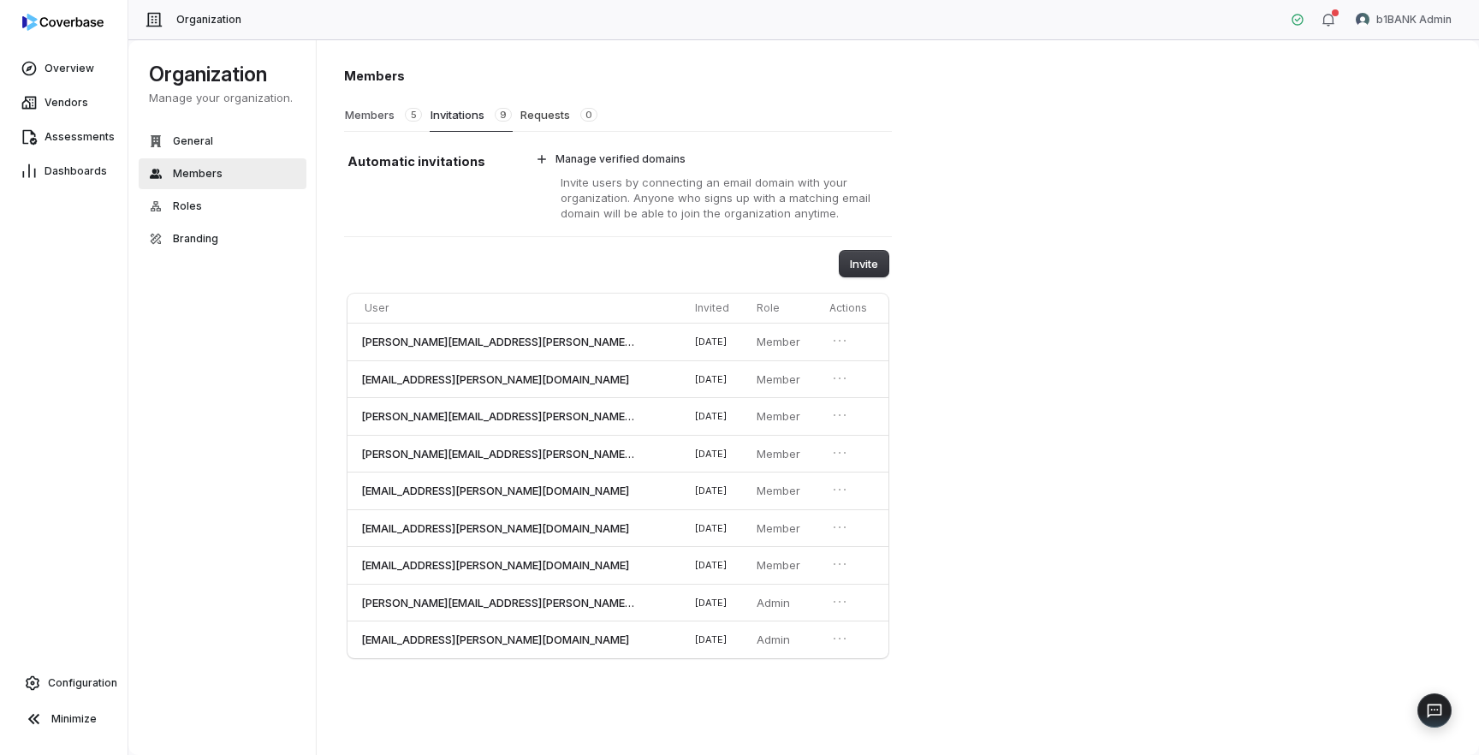
click at [379, 114] on button "Members 5" at bounding box center [383, 114] width 79 height 33
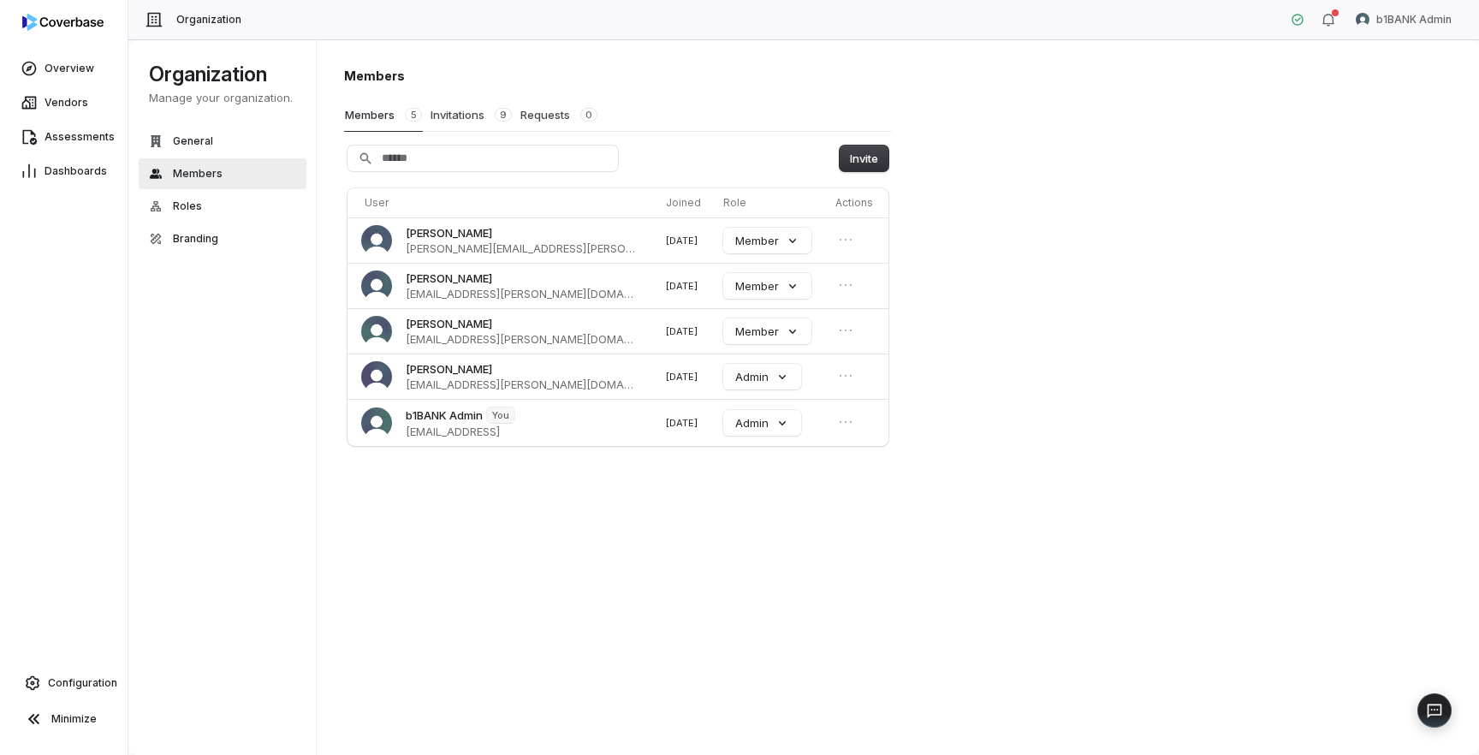
click at [1105, 481] on div "Members Members 5 Invitations 9 Requests 0 Invite User Joined Role Actions [PER…" at bounding box center [898, 397] width 1163 height 716
